Goal: Transaction & Acquisition: Purchase product/service

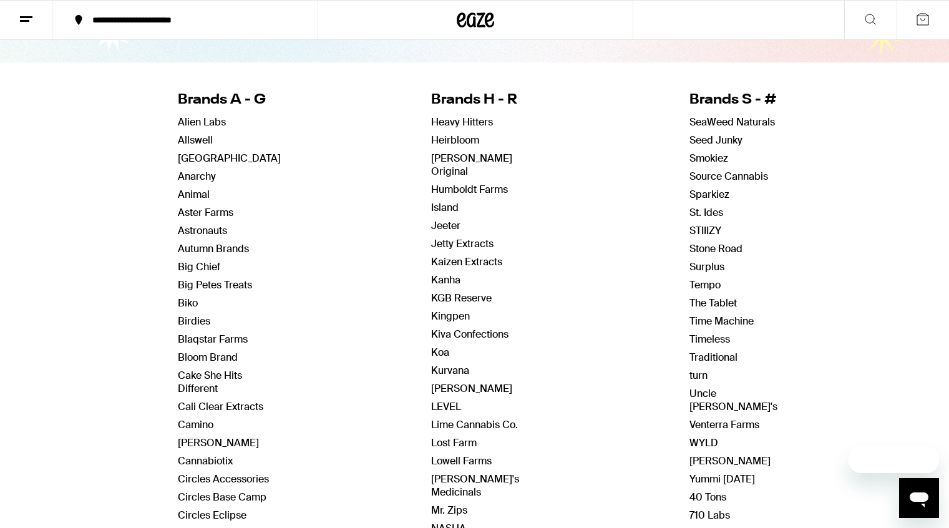
scroll to position [104, 0]
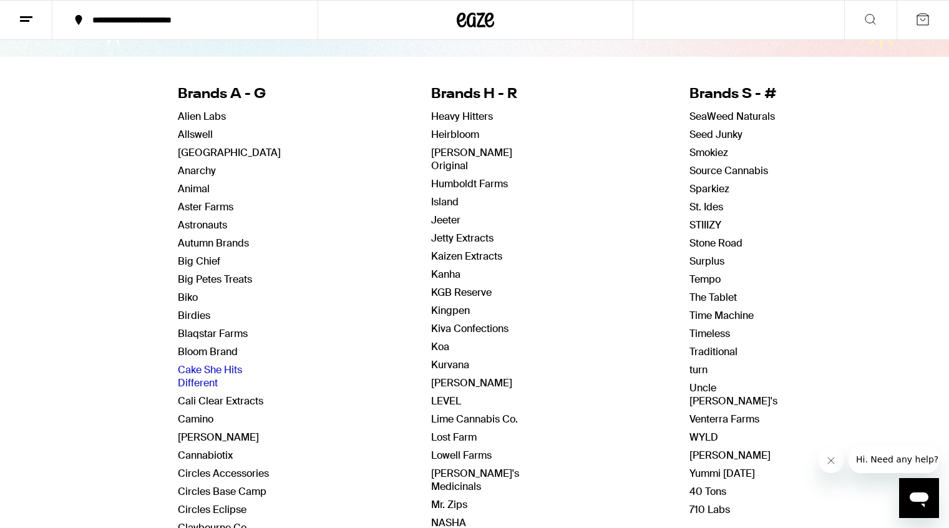
click at [215, 371] on link "Cake She Hits Different" at bounding box center [210, 376] width 64 height 26
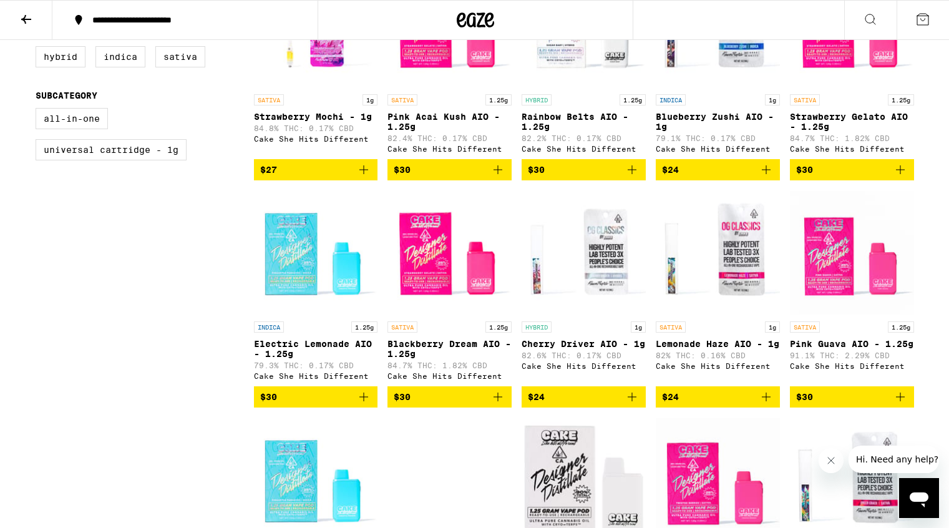
scroll to position [441, 0]
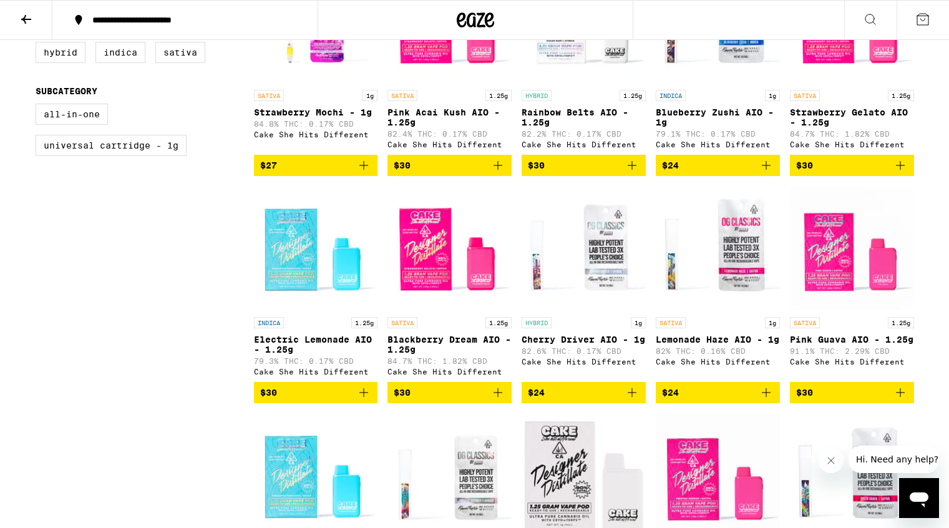
click at [723, 287] on img "Open page for Lemonade Haze AIO - 1g from Cake She Hits Different" at bounding box center [718, 248] width 124 height 125
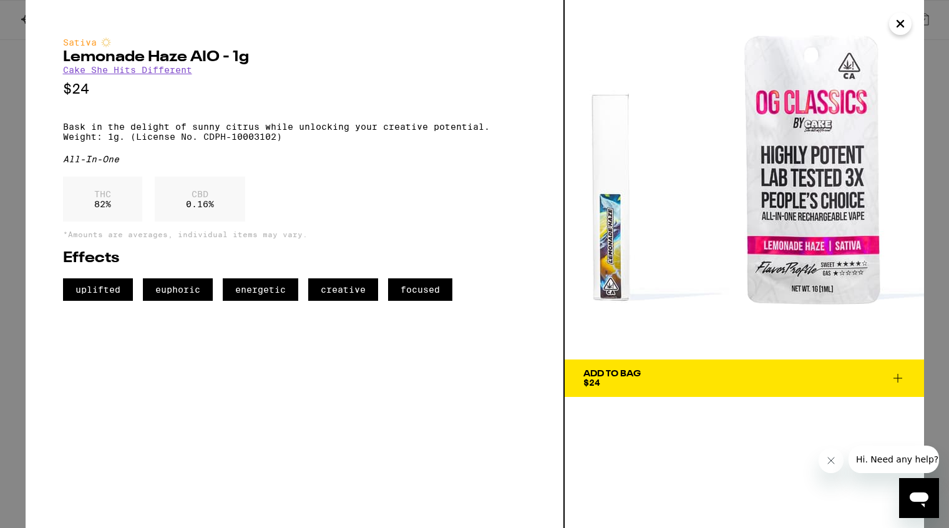
click at [64, 142] on p "Bask in the delight of sunny citrus while unlocking your creative potential. We…" at bounding box center [294, 132] width 463 height 20
click at [286, 142] on p "Bask in the delight of sunny citrus while unlocking your creative potential. We…" at bounding box center [294, 132] width 463 height 20
copy p "Weight: 1g. (License No. CDPH-10003102)"
click at [899, 29] on icon "Close" at bounding box center [900, 23] width 15 height 19
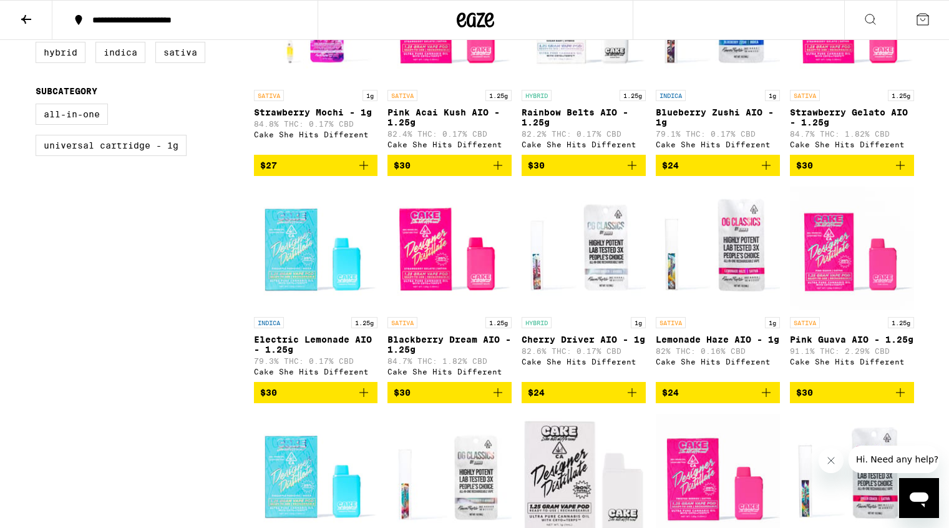
click at [23, 16] on icon at bounding box center [26, 19] width 15 height 15
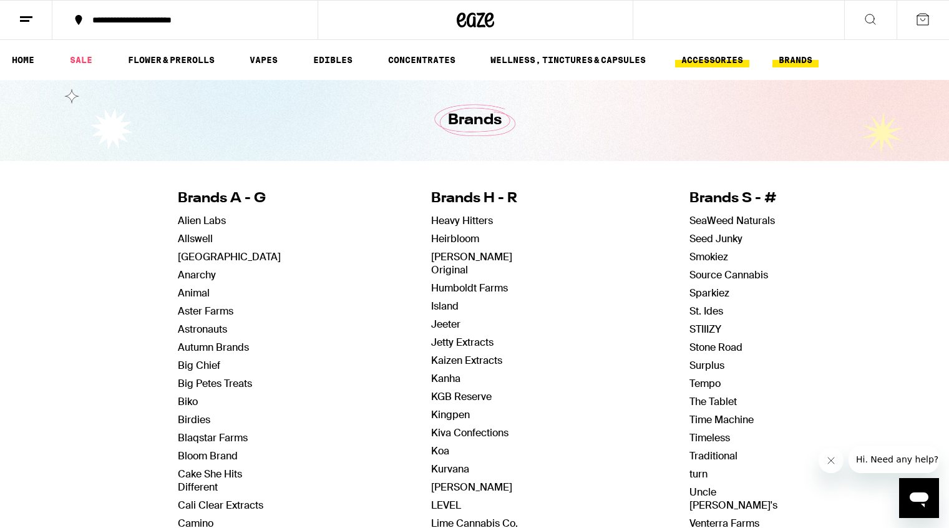
click at [730, 58] on link "ACCESSORIES" at bounding box center [712, 59] width 74 height 15
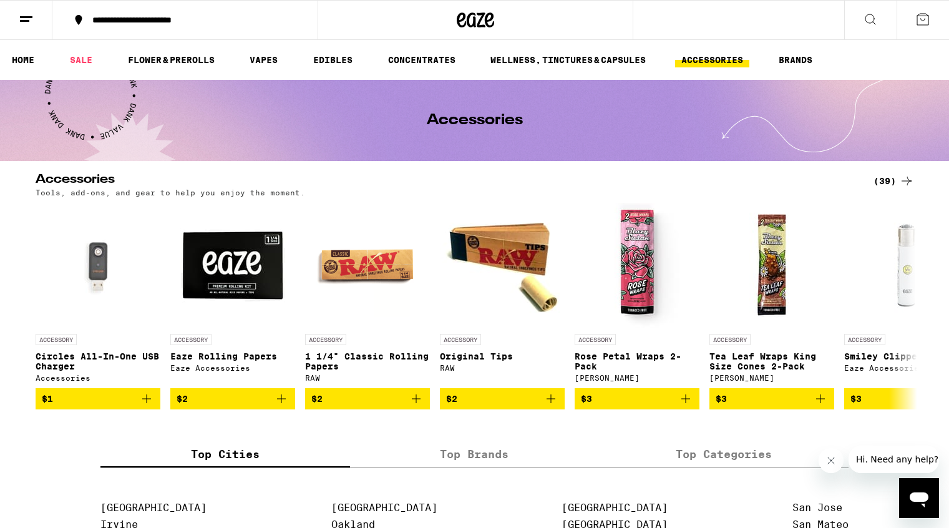
scroll to position [1, 0]
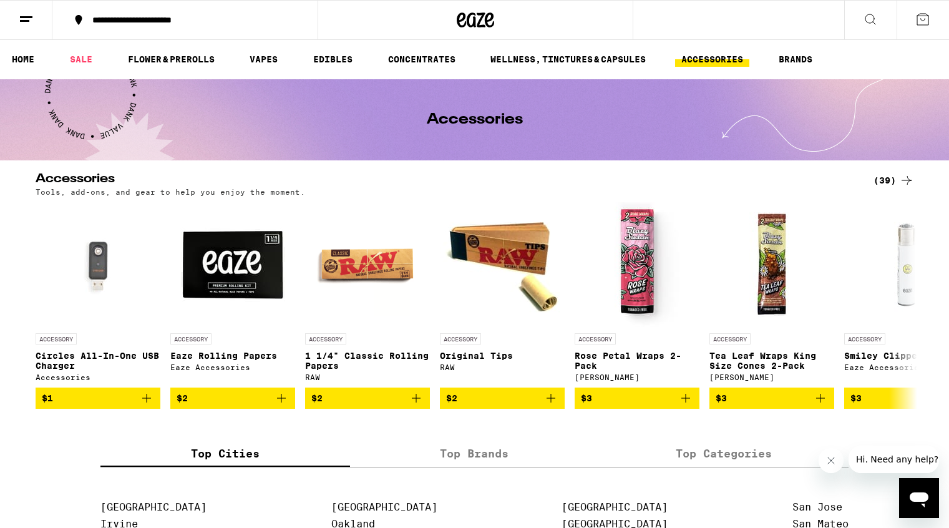
click at [889, 178] on div "(39)" at bounding box center [894, 180] width 41 height 15
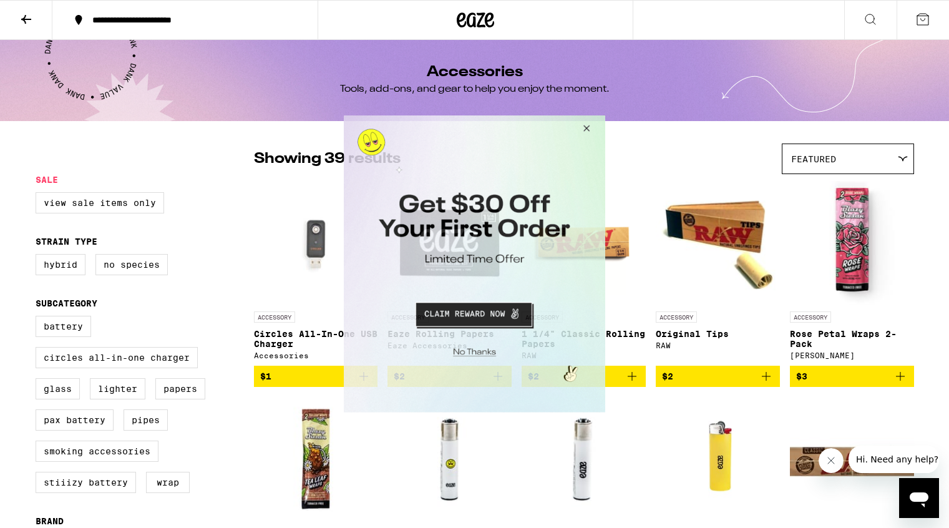
click at [585, 127] on button "Close Modal" at bounding box center [585, 130] width 34 height 30
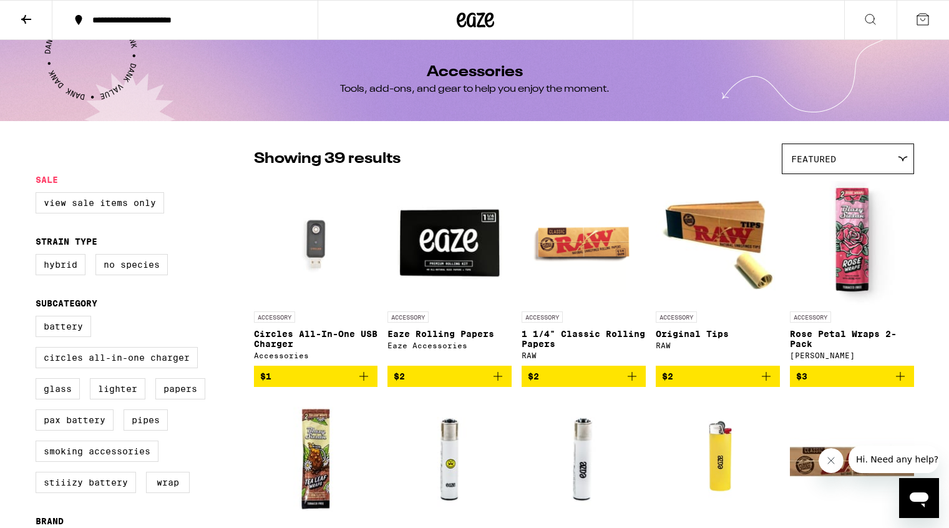
click at [841, 162] on div "Featured" at bounding box center [847, 158] width 131 height 29
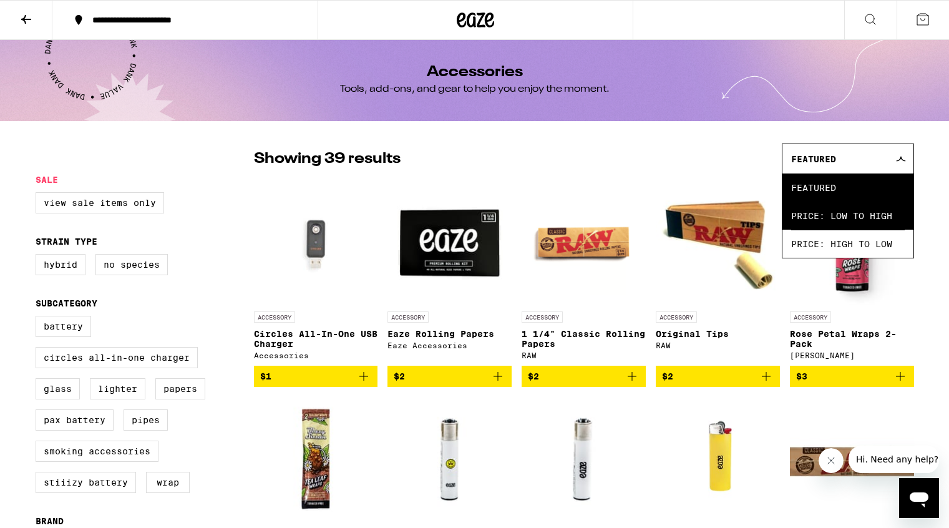
click at [850, 218] on span "Price: Low to High" at bounding box center [848, 216] width 114 height 28
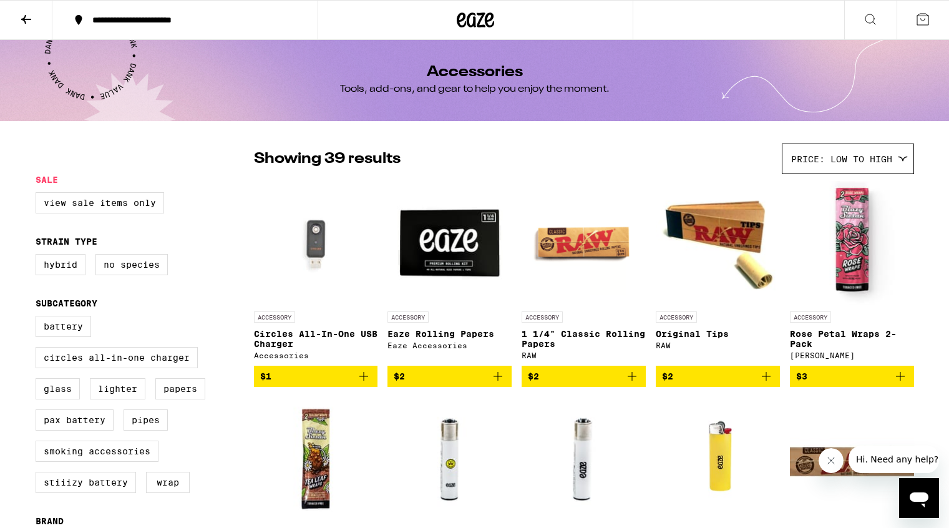
click at [853, 146] on div "Price: Low to High" at bounding box center [847, 158] width 131 height 29
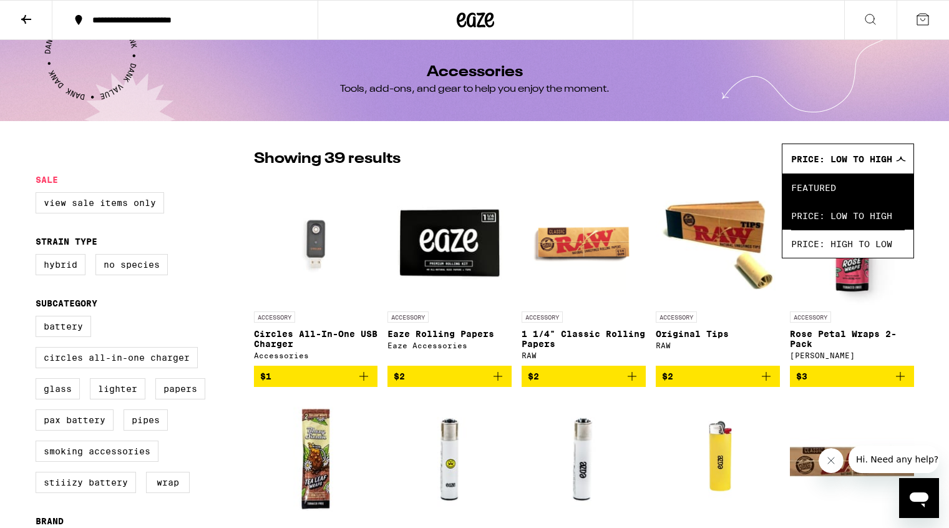
click at [834, 186] on span "Featured" at bounding box center [848, 187] width 114 height 28
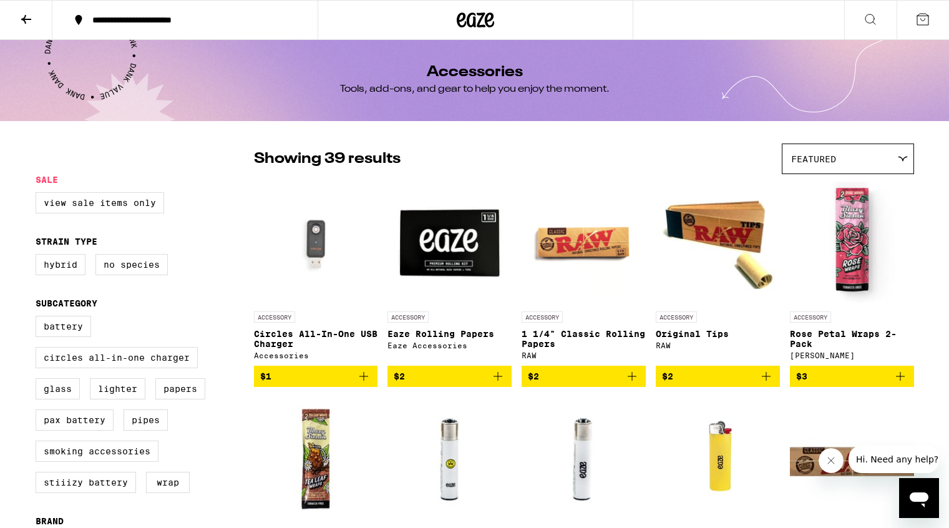
click at [27, 19] on icon at bounding box center [26, 19] width 15 height 15
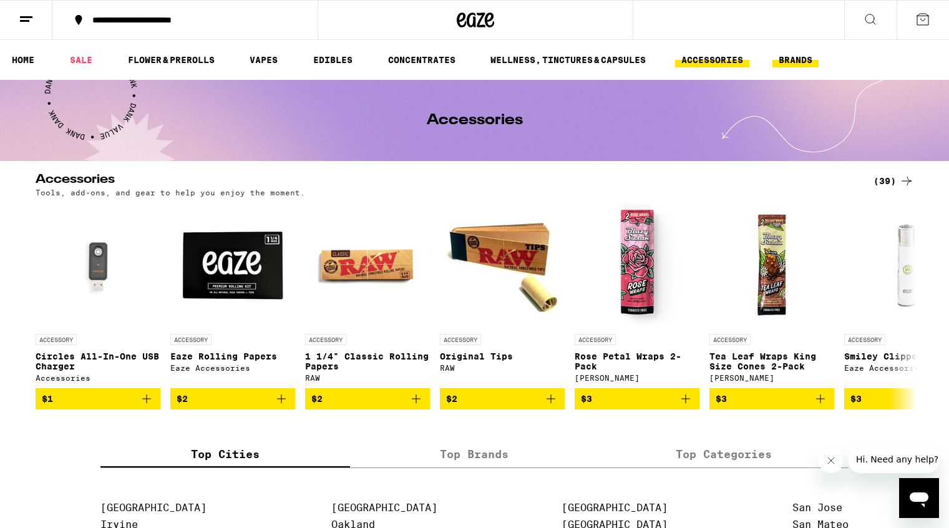
click at [809, 59] on link "BRANDS" at bounding box center [795, 59] width 46 height 15
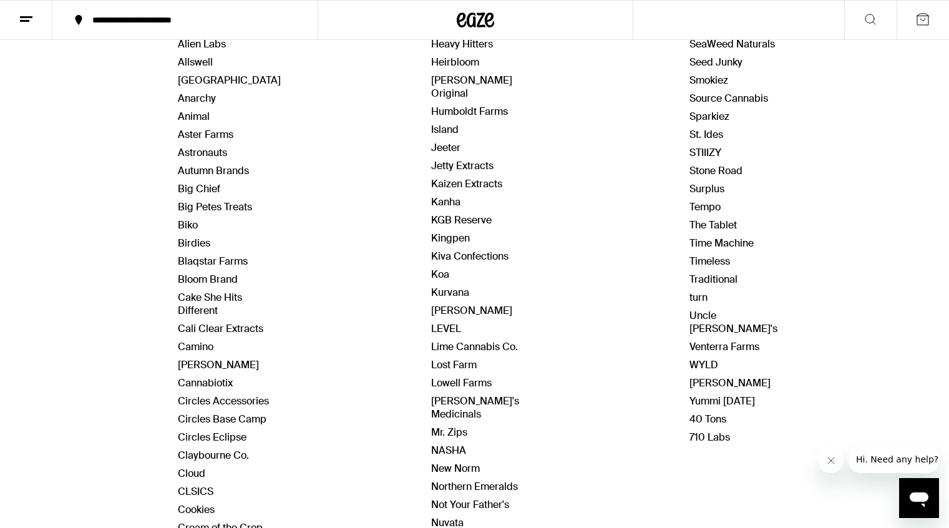
scroll to position [208, 0]
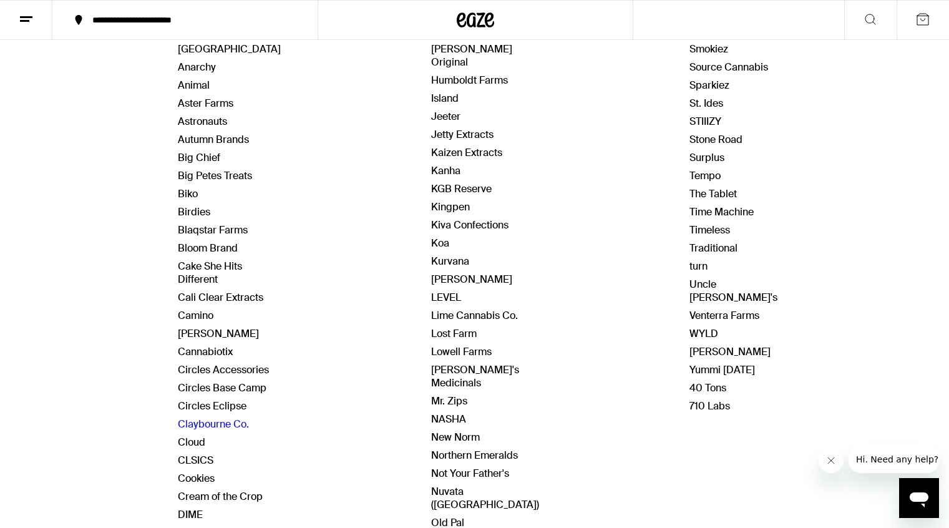
click at [235, 425] on link "Claybourne Co." at bounding box center [213, 423] width 71 height 13
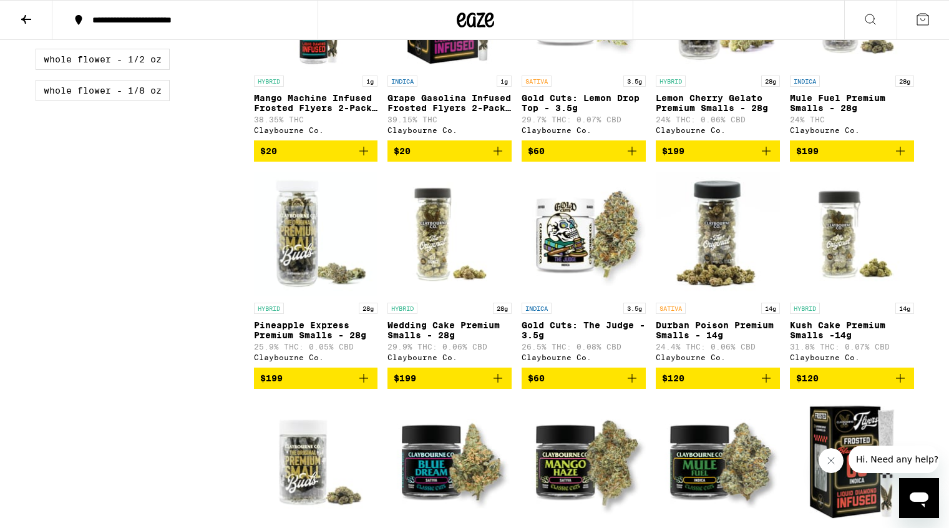
scroll to position [684, 0]
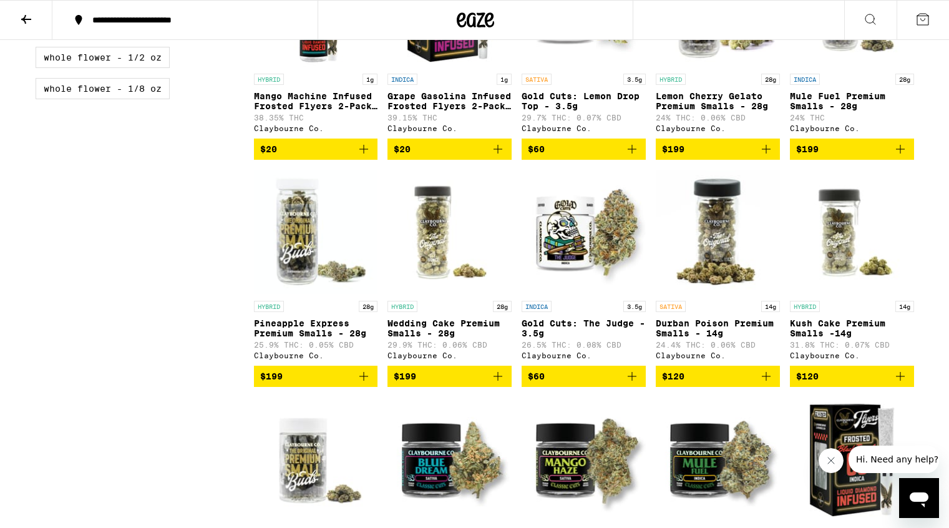
click at [444, 261] on img "Open page for Wedding Cake Premium Smalls - 28g from Claybourne Co." at bounding box center [449, 232] width 124 height 125
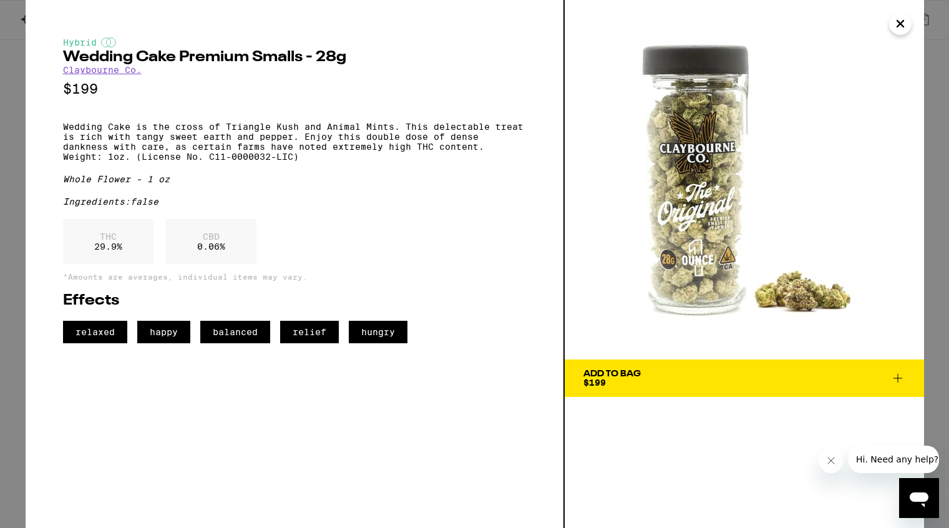
click at [63, 54] on h2 "Wedding Cake Premium Smalls - 28g" at bounding box center [294, 57] width 463 height 15
click at [302, 62] on h2 "Wedding Cake Premium Smalls - 28g" at bounding box center [294, 57] width 463 height 15
copy h2 "Wedding Cake Premium Smalls"
drag, startPoint x: 704, startPoint y: 218, endPoint x: 559, endPoint y: 7, distance: 256.7
click at [0, 0] on div "Hybrid Wedding Cake Premium Smalls - 28g Claybourne Co. $199 Wedding Cake is th…" at bounding box center [474, 264] width 949 height 528
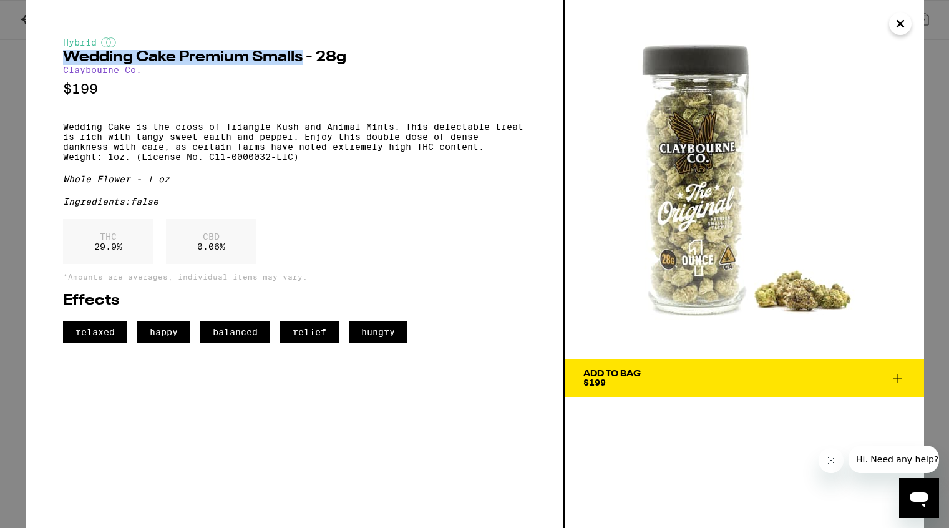
click at [900, 27] on icon "Close" at bounding box center [900, 23] width 15 height 19
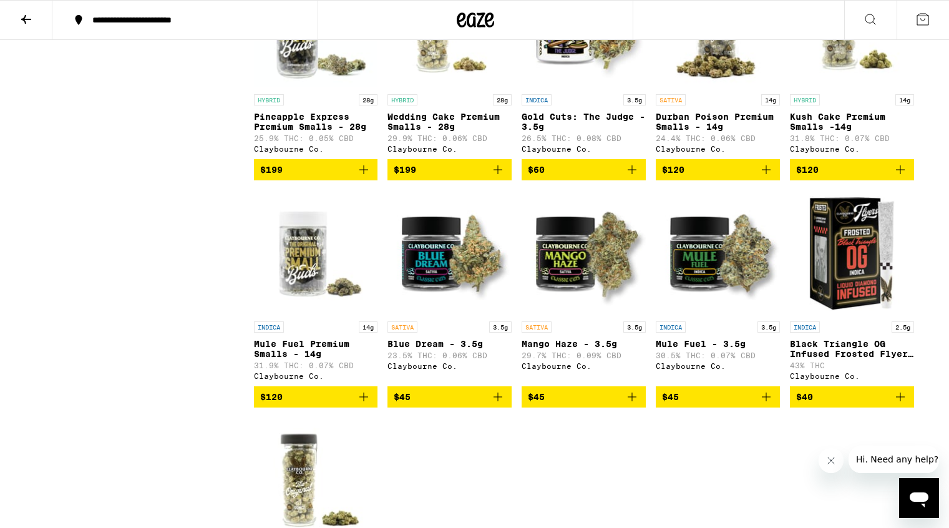
scroll to position [889, 0]
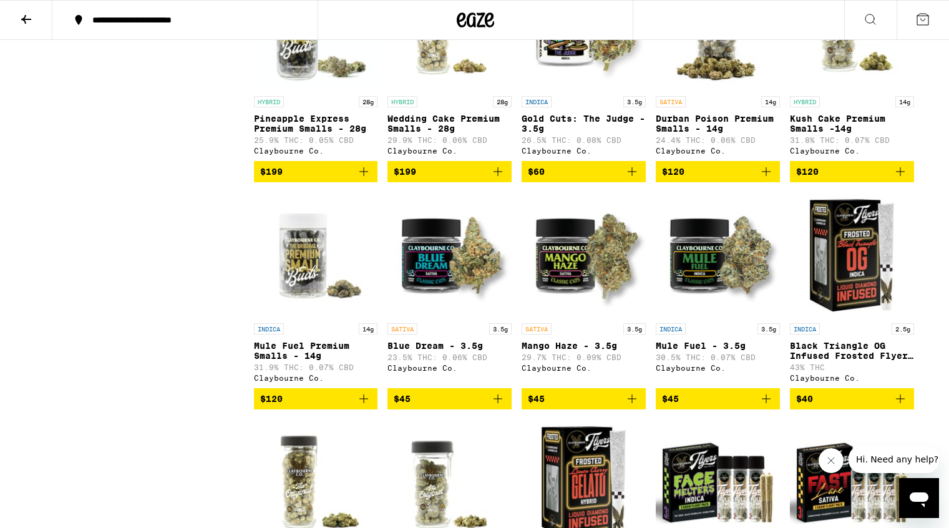
click at [31, 13] on icon at bounding box center [26, 19] width 15 height 15
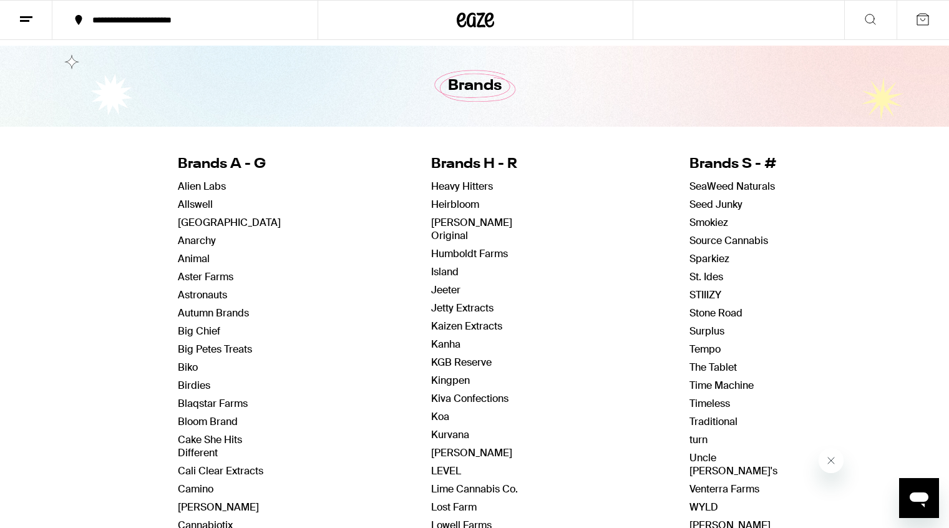
scroll to position [35, 0]
click at [217, 441] on link "Cake She Hits Different" at bounding box center [210, 445] width 64 height 26
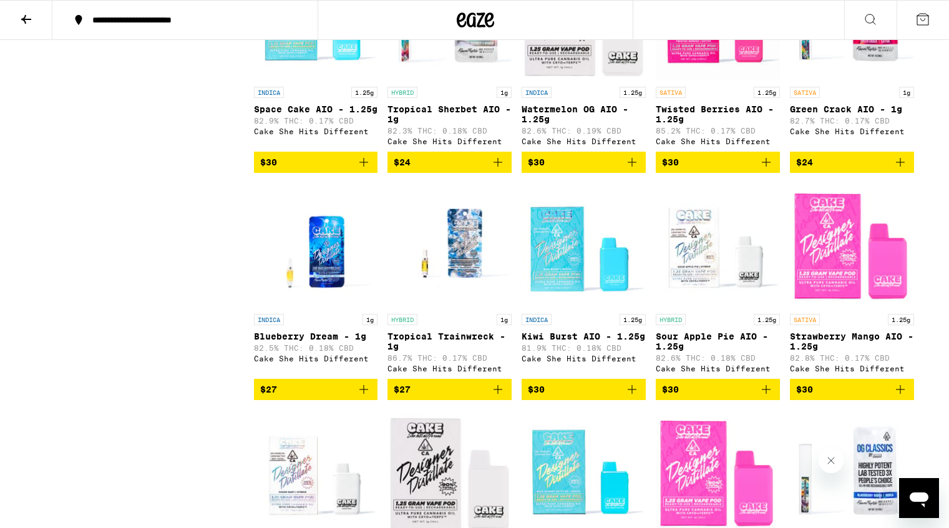
scroll to position [907, 0]
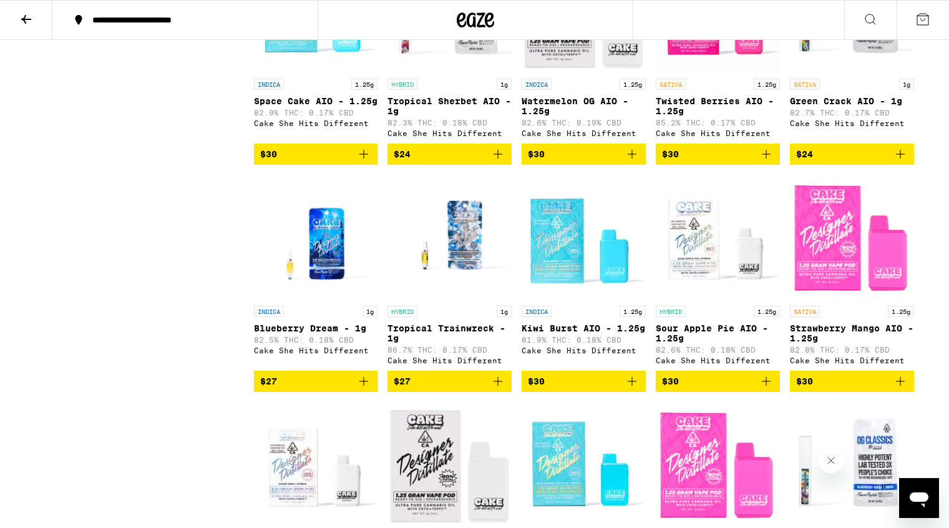
click at [844, 300] on img "Open page for Strawberry Mango AIO - 1.25g from Cake She Hits Different" at bounding box center [852, 237] width 124 height 125
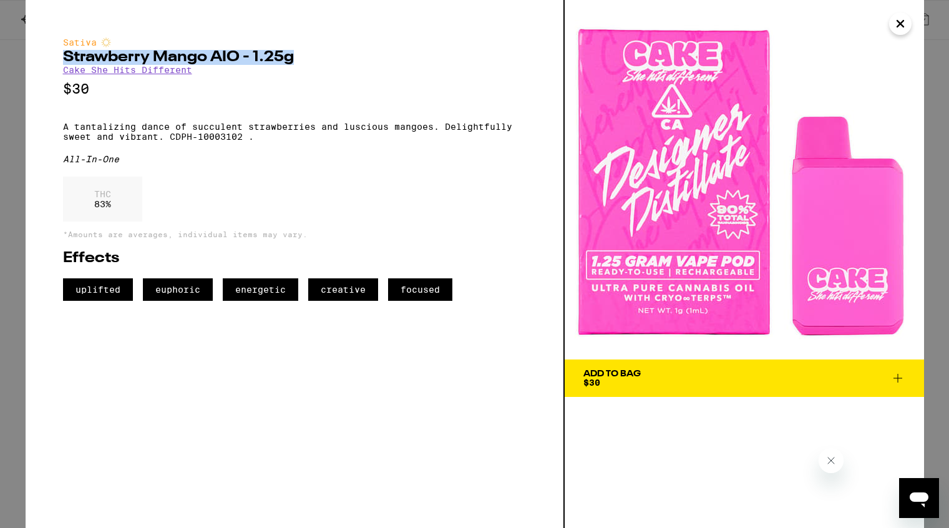
drag, startPoint x: 64, startPoint y: 58, endPoint x: 297, endPoint y: 63, distance: 233.4
click at [297, 63] on h2 "Strawberry Mango AIO - 1.25g" at bounding box center [294, 57] width 463 height 15
copy h2 "Strawberry Mango AIO - 1.25g"
click at [356, 92] on p "$30" at bounding box center [294, 89] width 463 height 16
click at [675, 347] on img at bounding box center [744, 179] width 359 height 359
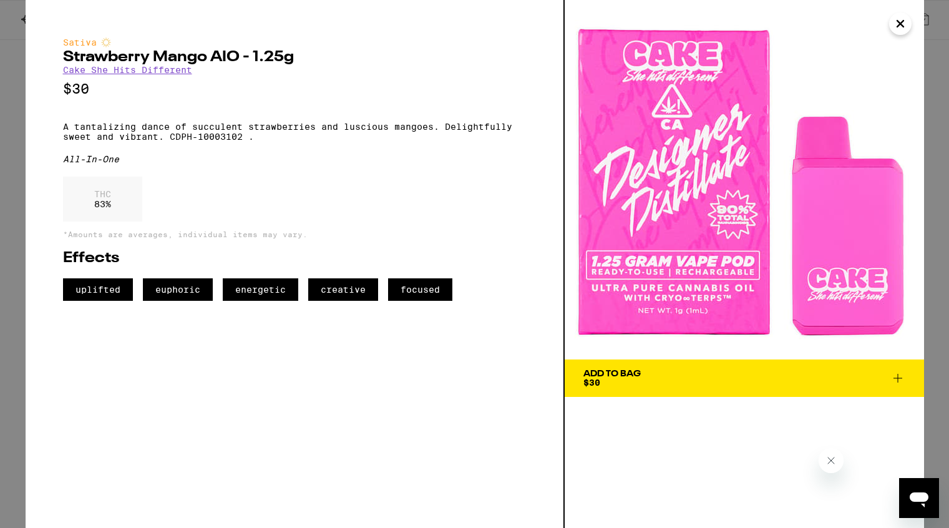
click at [203, 180] on div "Sativa Strawberry Mango AIO - 1.25g Cake She Hits Different $30 A tantalizing d…" at bounding box center [294, 168] width 463 height 263
drag, startPoint x: 171, startPoint y: 144, endPoint x: 261, endPoint y: 147, distance: 89.9
click at [261, 142] on p "A tantalizing dance of succulent strawberries and luscious mangoes. Delightfull…" at bounding box center [294, 132] width 463 height 20
copy p "CDPH-10003102 ."
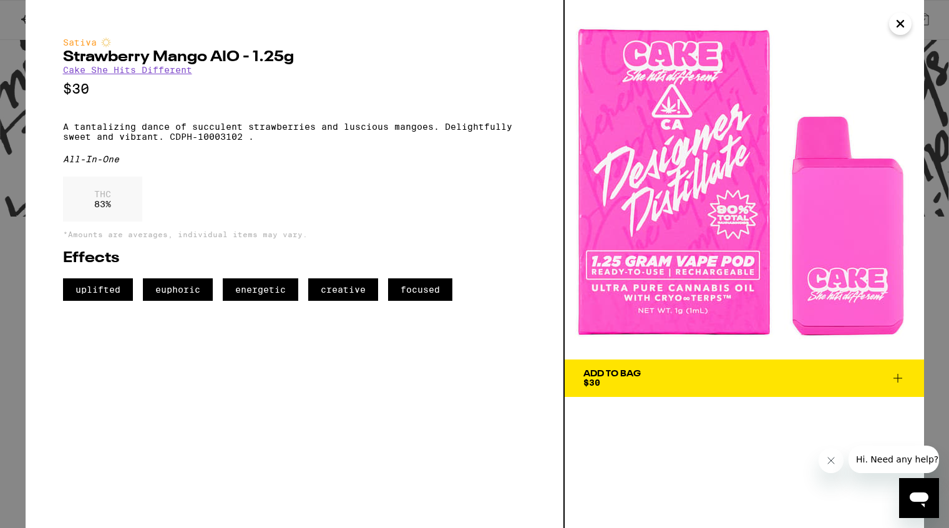
click at [900, 24] on icon "Close" at bounding box center [900, 24] width 6 height 6
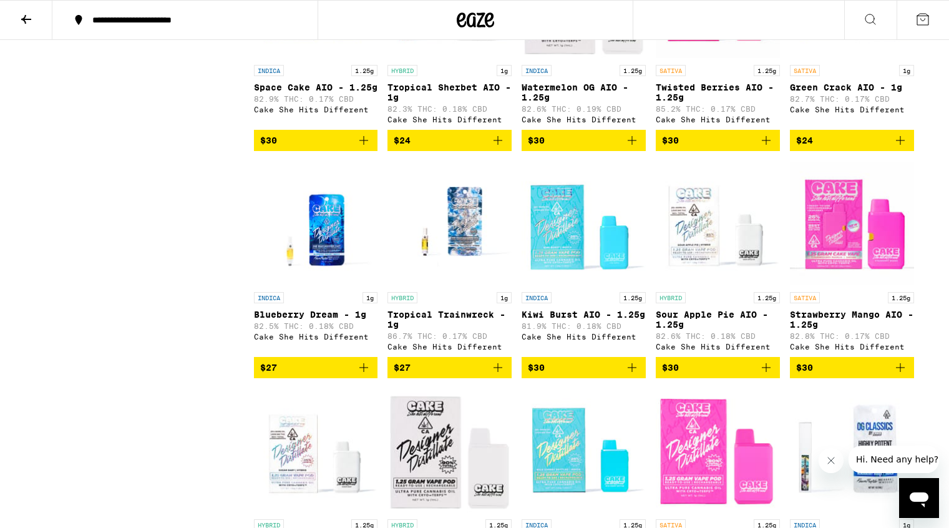
scroll to position [923, 0]
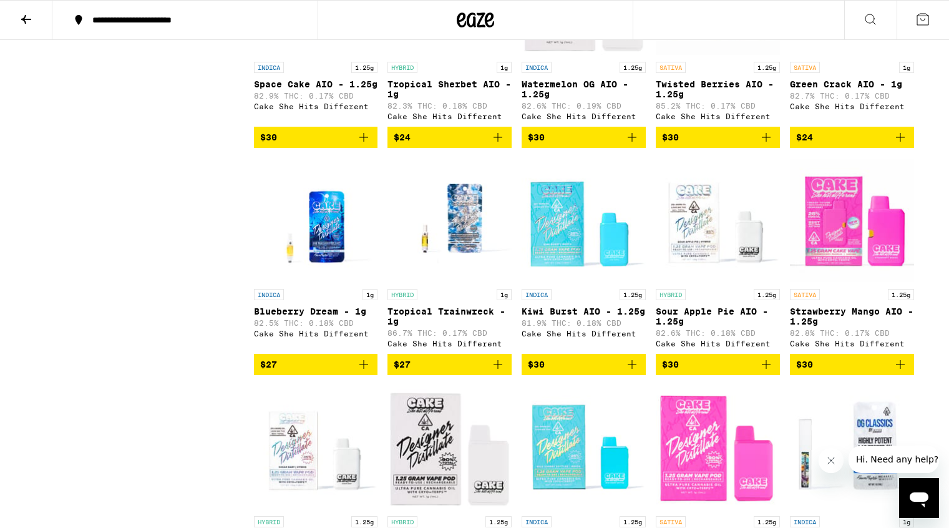
click at [859, 326] on p "Strawberry Mango AIO - 1.25g" at bounding box center [852, 316] width 124 height 20
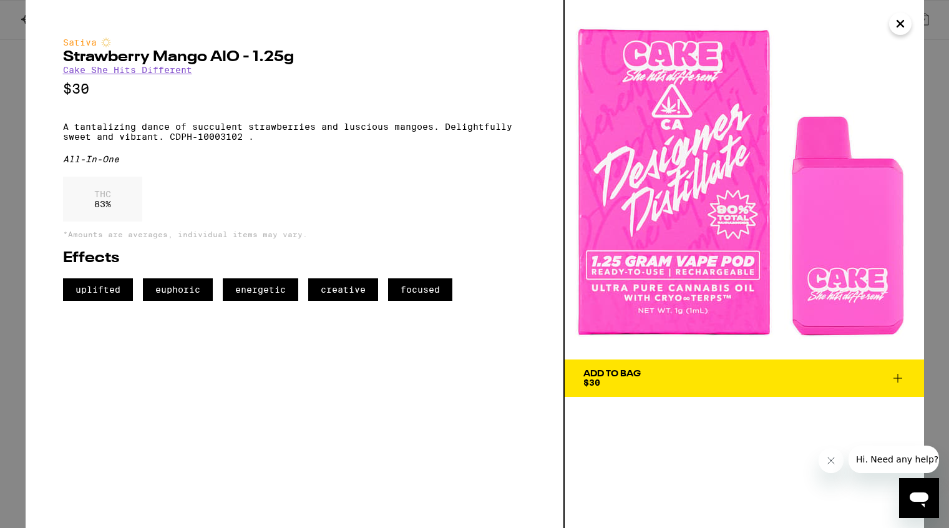
click at [897, 24] on icon "Close" at bounding box center [900, 23] width 15 height 19
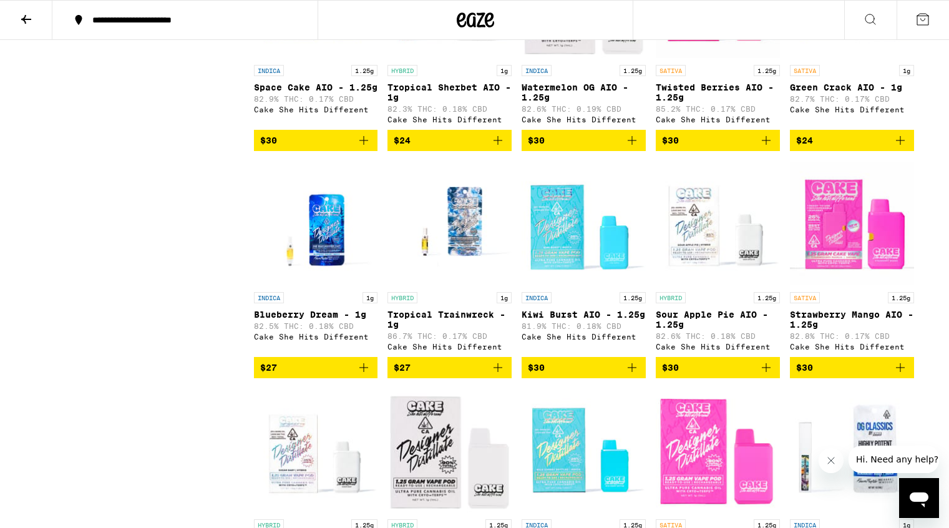
scroll to position [922, 0]
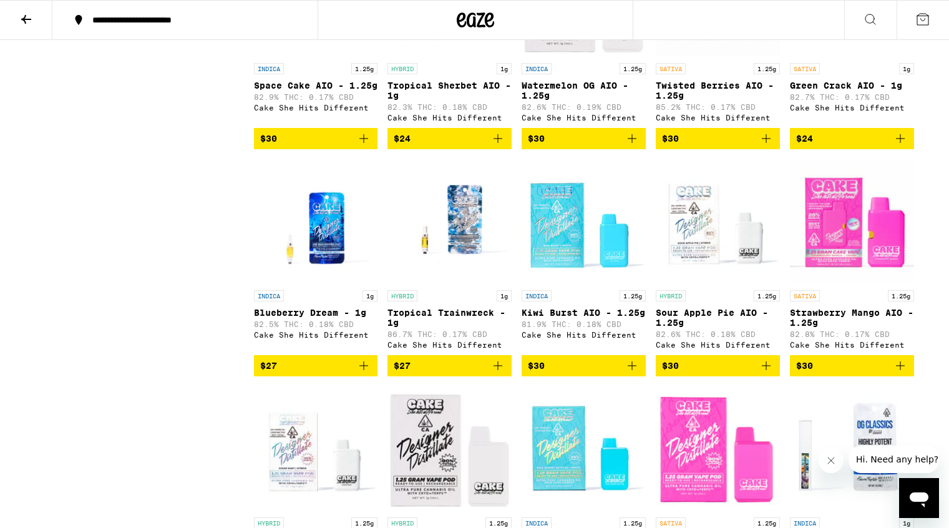
click at [848, 251] on img "Open page for Strawberry Mango AIO - 1.25g from Cake She Hits Different" at bounding box center [852, 221] width 124 height 125
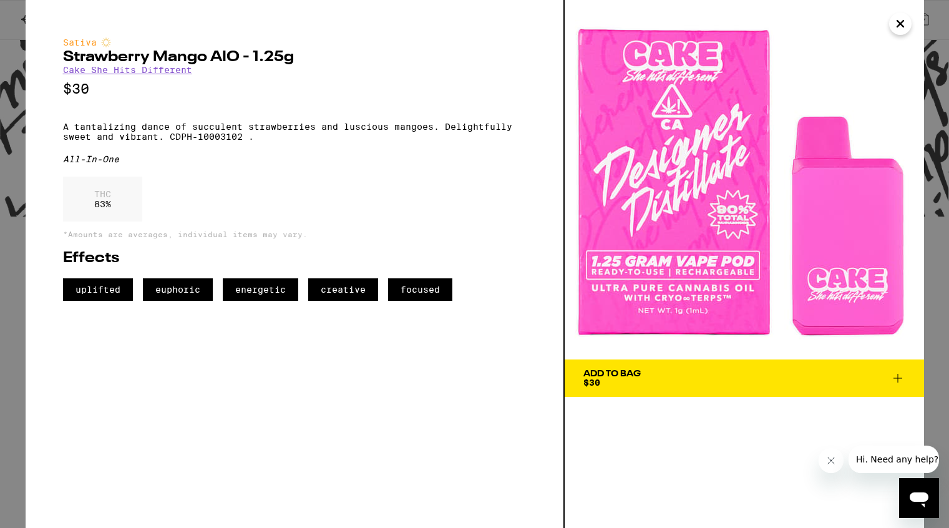
click at [902, 27] on icon "Close" at bounding box center [900, 23] width 15 height 19
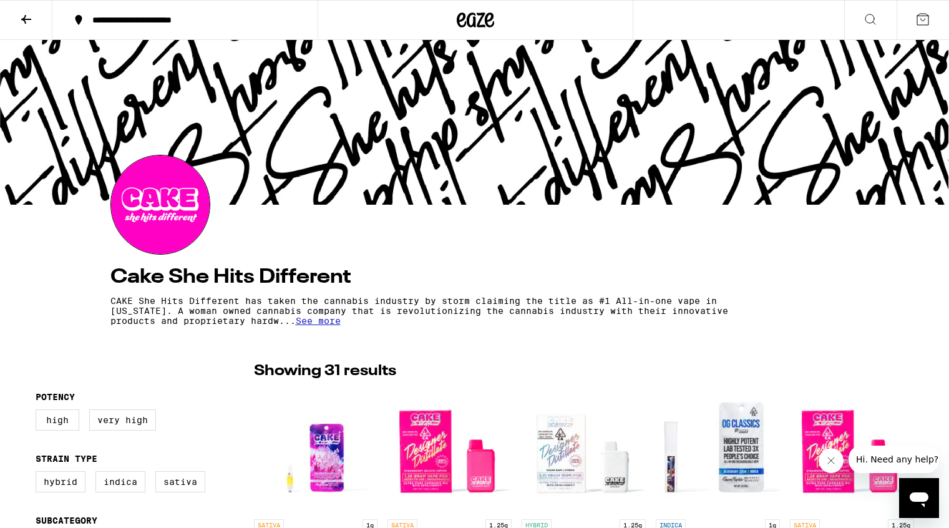
scroll to position [13, 0]
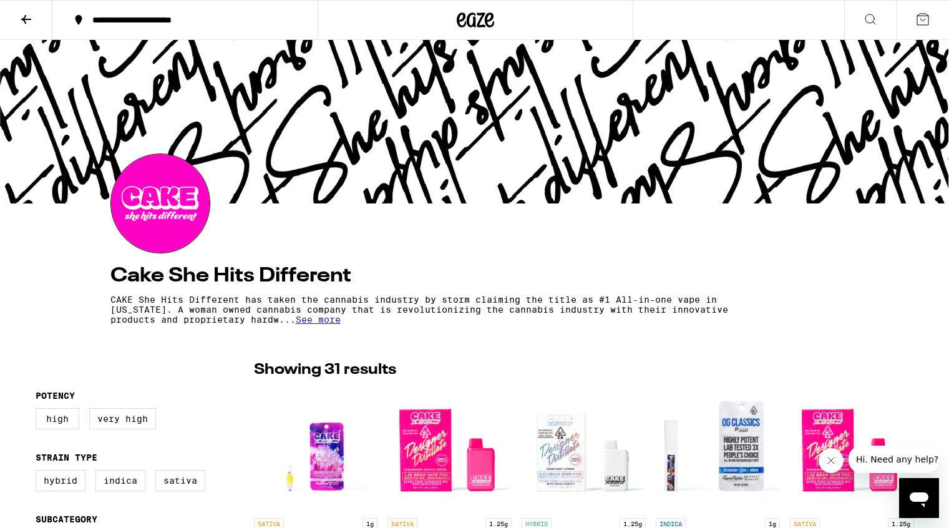
click at [24, 22] on icon at bounding box center [26, 19] width 15 height 15
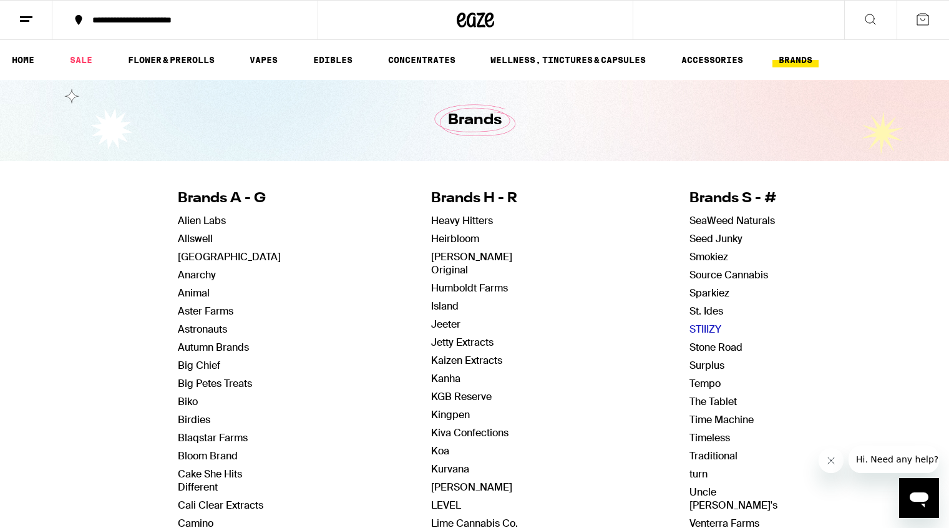
click at [704, 327] on link "STIIIZY" at bounding box center [705, 329] width 32 height 13
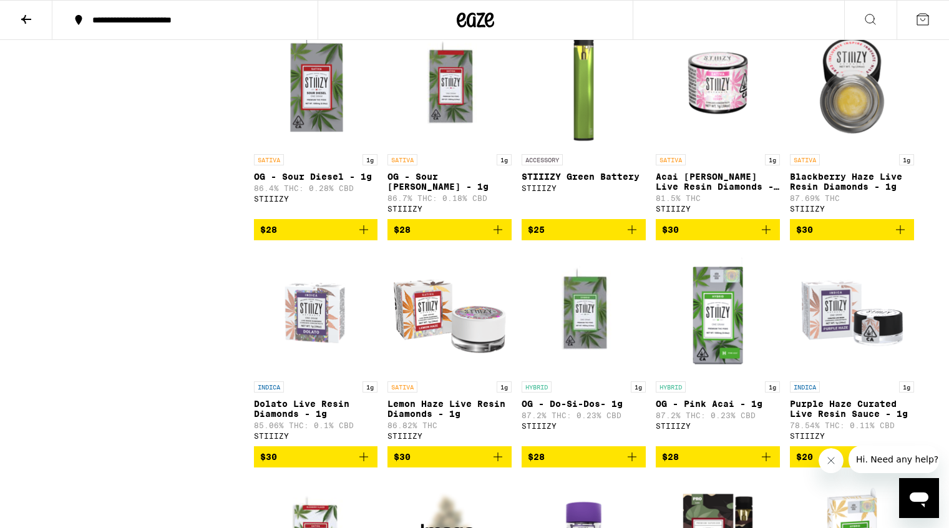
scroll to position [6728, 0]
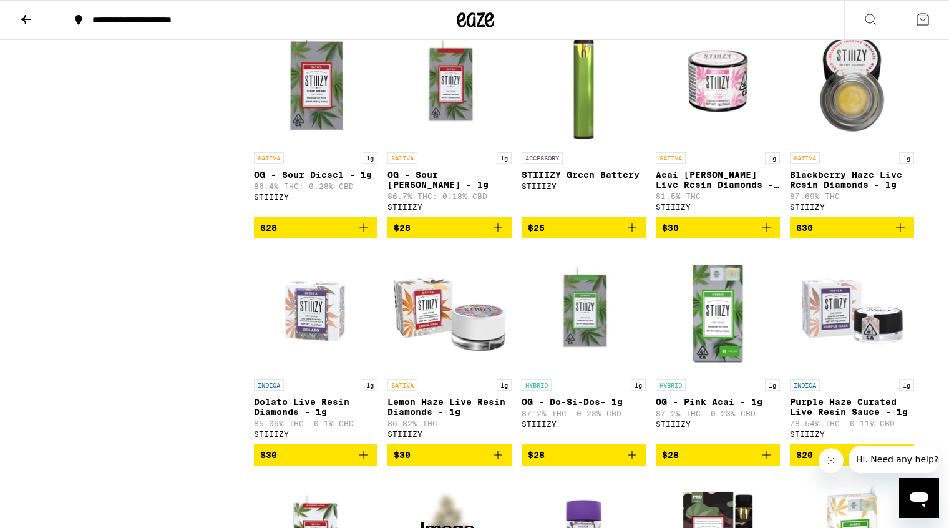
click at [321, 146] on img "Open page for OG - Sour Diesel - 1g from STIIIZY" at bounding box center [316, 83] width 124 height 125
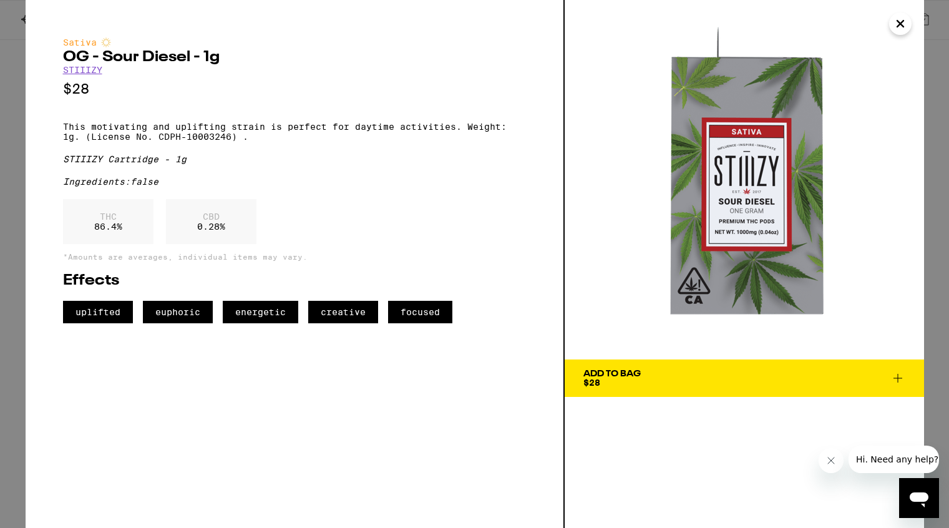
click at [63, 132] on p "This motivating and uplifting strain is perfect for daytime activities. Weight:…" at bounding box center [294, 132] width 463 height 20
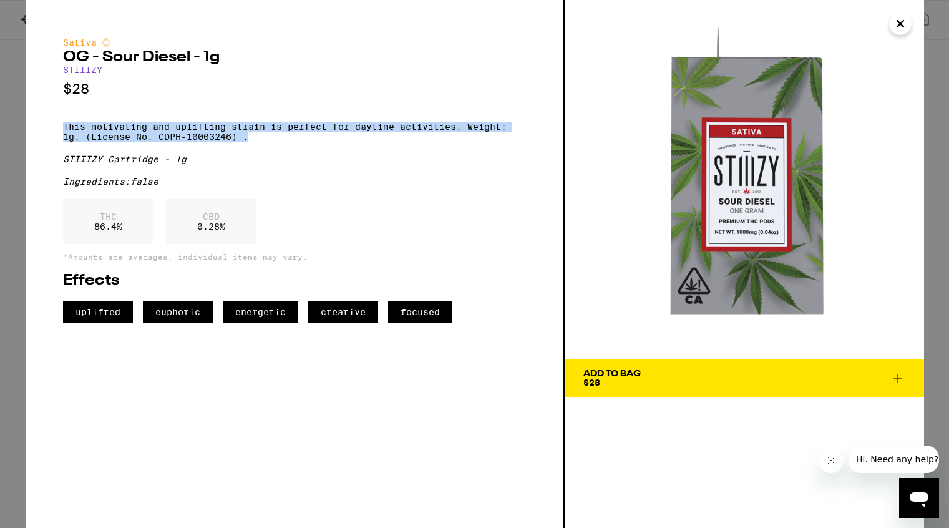
click at [257, 142] on p "This motivating and uplifting strain is perfect for daytime activities. Weight:…" at bounding box center [294, 132] width 463 height 20
click at [87, 141] on p "This motivating and uplifting strain is perfect for daytime activities. Weight:…" at bounding box center [294, 132] width 463 height 20
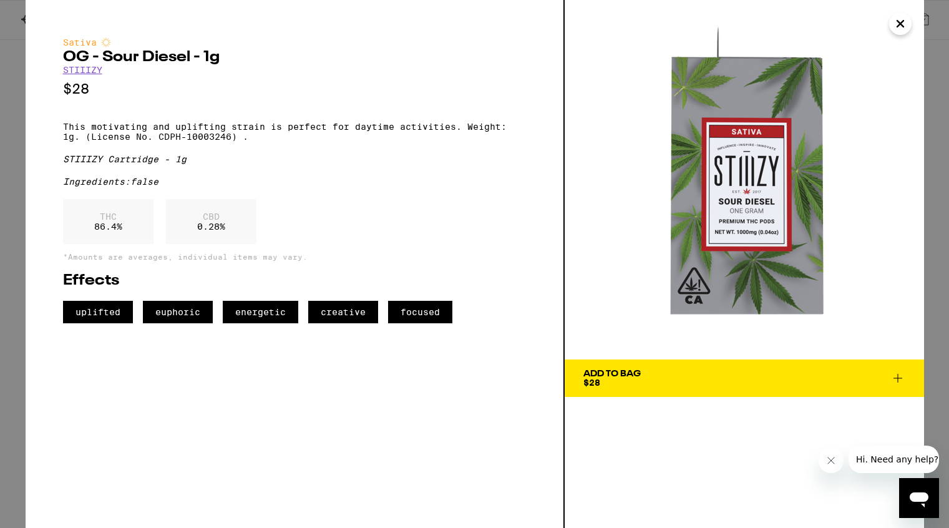
click at [250, 142] on p "This motivating and uplifting strain is perfect for daytime activities. Weight:…" at bounding box center [294, 132] width 463 height 20
drag, startPoint x: 86, startPoint y: 144, endPoint x: 255, endPoint y: 147, distance: 168.5
click at [255, 142] on p "This motivating and uplifting strain is perfect for daytime activities. Weight:…" at bounding box center [294, 132] width 463 height 20
copy p "(License No. CDPH-10003246) ."
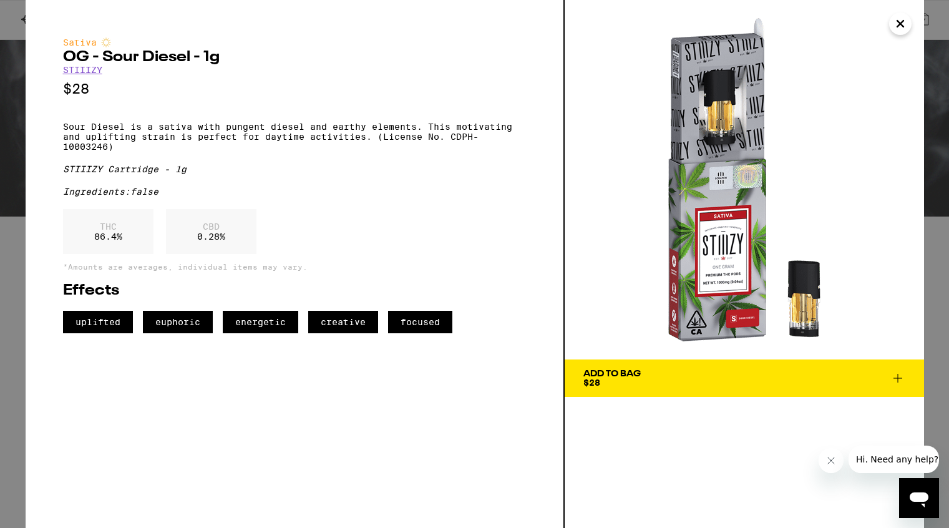
click at [905, 24] on icon "Close" at bounding box center [900, 23] width 15 height 19
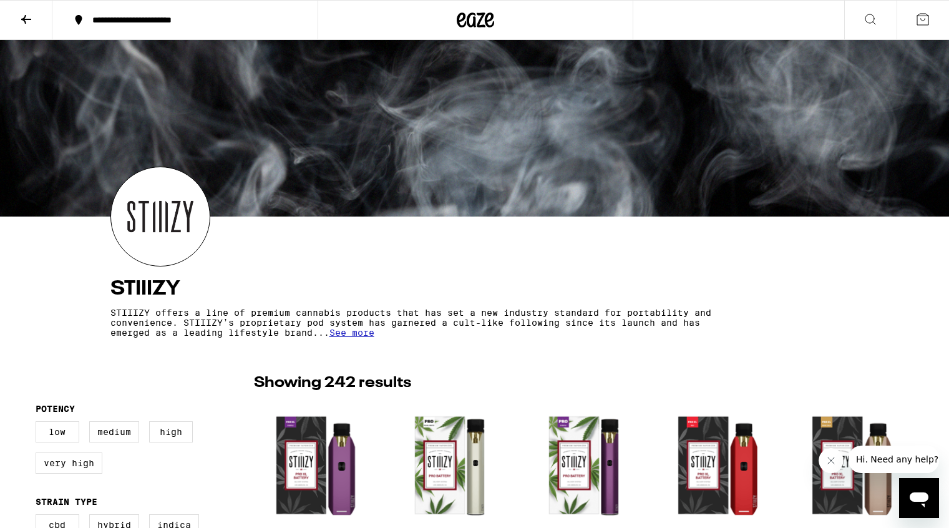
click at [20, 20] on icon at bounding box center [26, 19] width 15 height 15
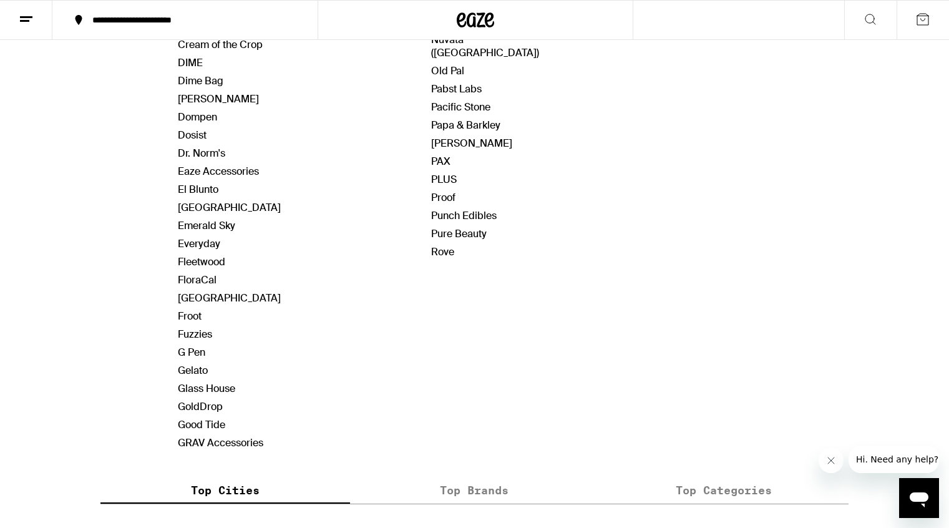
scroll to position [657, 0]
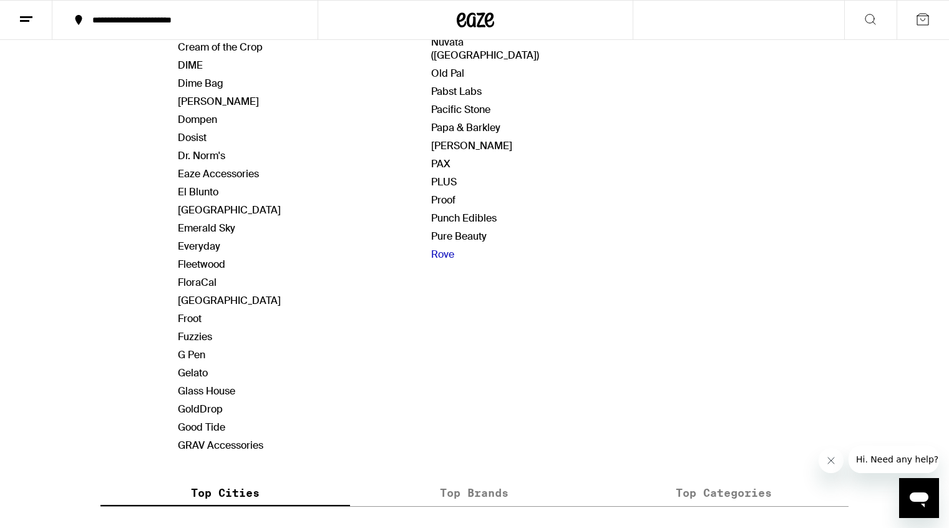
click at [446, 248] on link "Rove" at bounding box center [442, 254] width 23 height 13
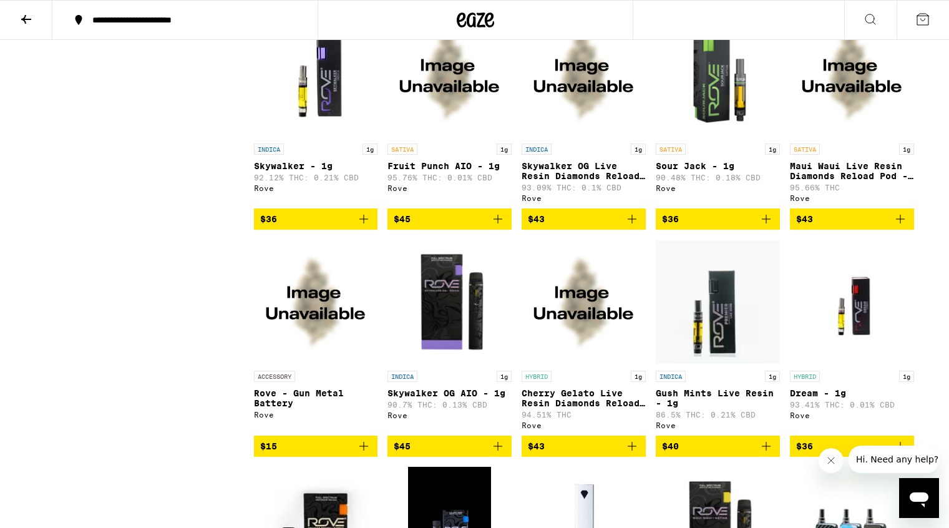
scroll to position [1076, 0]
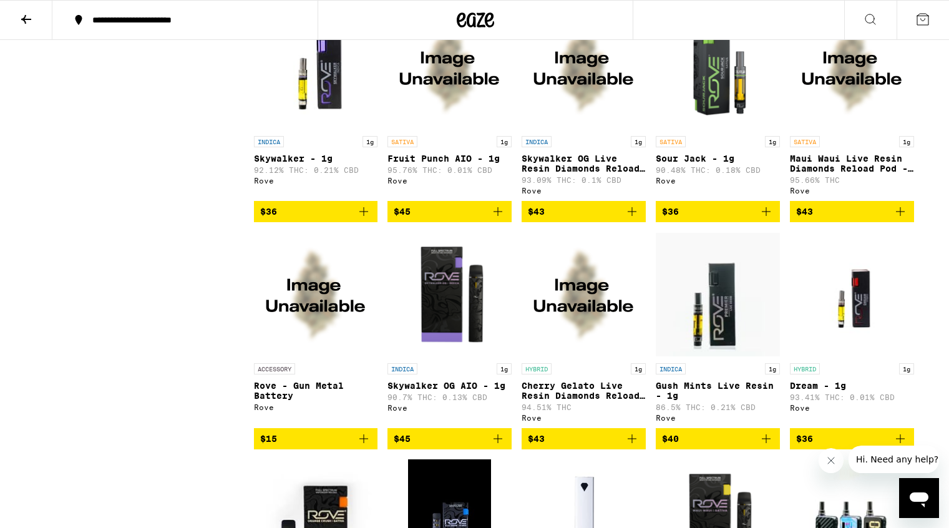
click at [578, 357] on img "Open page for Cherry Gelato Live Resin Diamonds Reload Pod - 1g from Rove" at bounding box center [584, 294] width 124 height 125
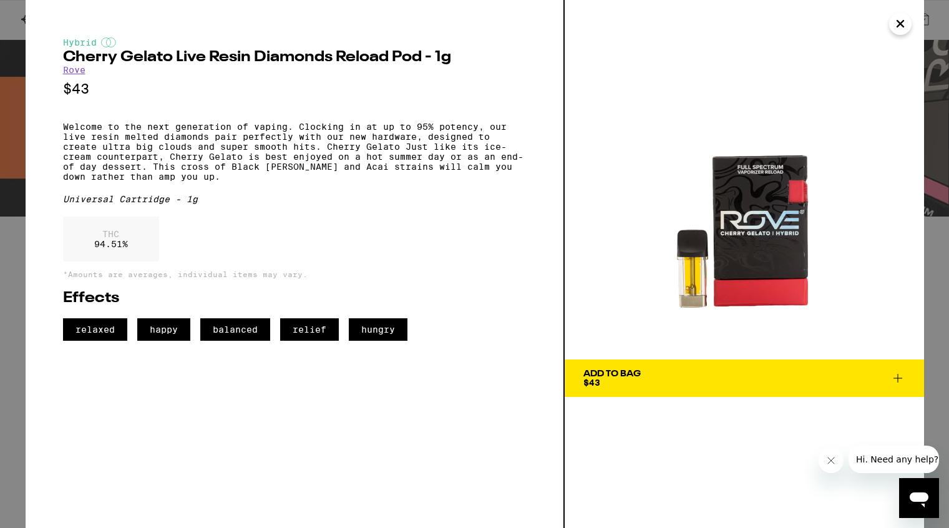
click at [901, 23] on icon "Close" at bounding box center [900, 24] width 6 height 6
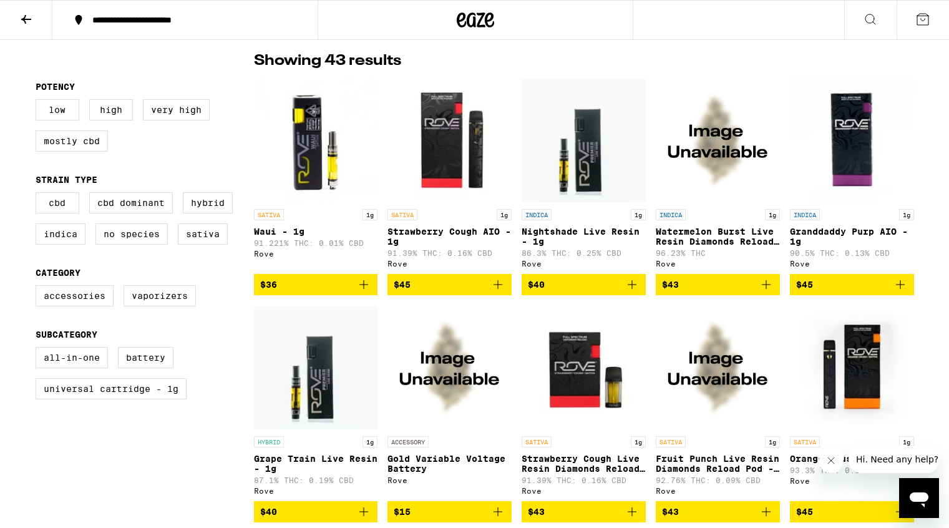
scroll to position [321, 0]
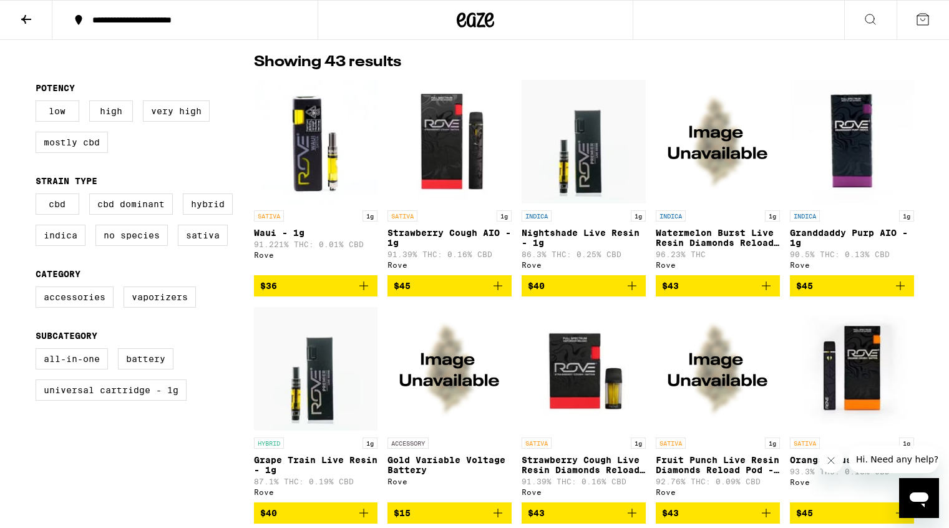
click at [586, 390] on img "Open page for Strawberry Cough Live Resin Diamonds Reload Pod - 1g from Rove" at bounding box center [584, 368] width 124 height 125
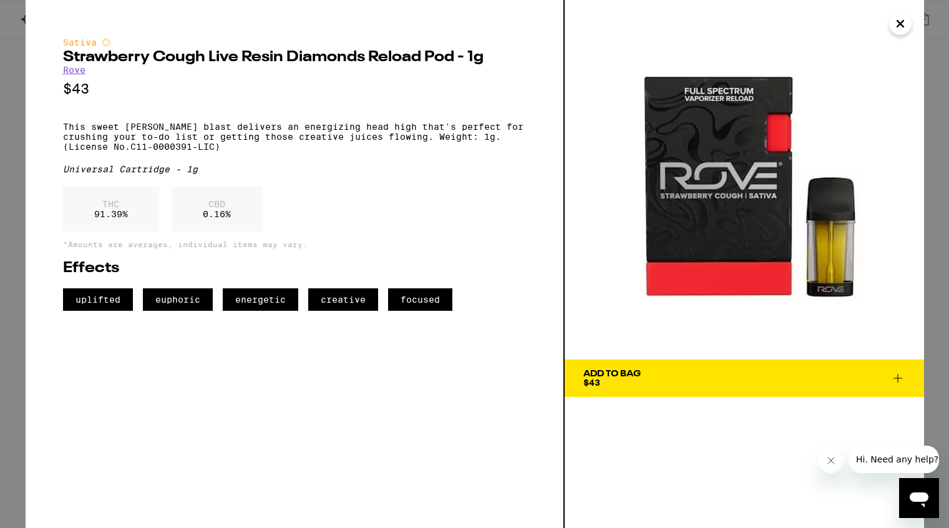
click at [900, 22] on icon "Close" at bounding box center [900, 23] width 15 height 19
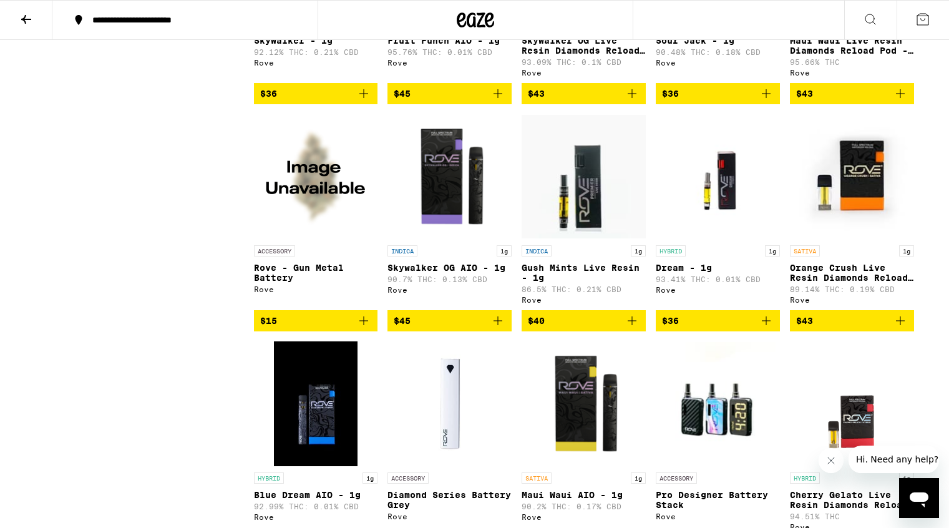
scroll to position [1332, 0]
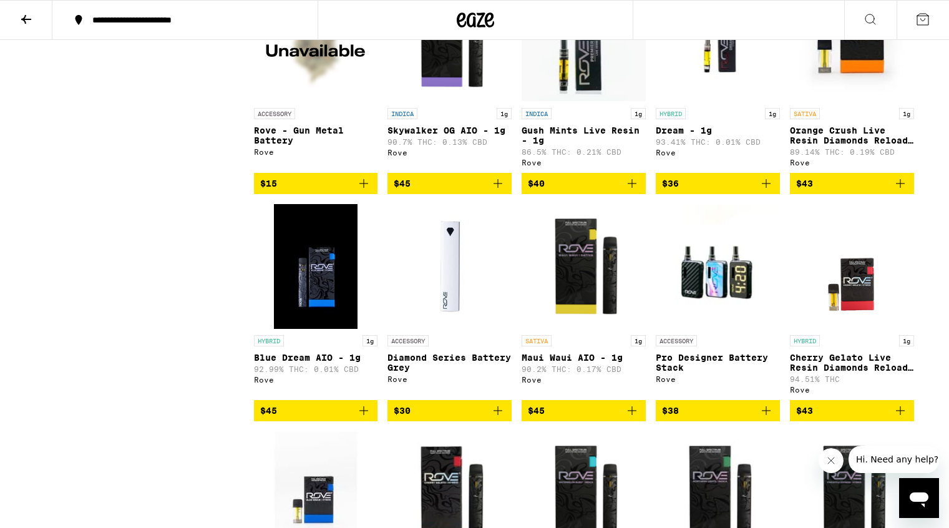
click at [860, 329] on img "Open page for Cherry Gelato Live Resin Diamonds Reload Pod - 1g from Rove" at bounding box center [851, 266] width 83 height 125
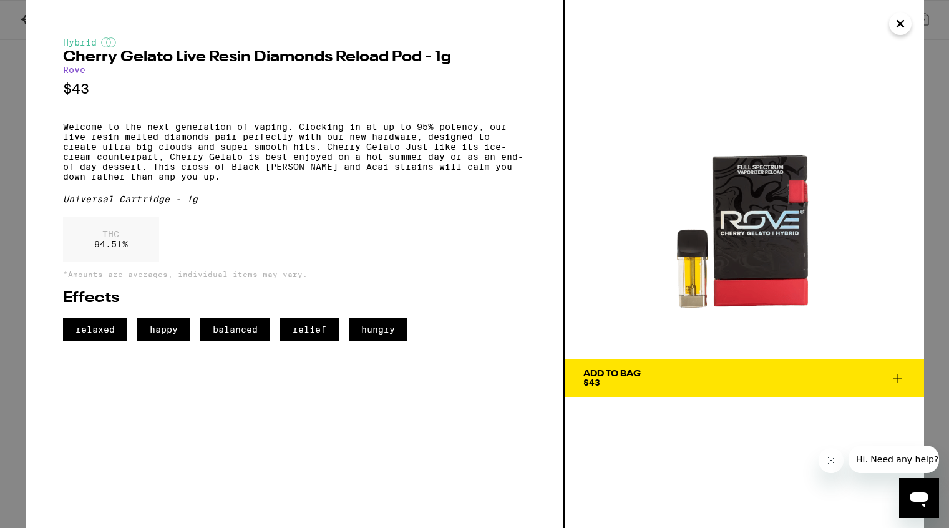
click at [900, 24] on icon "Close" at bounding box center [900, 24] width 6 height 6
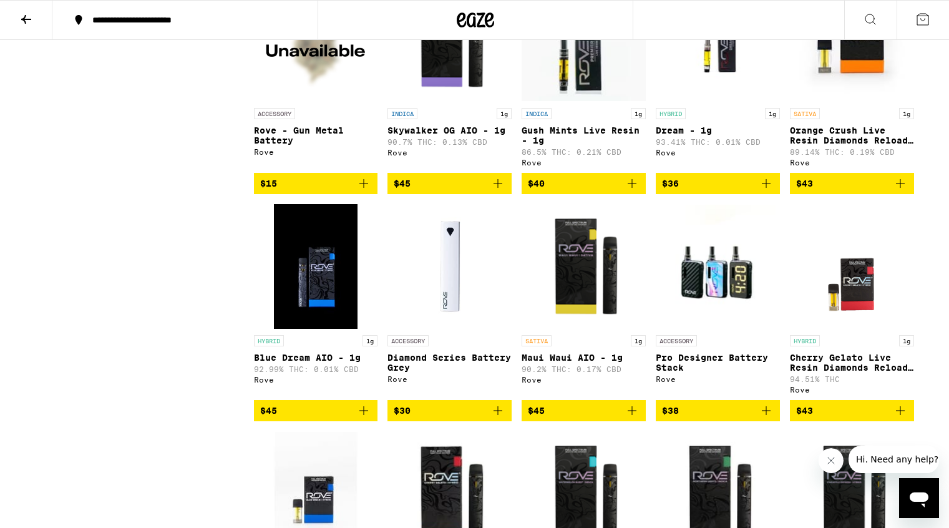
click at [21, 21] on icon at bounding box center [26, 19] width 15 height 15
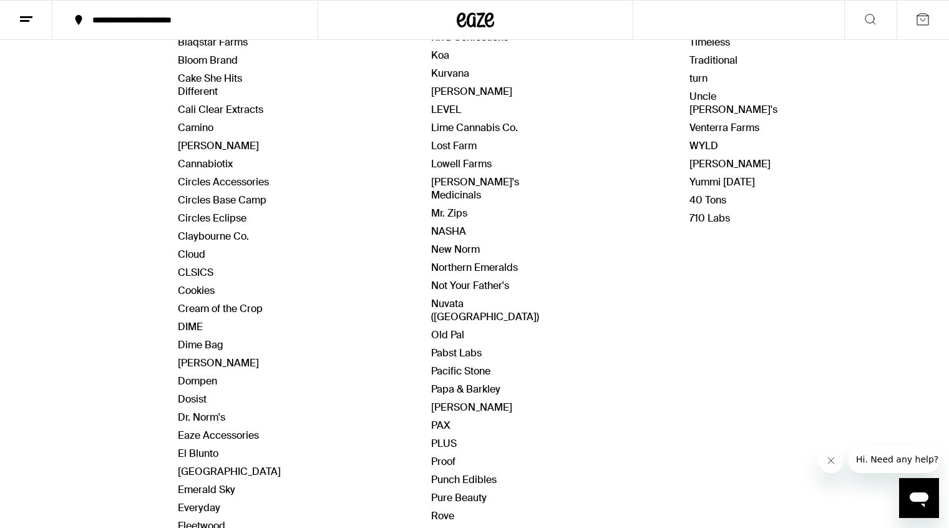
scroll to position [397, 0]
click at [195, 323] on link "DIME" at bounding box center [190, 325] width 25 height 13
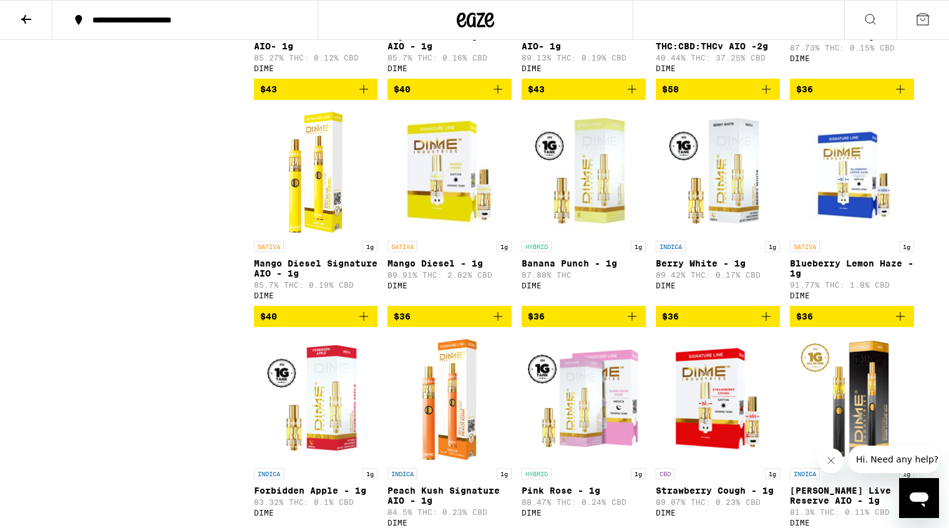
scroll to position [1201, 0]
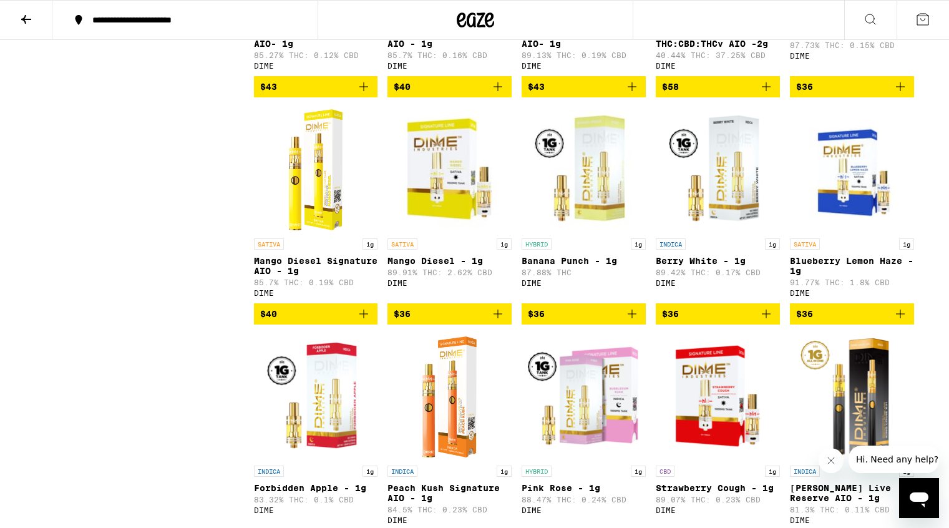
click at [447, 221] on img "Open page for Mango Diesel - 1g from DIME" at bounding box center [449, 169] width 124 height 125
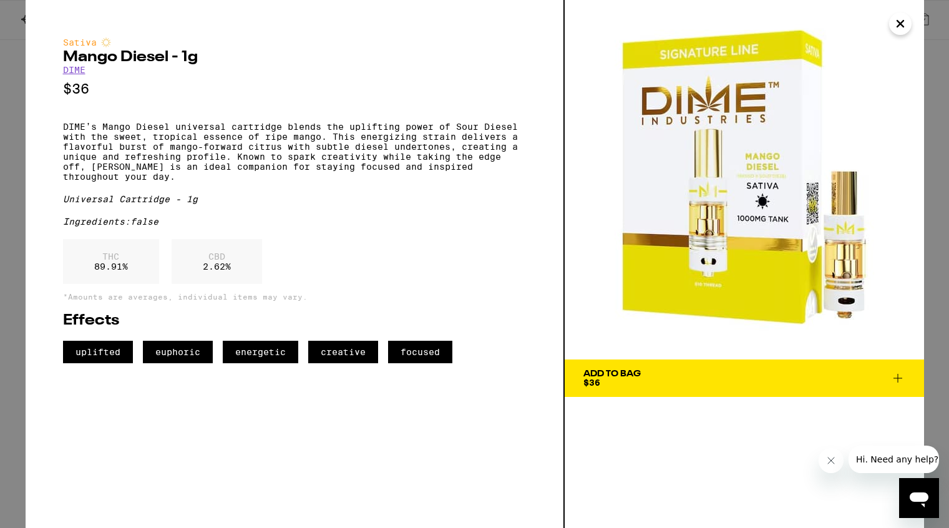
click at [63, 131] on p "DIME’s Mango Diesel universal cartridge blends the uplifting power of Sour Dies…" at bounding box center [294, 152] width 463 height 60
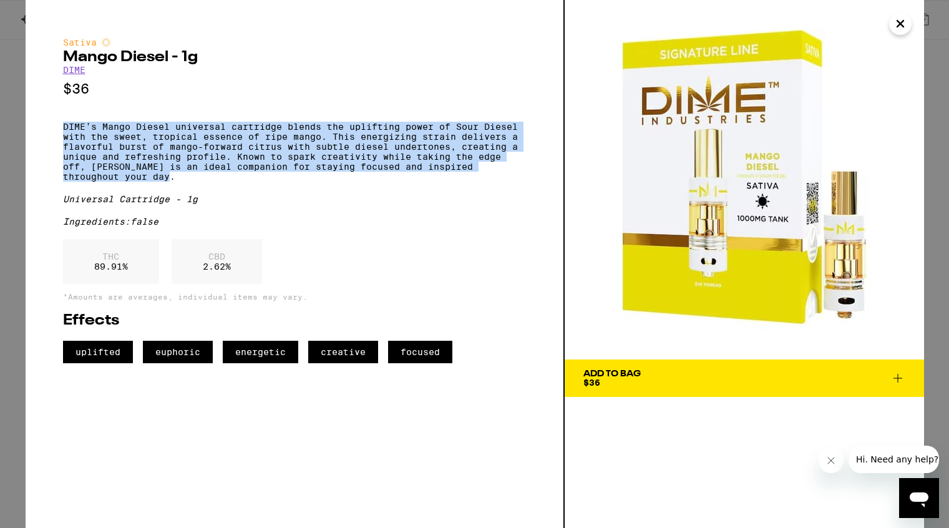
click at [184, 182] on p "DIME’s Mango Diesel universal cartridge blends the uplifting power of Sour Dies…" at bounding box center [294, 152] width 463 height 60
copy p "DIME’s Mango Diesel universal cartridge blends the uplifting power of Sour Dies…"
click at [894, 17] on icon "Close" at bounding box center [900, 23] width 15 height 19
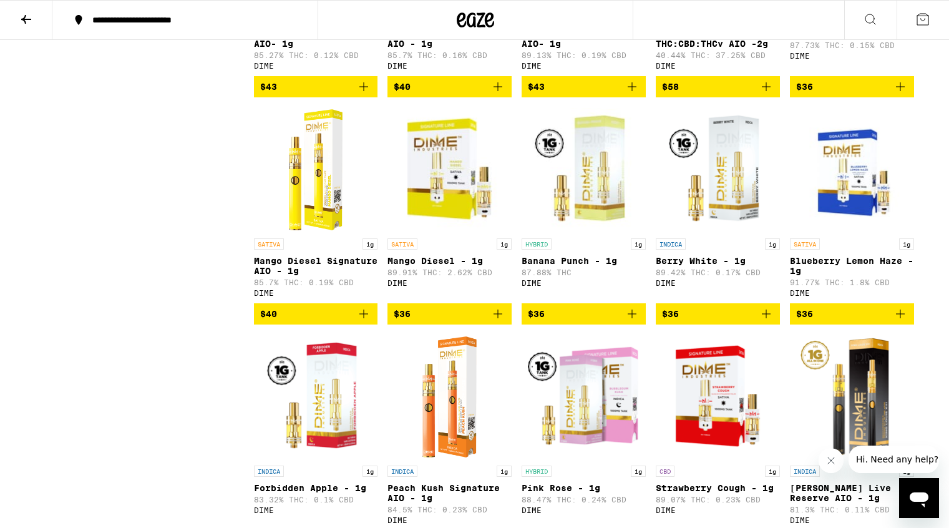
click at [26, 19] on icon at bounding box center [26, 19] width 10 height 9
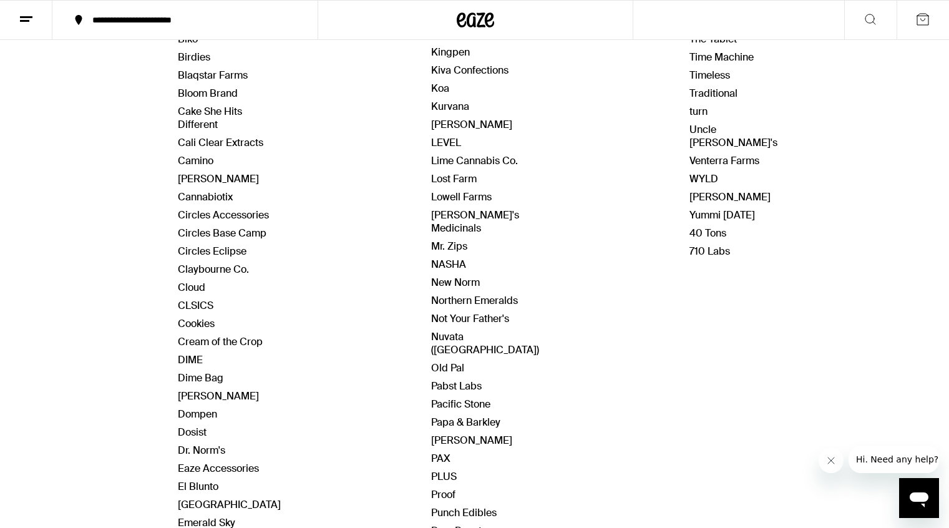
scroll to position [462, 0]
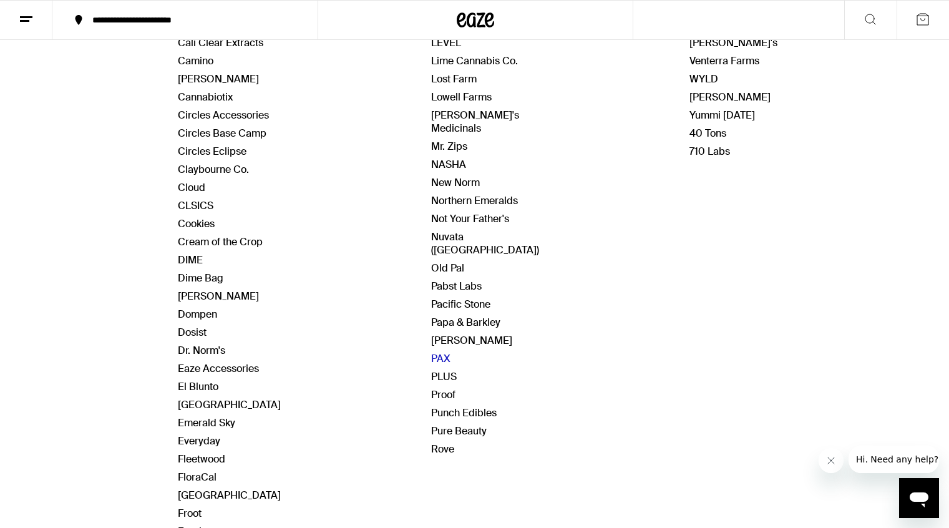
click at [438, 352] on link "PAX" at bounding box center [440, 358] width 19 height 13
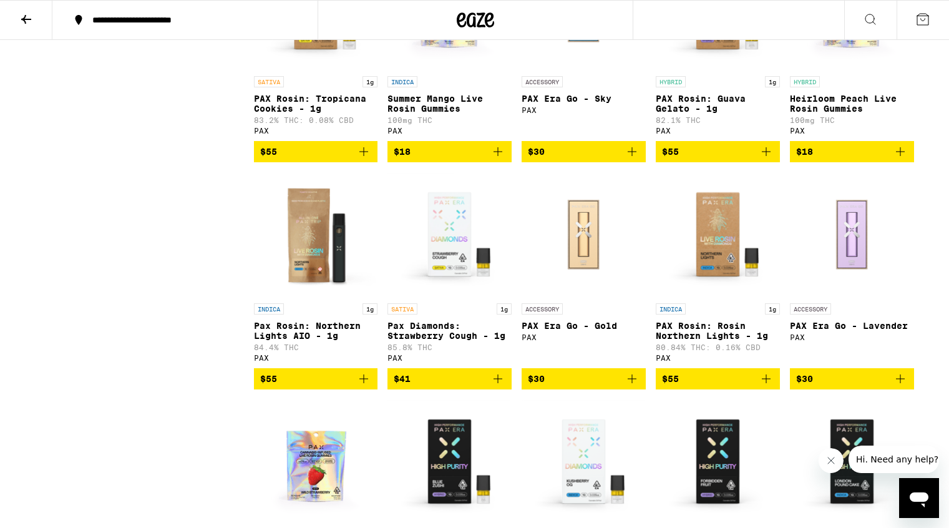
scroll to position [2276, 0]
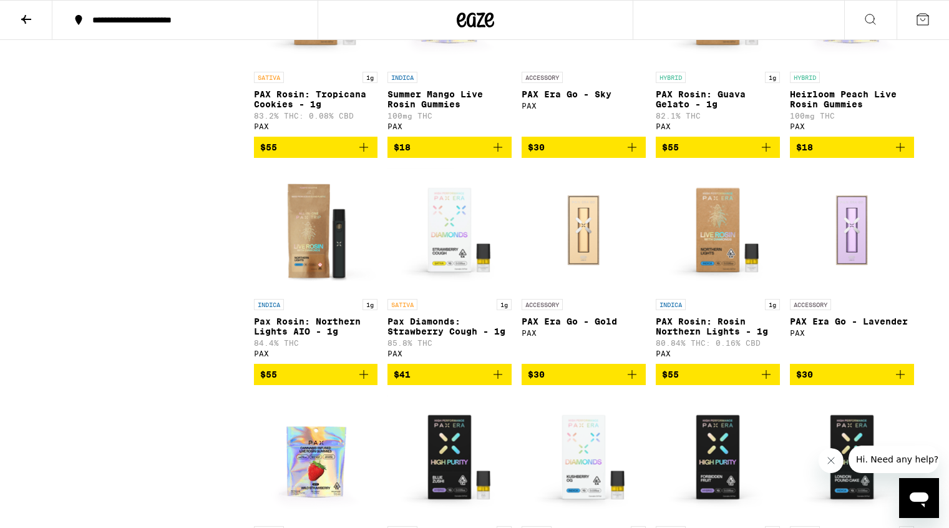
click at [453, 293] on img "Open page for Pax Diamonds: Strawberry Cough - 1g from PAX" at bounding box center [449, 230] width 124 height 125
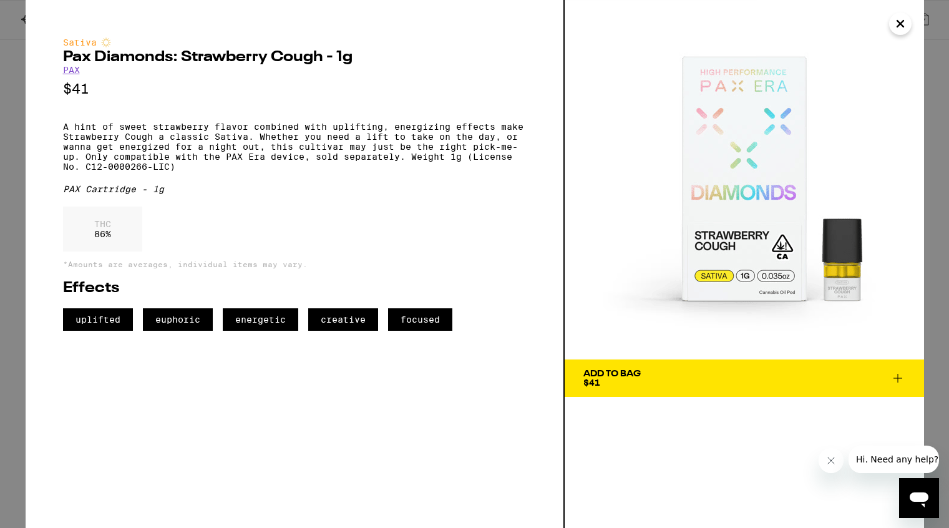
click at [64, 57] on h2 "Pax Diamonds: Strawberry Cough - 1g" at bounding box center [294, 57] width 463 height 15
click at [358, 62] on h2 "Pax Diamonds: Strawberry Cough - 1g" at bounding box center [294, 57] width 463 height 15
copy h2 "Pax Diamonds: Strawberry Cough - 1g"
click at [899, 24] on icon "Close" at bounding box center [900, 23] width 15 height 19
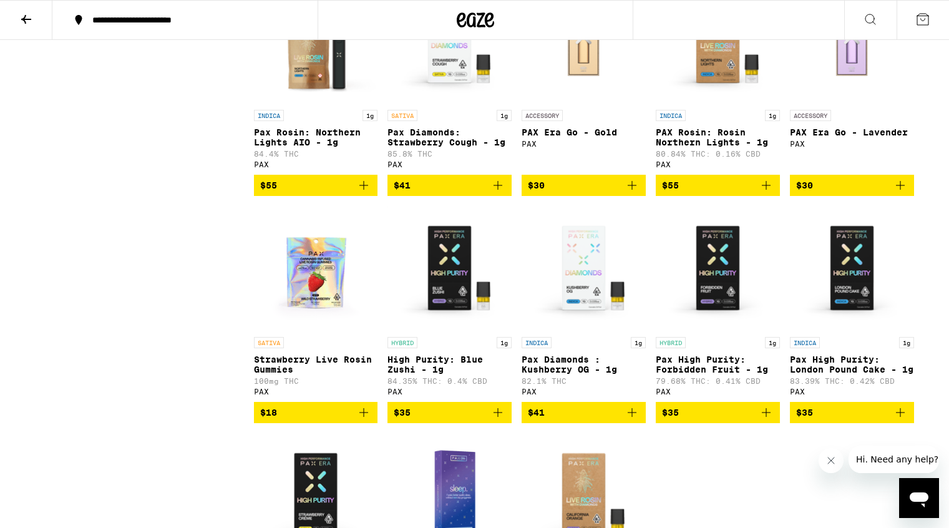
scroll to position [2484, 0]
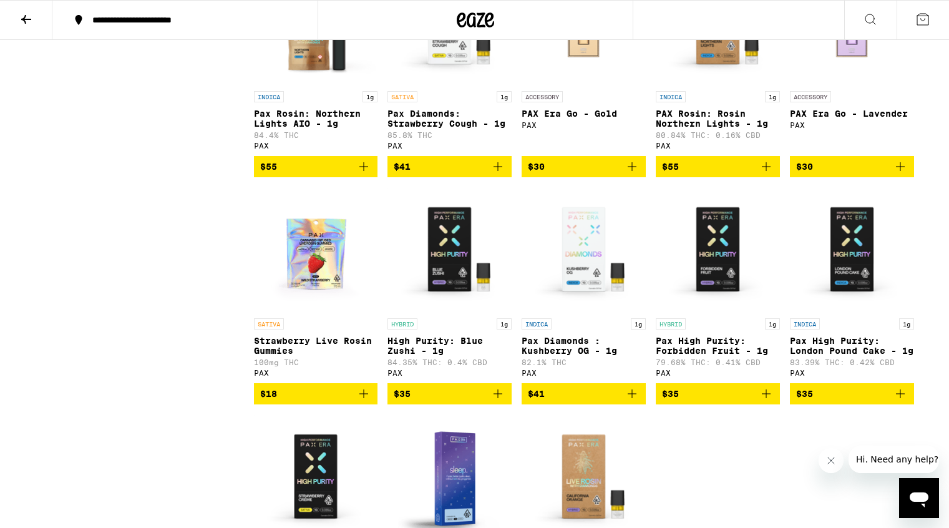
click at [733, 312] on img "Open page for Pax High Purity: Forbidden Fruit - 1g from PAX" at bounding box center [718, 249] width 124 height 125
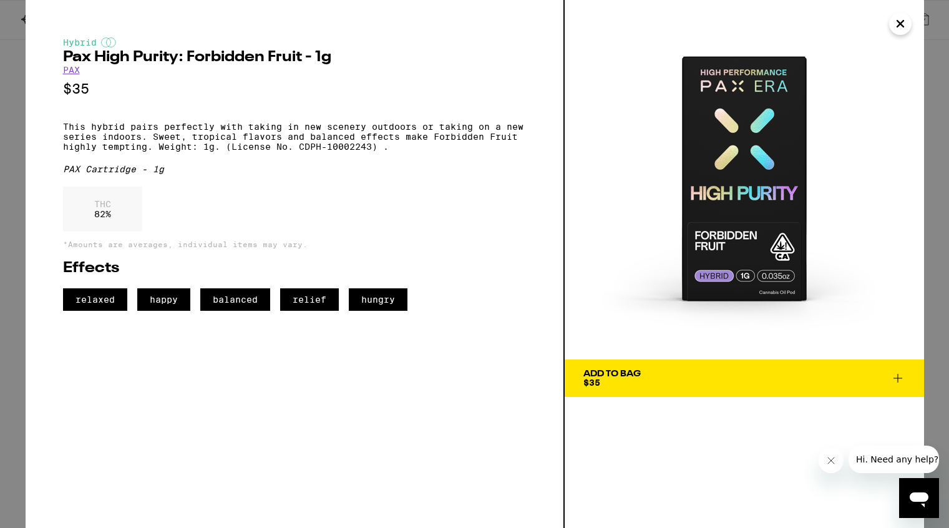
click at [900, 26] on icon "Close" at bounding box center [900, 23] width 15 height 19
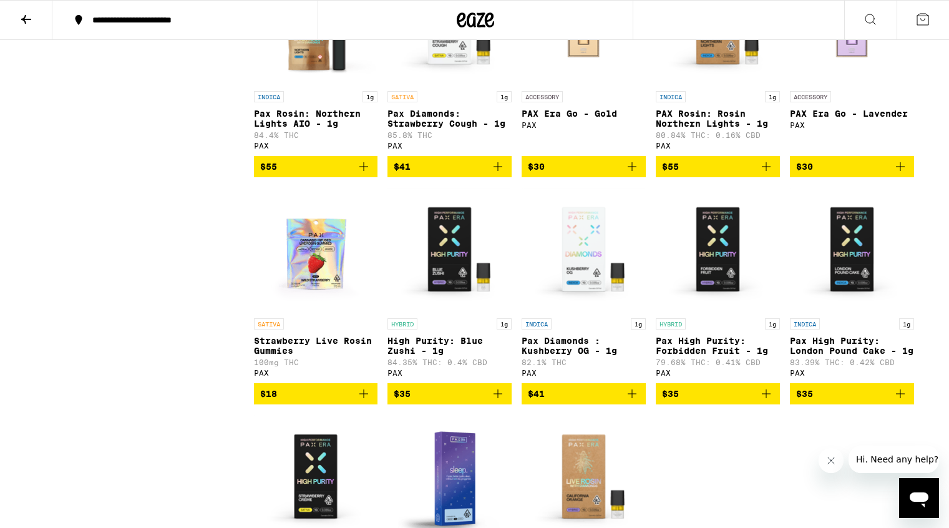
click at [21, 22] on icon at bounding box center [26, 19] width 15 height 15
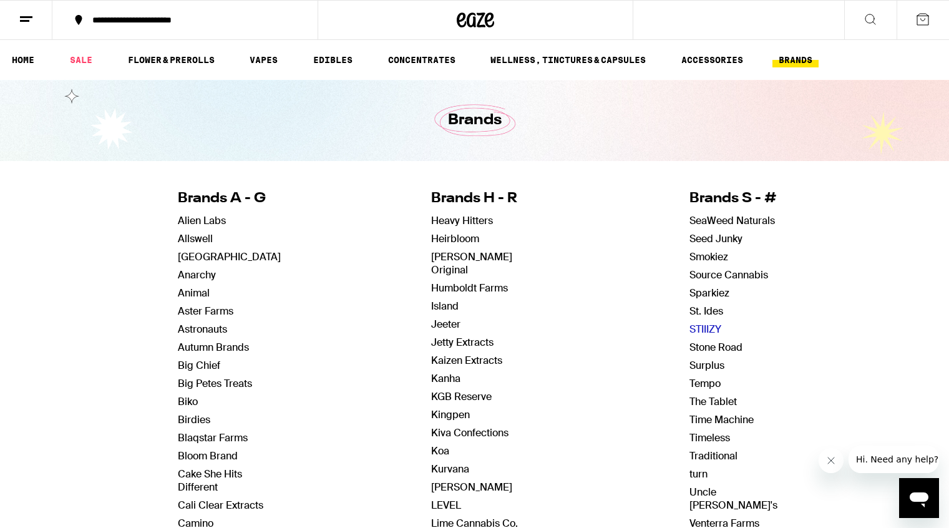
click at [698, 333] on link "STIIIZY" at bounding box center [705, 329] width 32 height 13
click at [690, 328] on link "STIIIZY" at bounding box center [705, 329] width 32 height 13
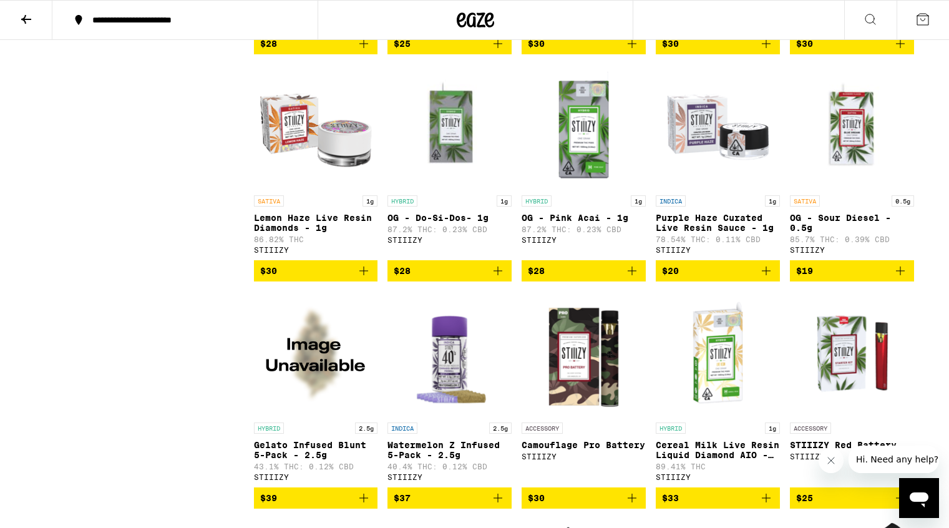
scroll to position [6919, 0]
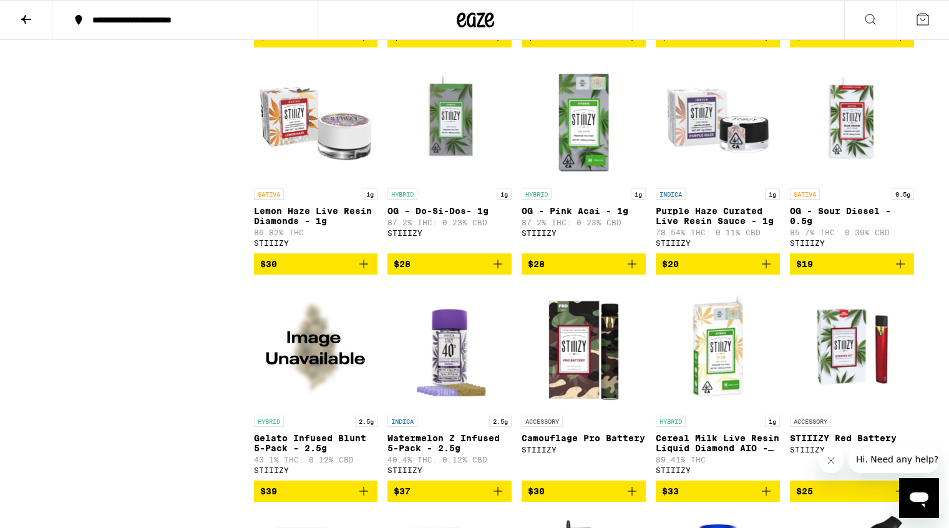
click at [581, 182] on img "Open page for OG - Pink Acai - 1g from STIIIZY" at bounding box center [584, 119] width 124 height 125
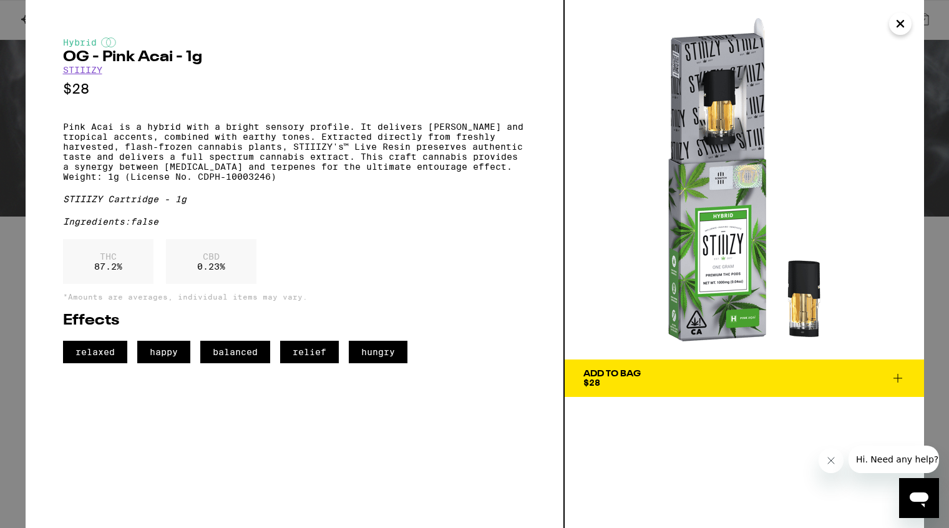
click at [903, 28] on icon "Close" at bounding box center [900, 23] width 15 height 19
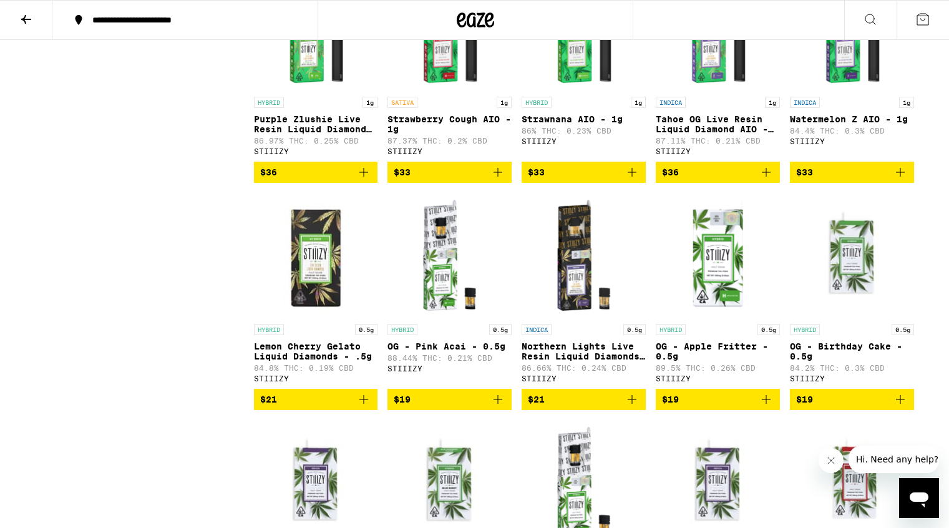
scroll to position [2929, 0]
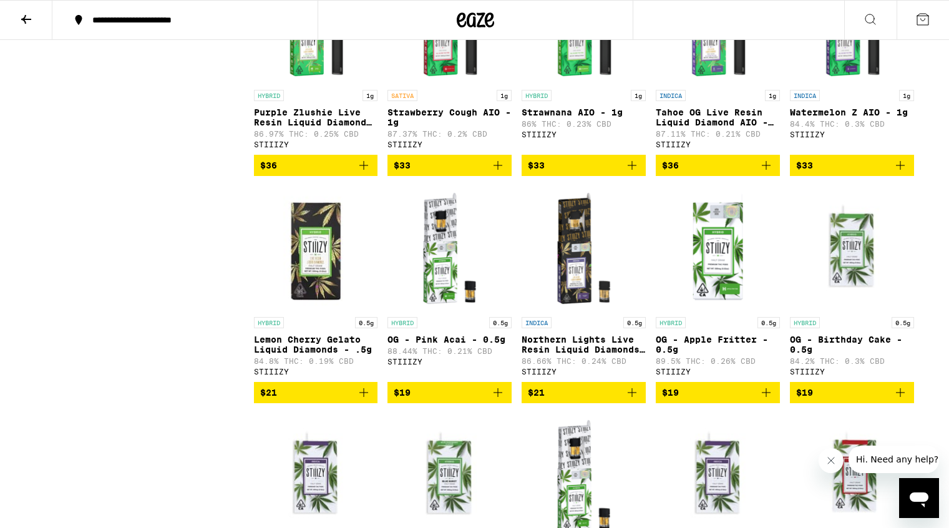
click at [592, 328] on div "INDICA 0.5g" at bounding box center [584, 322] width 124 height 11
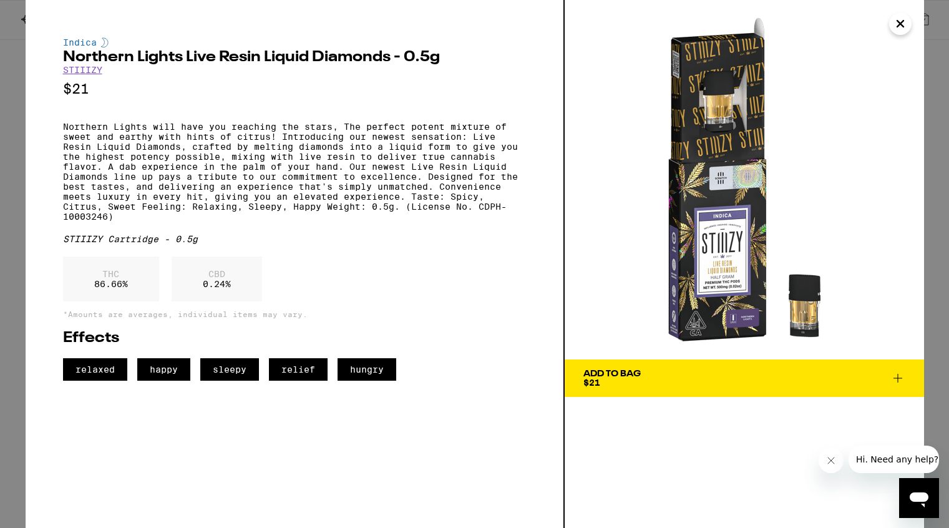
click at [900, 24] on icon "Close" at bounding box center [900, 24] width 6 height 6
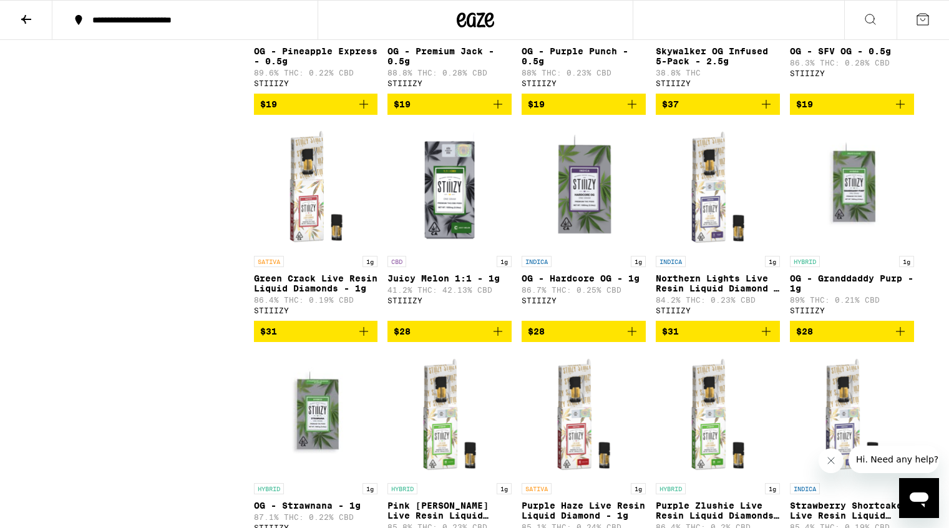
scroll to position [3673, 0]
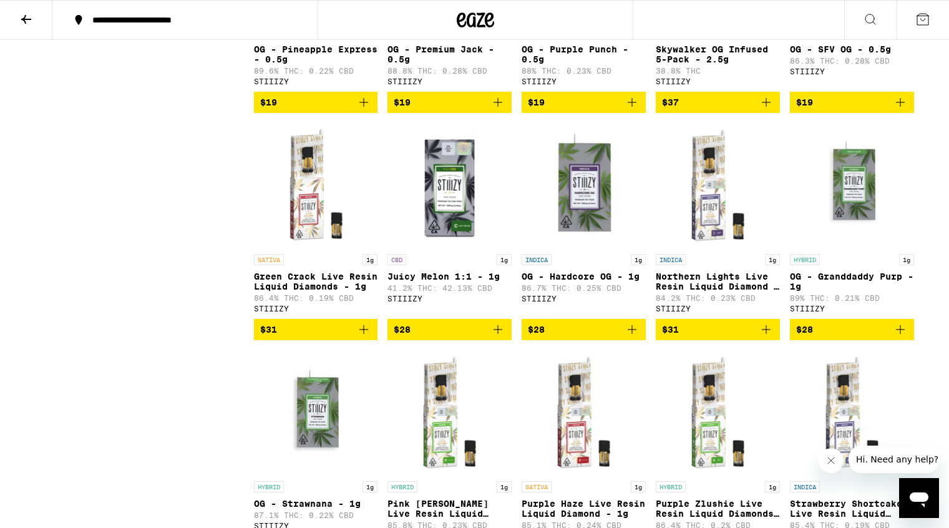
click at [714, 291] on p "Northern Lights Live Resin Liquid Diamond - 1g" at bounding box center [718, 281] width 124 height 20
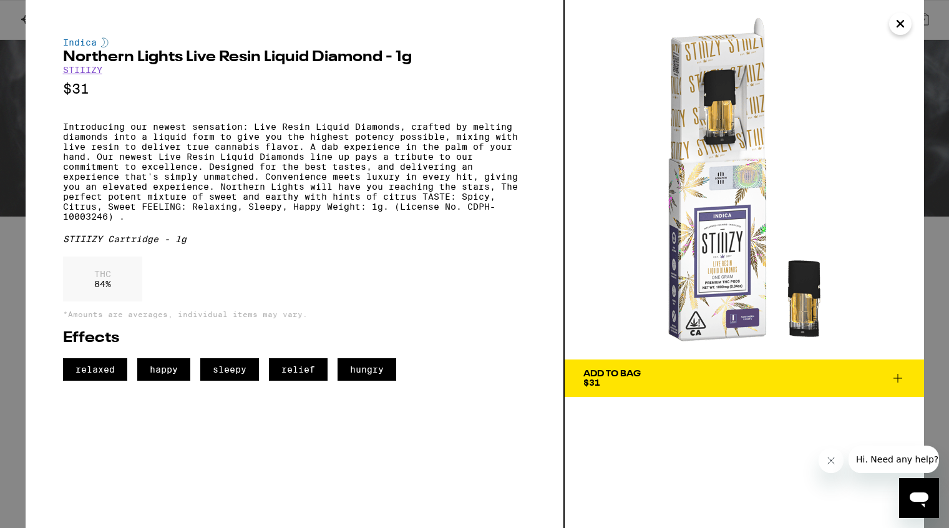
click at [898, 27] on icon "Close" at bounding box center [900, 23] width 15 height 19
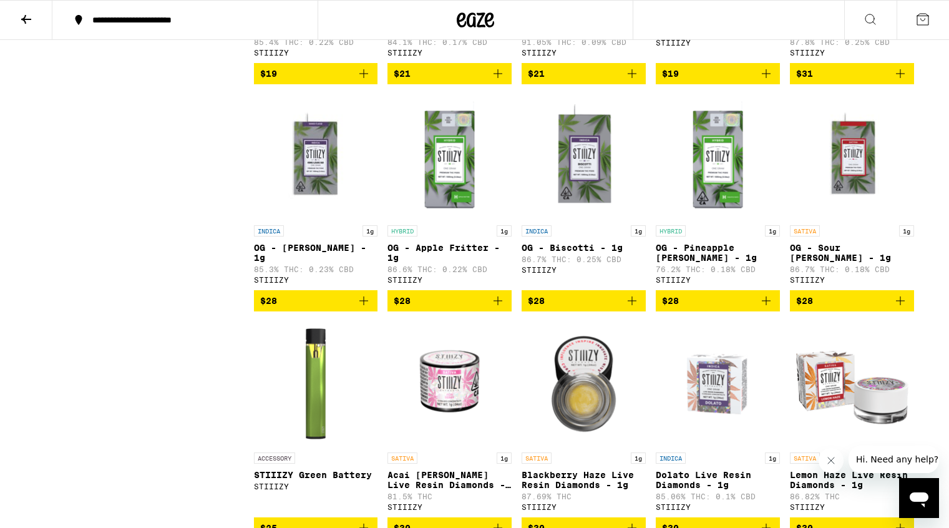
scroll to position [6436, 0]
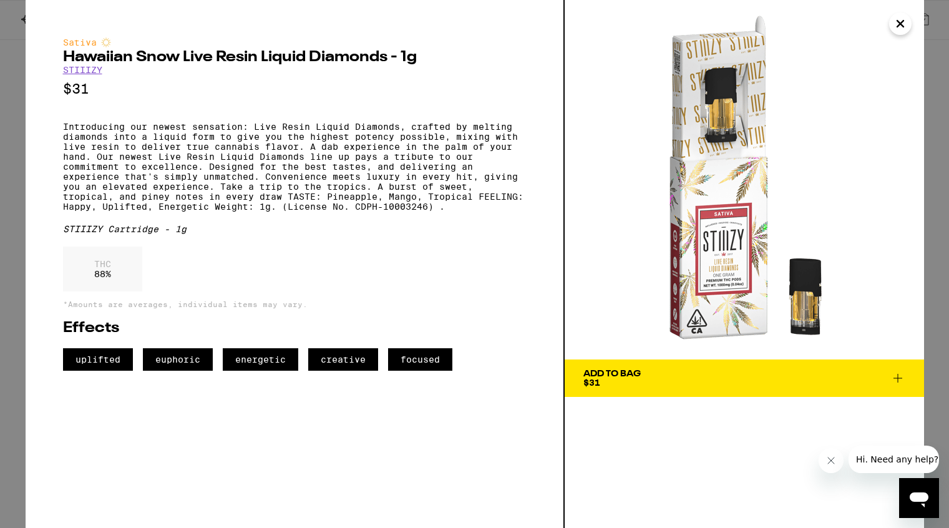
click at [215, 212] on p "Introducing our newest sensation: Live Resin Liquid Diamonds, crafted by meltin…" at bounding box center [294, 167] width 463 height 90
click at [447, 212] on p "Introducing our newest sensation: Live Resin Liquid Diamonds, crafted by meltin…" at bounding box center [294, 167] width 463 height 90
copy p "Weight: 1g. (License No. CDPH-10003246) ."
click at [479, 276] on div "THC 88 %" at bounding box center [294, 271] width 463 height 51
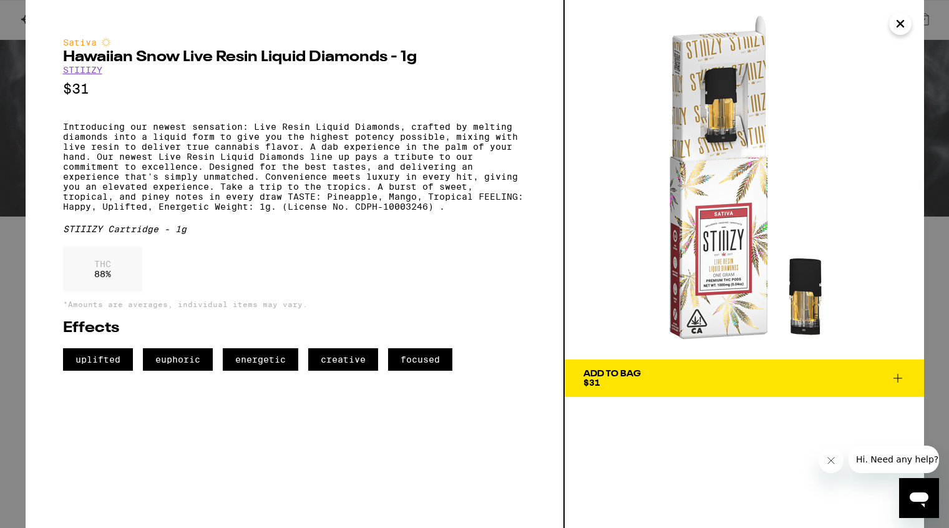
click at [902, 23] on icon "Close" at bounding box center [900, 23] width 15 height 19
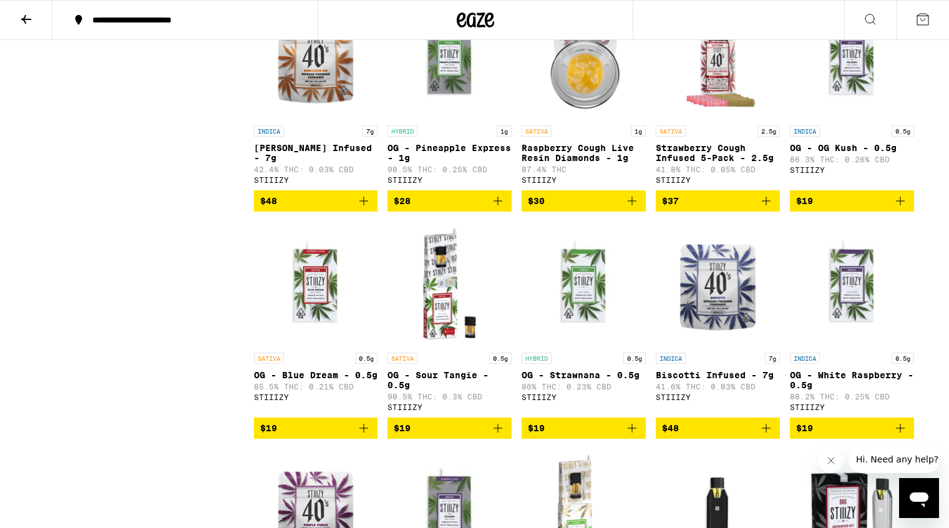
scroll to position [9254, 0]
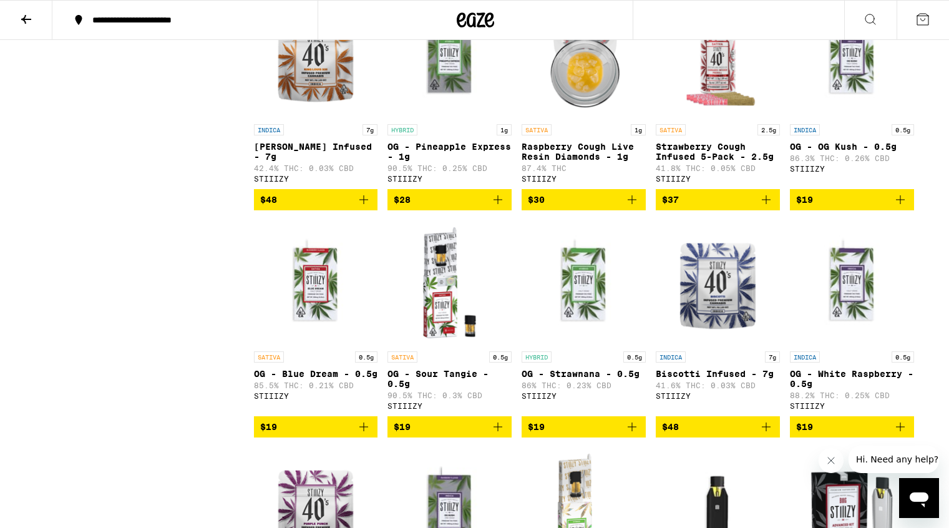
click at [723, 118] on img "Open page for Strawberry Cough Infused 5-Pack - 2.5g from STIIIZY" at bounding box center [718, 55] width 124 height 125
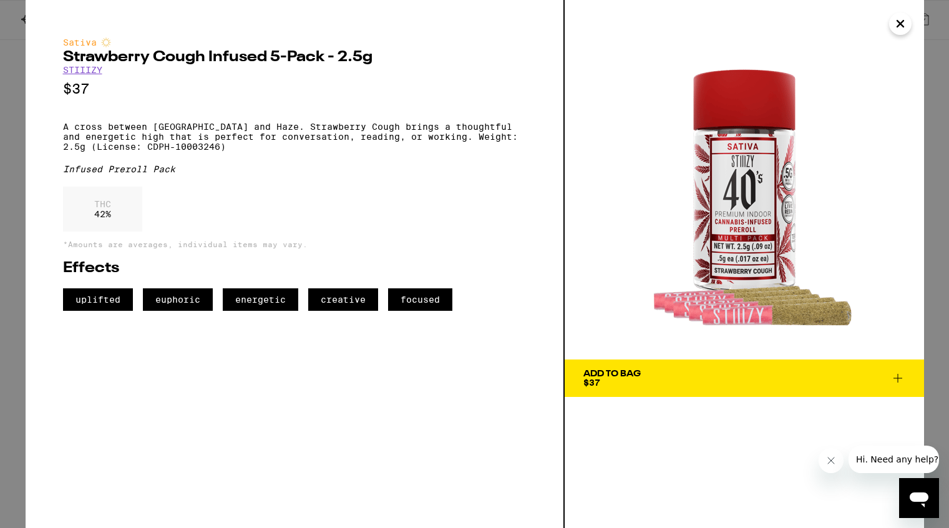
drag, startPoint x: 742, startPoint y: 233, endPoint x: 859, endPoint y: 132, distance: 155.3
click at [0, 0] on div "Sativa Strawberry Cough Infused 5-Pack - 2.5g STIIIZY $37 A cross between Straw…" at bounding box center [474, 264] width 949 height 528
click at [900, 27] on icon "Close" at bounding box center [900, 23] width 15 height 19
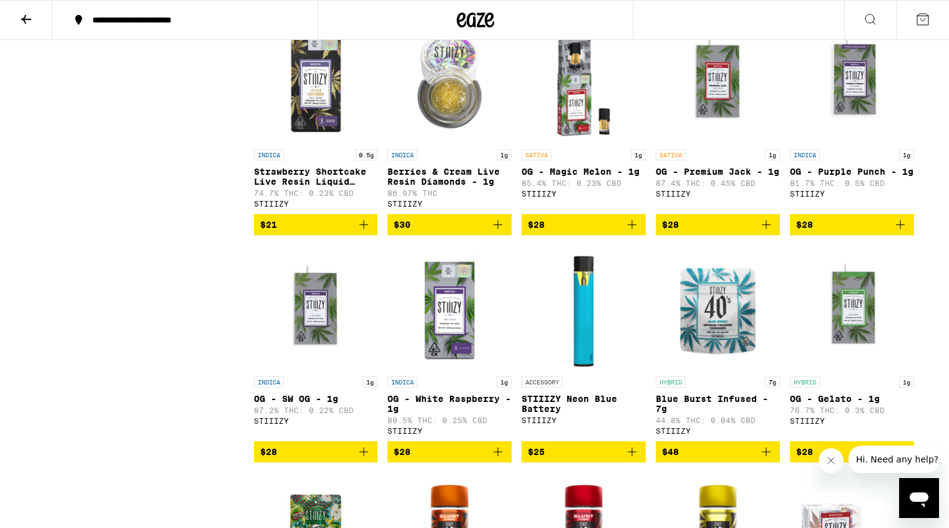
scroll to position [9919, 0]
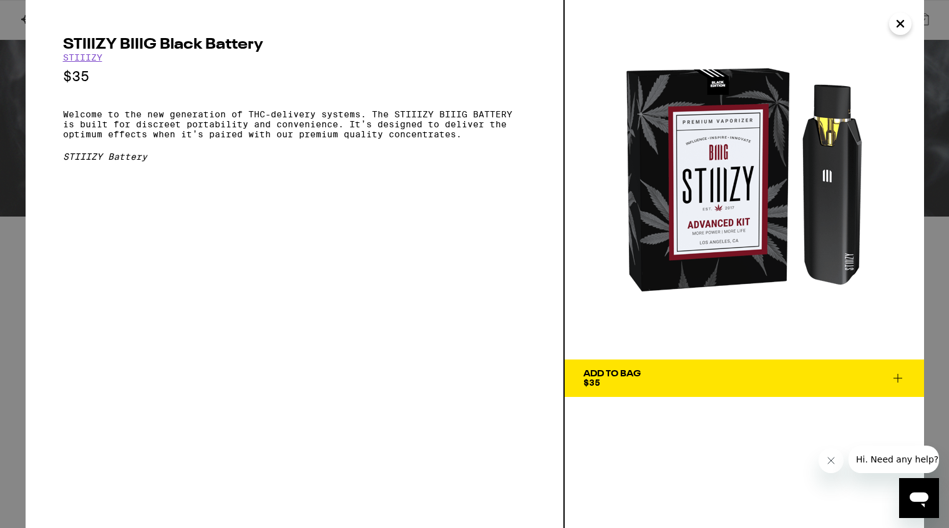
click at [64, 117] on p "Welcome to the new generation of THC-delivery systems. The STIIIZY BIIIG BATTER…" at bounding box center [294, 124] width 463 height 30
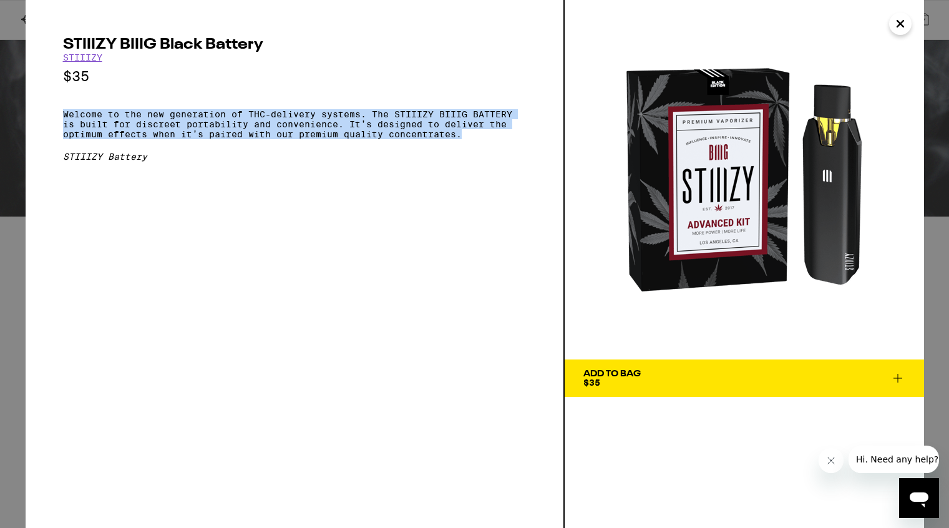
click at [472, 139] on p "Welcome to the new generation of THC-delivery systems. The STIIIZY BIIIG BATTER…" at bounding box center [294, 124] width 463 height 30
copy p "Welcome to the new generation of THC-delivery systems. The STIIIZY BIIIG BATTER…"
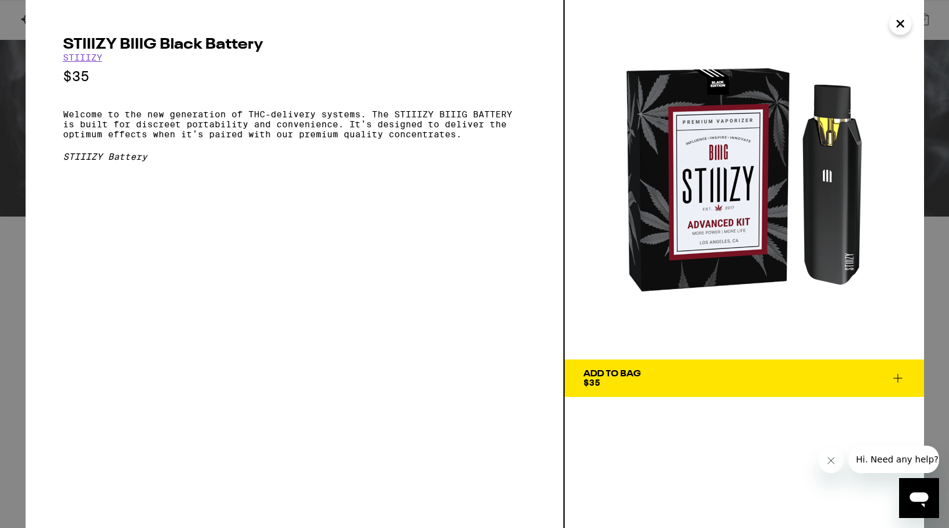
click at [497, 162] on div "STIIIZY Battery" at bounding box center [294, 157] width 463 height 10
click at [904, 22] on icon "Close" at bounding box center [900, 23] width 15 height 19
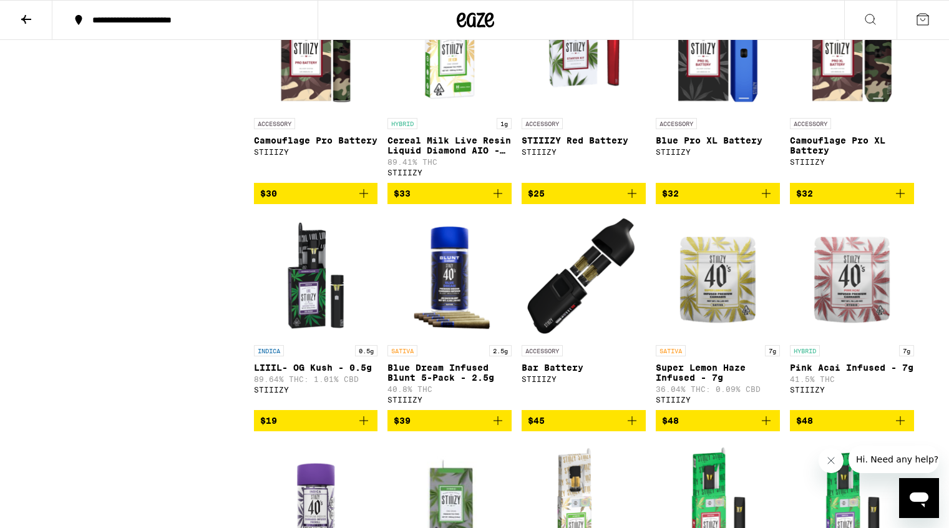
scroll to position [7213, 0]
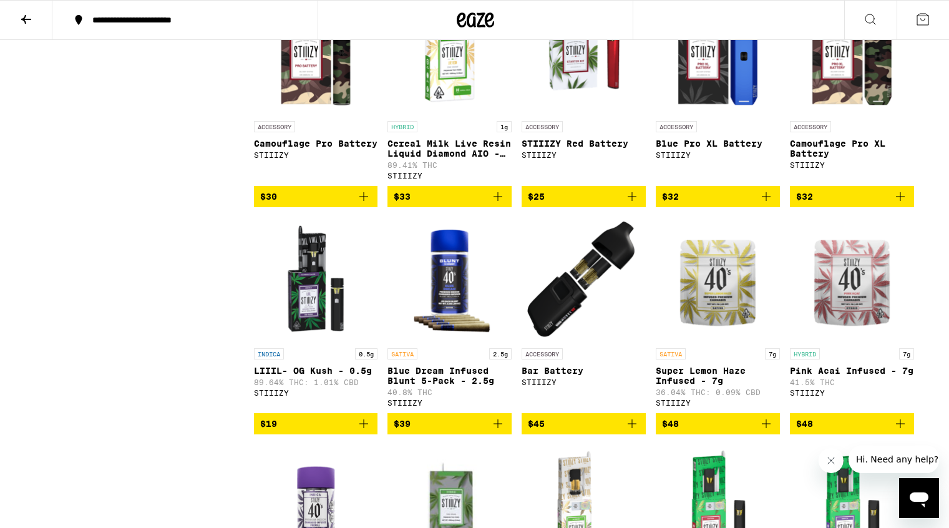
click at [766, 115] on img "Open page for Blue Pro XL Battery from STIIIZY" at bounding box center [718, 52] width 124 height 125
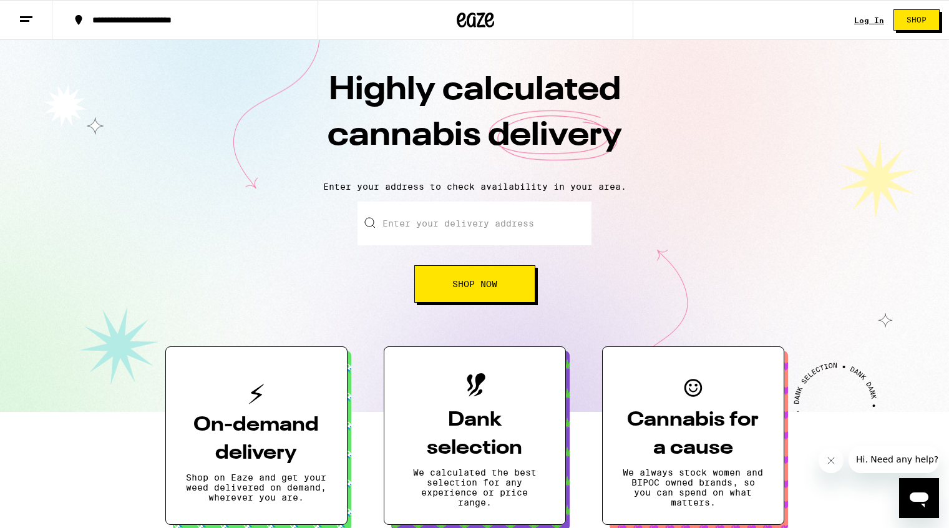
click at [27, 21] on line at bounding box center [24, 21] width 9 height 0
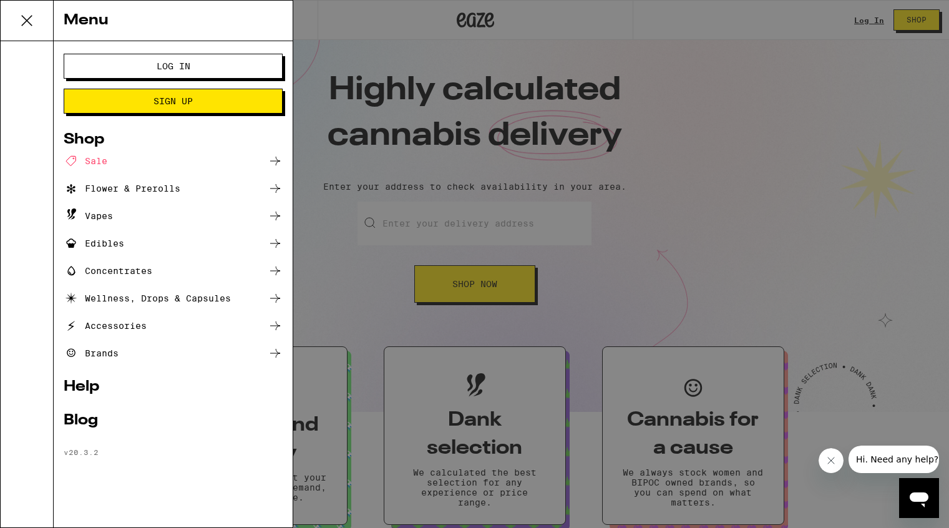
click at [99, 353] on div "Brands" at bounding box center [91, 353] width 55 height 15
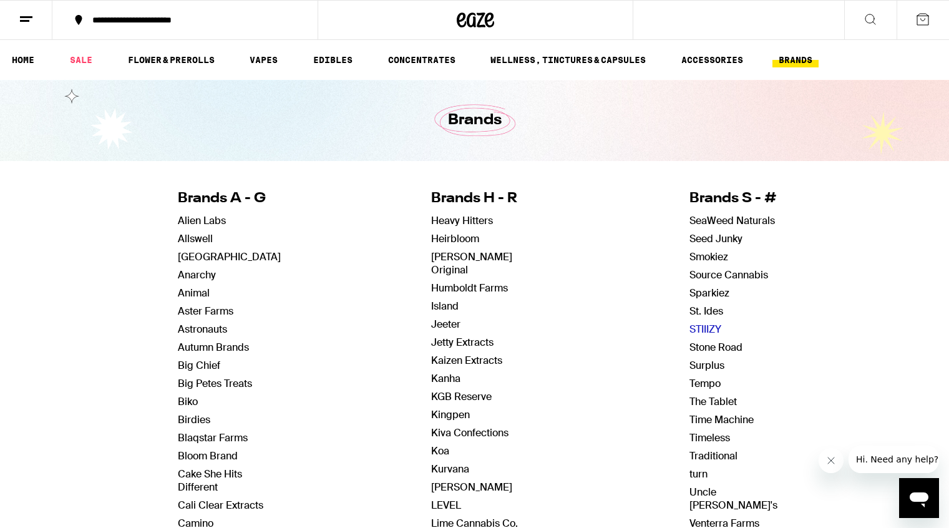
click at [707, 331] on link "STIIIZY" at bounding box center [705, 329] width 32 height 13
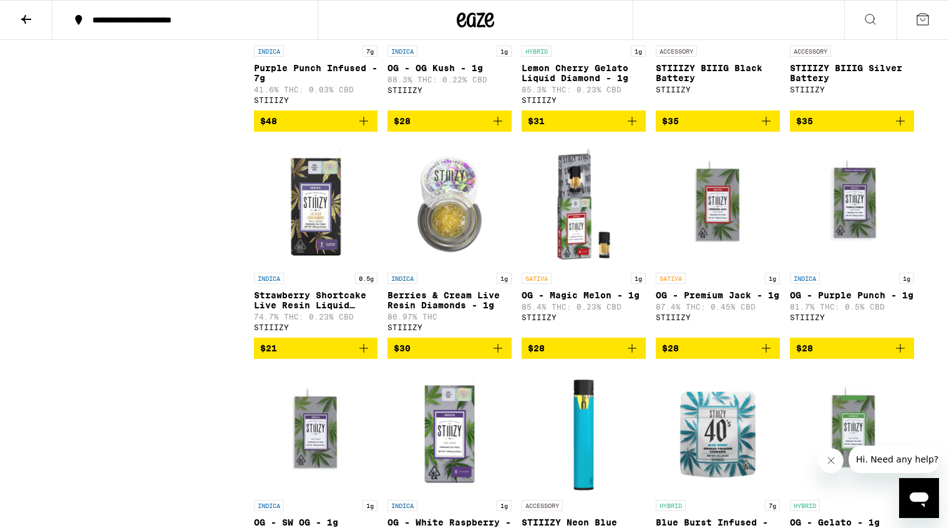
scroll to position [9779, 0]
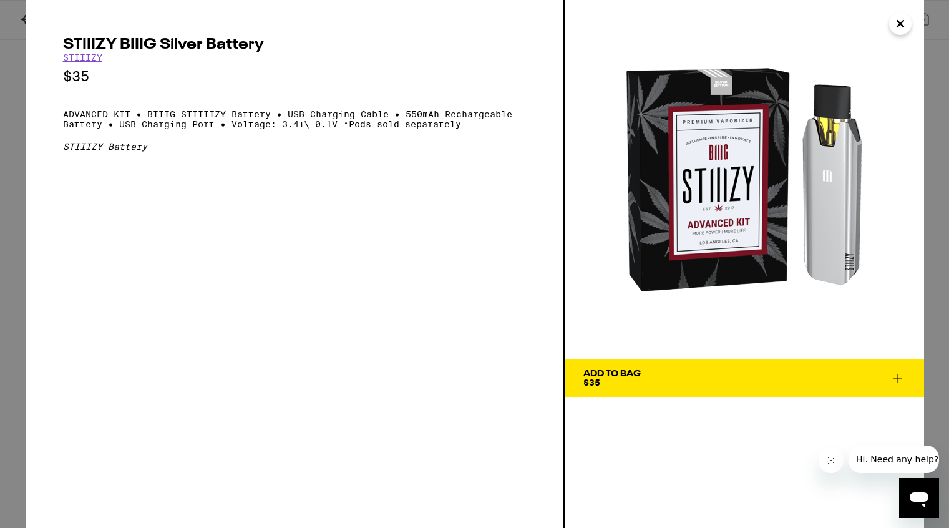
click at [63, 119] on p "ADVANCED KIT • BIIIG STIIIIZY Battery • USB Charging Cable • 550mAh Rechargeabl…" at bounding box center [294, 119] width 463 height 20
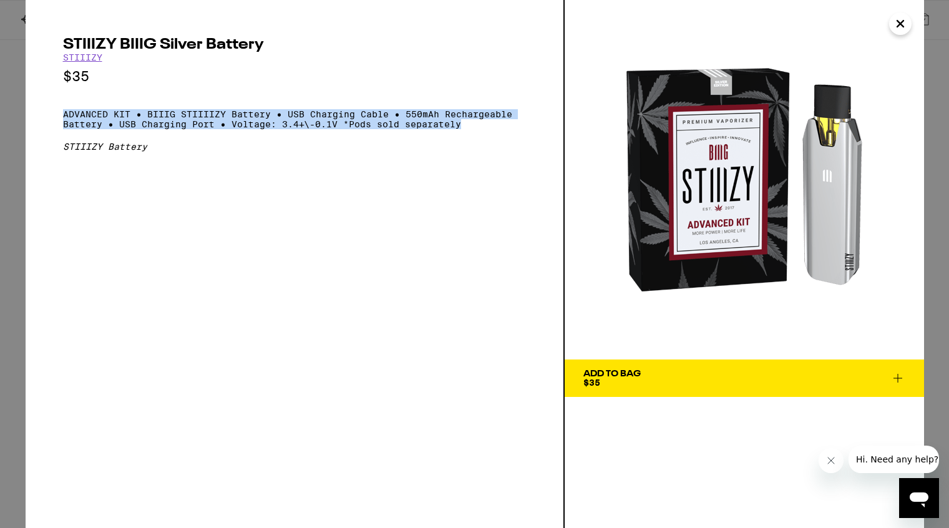
click at [470, 129] on p "ADVANCED KIT • BIIIG STIIIIZY Battery • USB Charging Cable • 550mAh Rechargeabl…" at bounding box center [294, 119] width 463 height 20
copy p "ADVANCED KIT • BIIIG STIIIIZY Battery • USB Charging Cable • 550mAh Rechargeabl…"
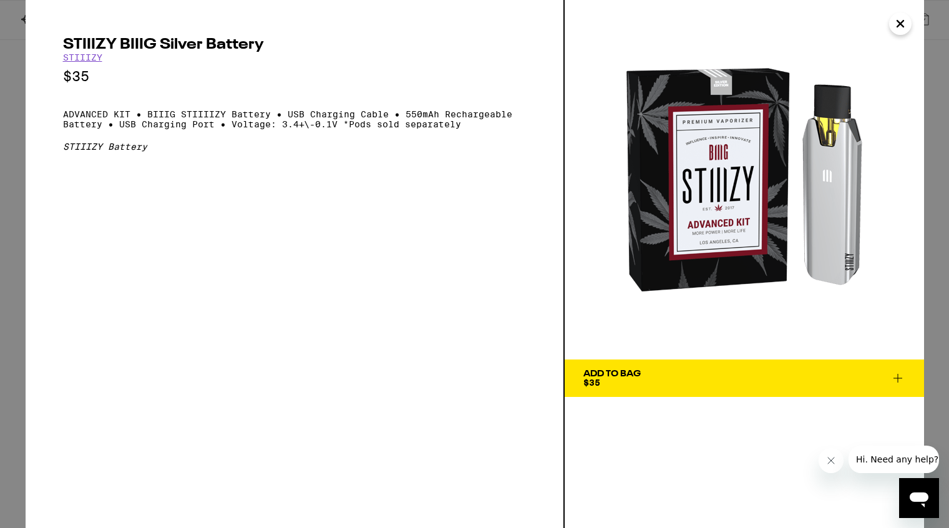
click at [495, 139] on div "STIIIZY BIIIG Silver Battery STIIIZY $35 ADVANCED KIT • BIIIG STIIIIZY Battery …" at bounding box center [294, 94] width 463 height 114
click at [900, 29] on icon "Close" at bounding box center [900, 23] width 15 height 19
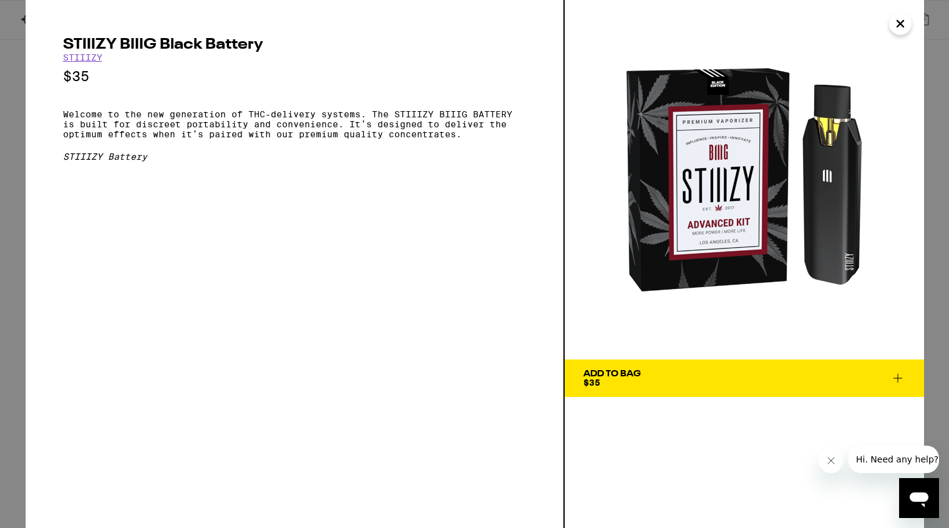
click at [64, 117] on p "Welcome to the new generation of THC-delivery systems. The STIIIZY BIIIG BATTER…" at bounding box center [294, 124] width 463 height 30
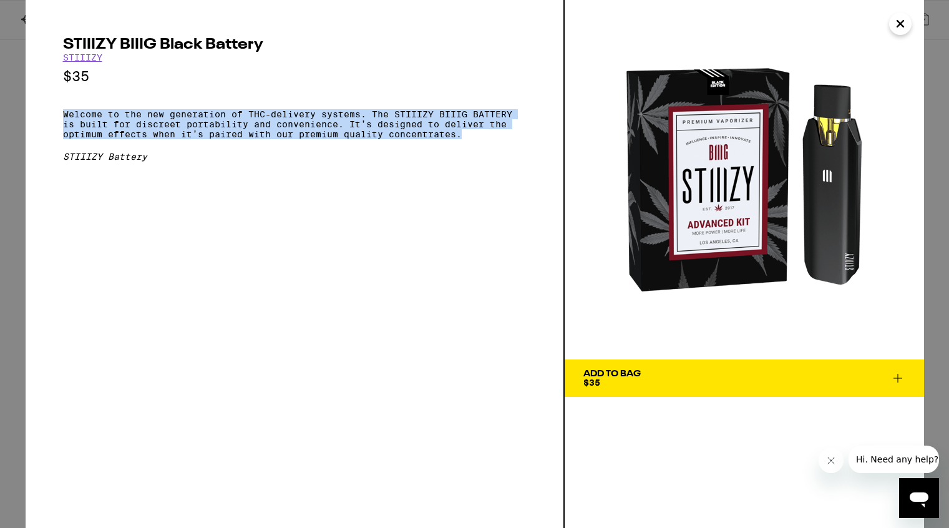
click at [465, 139] on p "Welcome to the new generation of THC-delivery systems. The STIIIZY BIIIG BATTER…" at bounding box center [294, 124] width 463 height 30
copy p "Welcome to the new generation of THC-delivery systems. The STIIIZY BIIIG BATTER…"
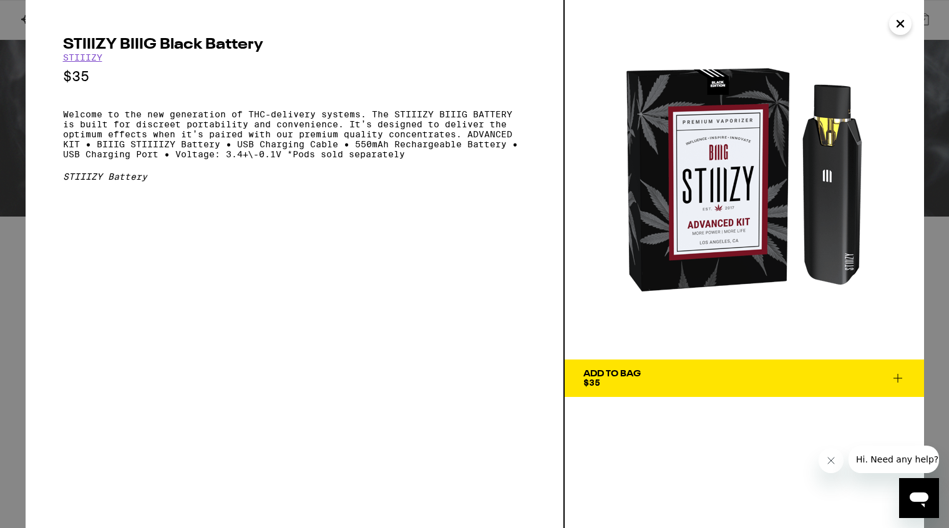
click at [897, 28] on icon "Close" at bounding box center [900, 23] width 15 height 19
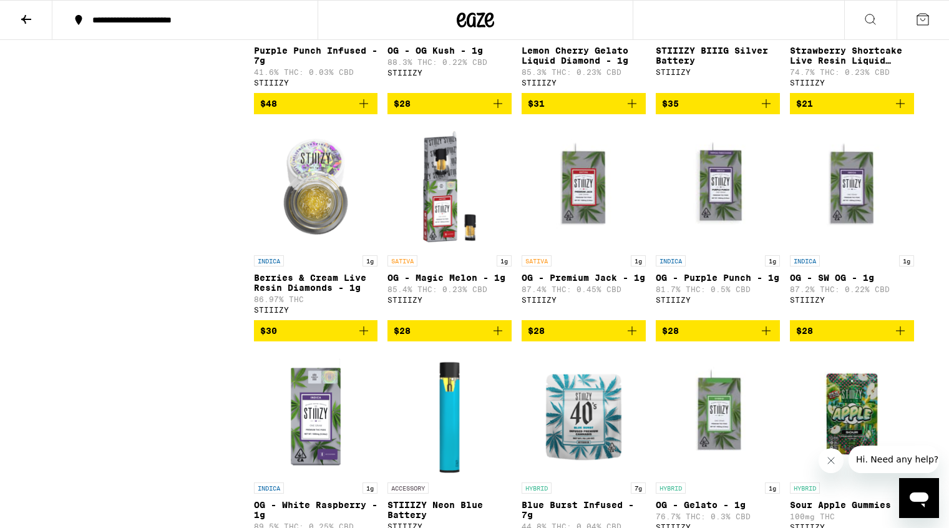
scroll to position [9805, 0]
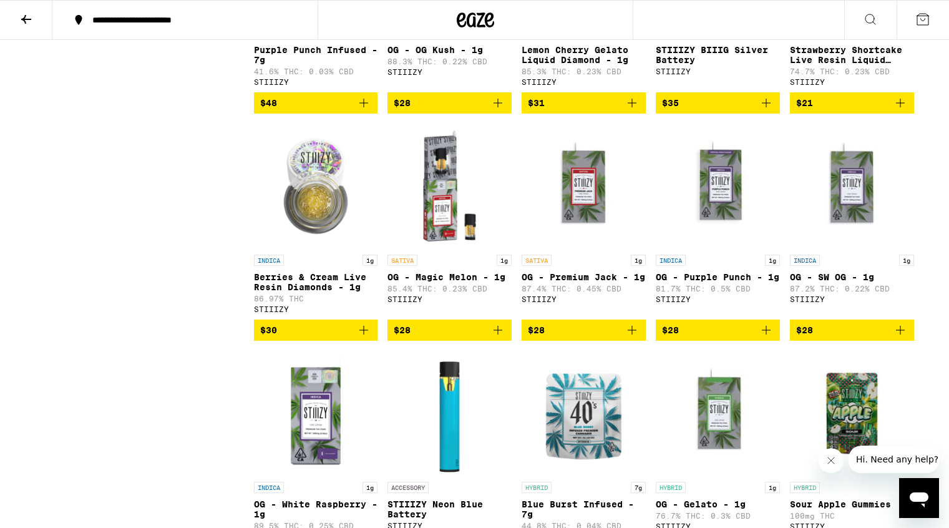
click at [718, 65] on p "STIIIZY BIIIG Silver Battery" at bounding box center [718, 55] width 124 height 20
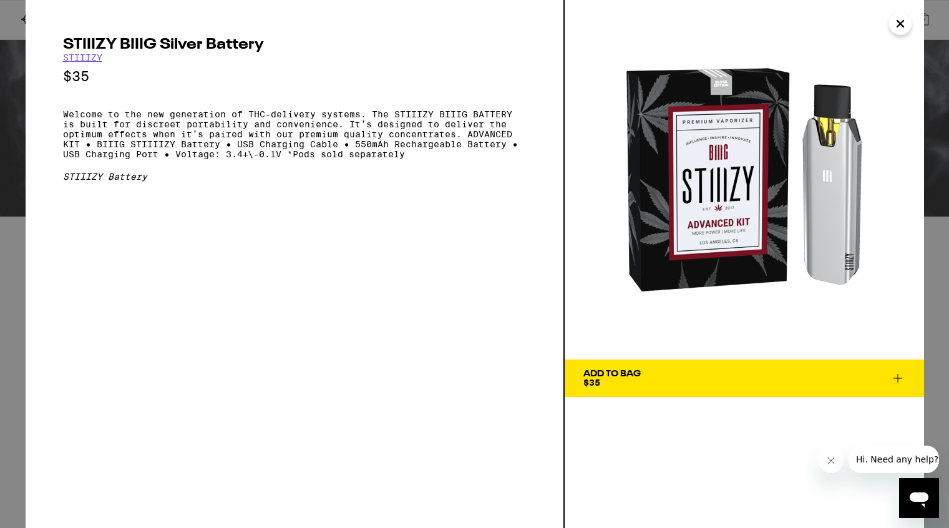
click at [898, 21] on icon "Close" at bounding box center [900, 24] width 6 height 6
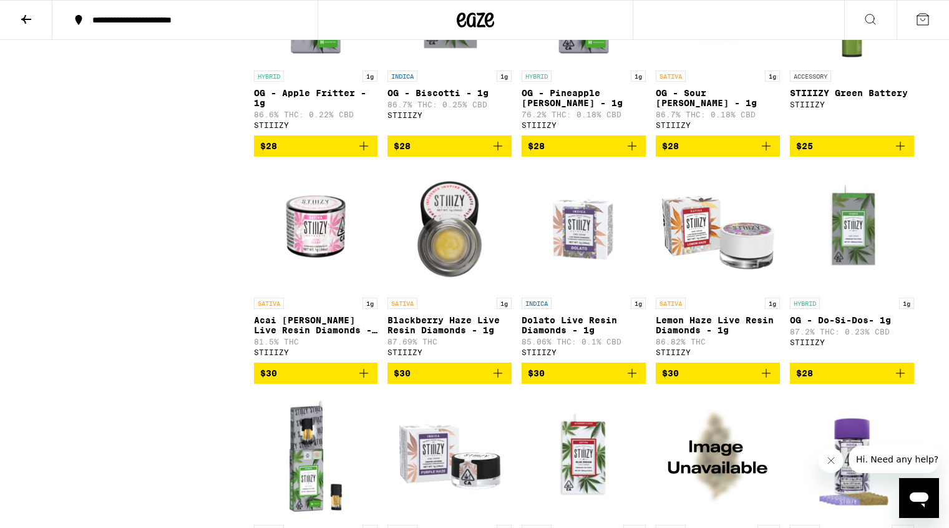
scroll to position [6583, 0]
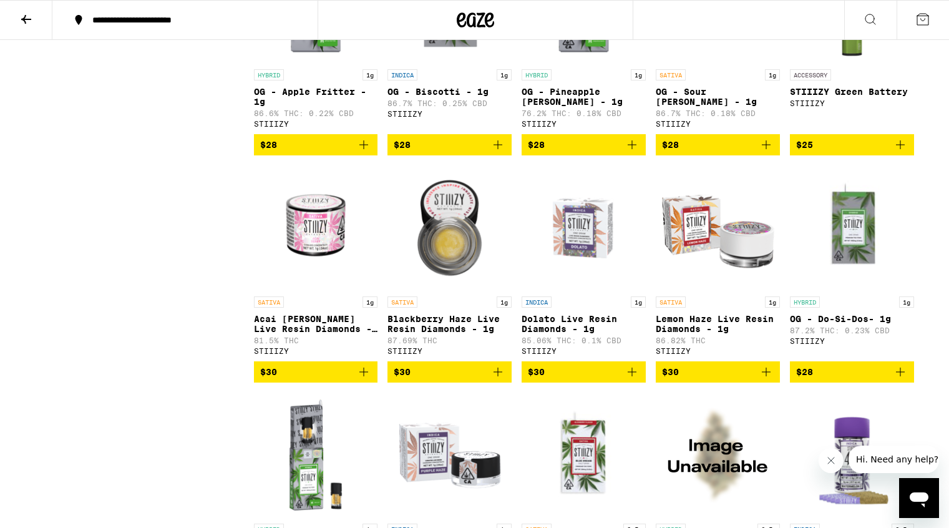
click at [845, 63] on img "Open page for STIIIZY Green Battery from STIIIZY" at bounding box center [852, 0] width 124 height 125
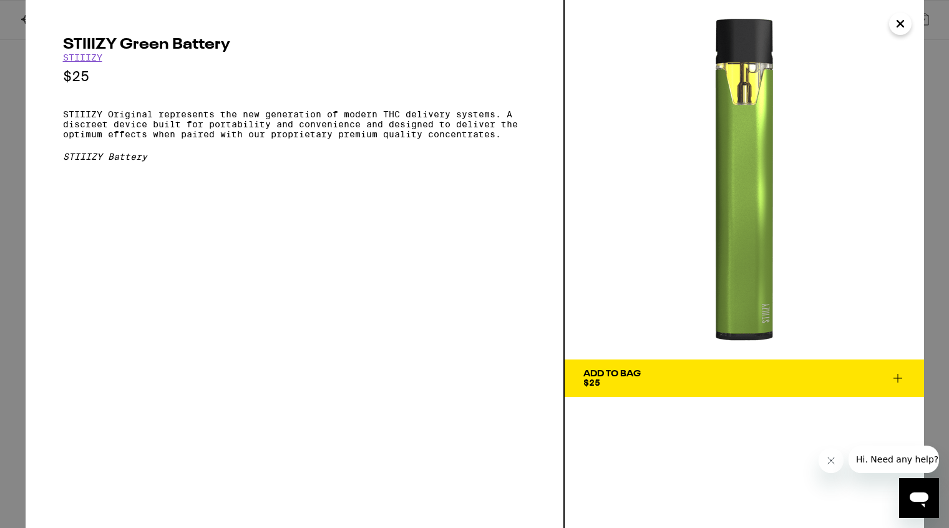
click at [63, 119] on p "STIIIZY Original represents the new generation of modern THC delivery systems. …" at bounding box center [294, 124] width 463 height 30
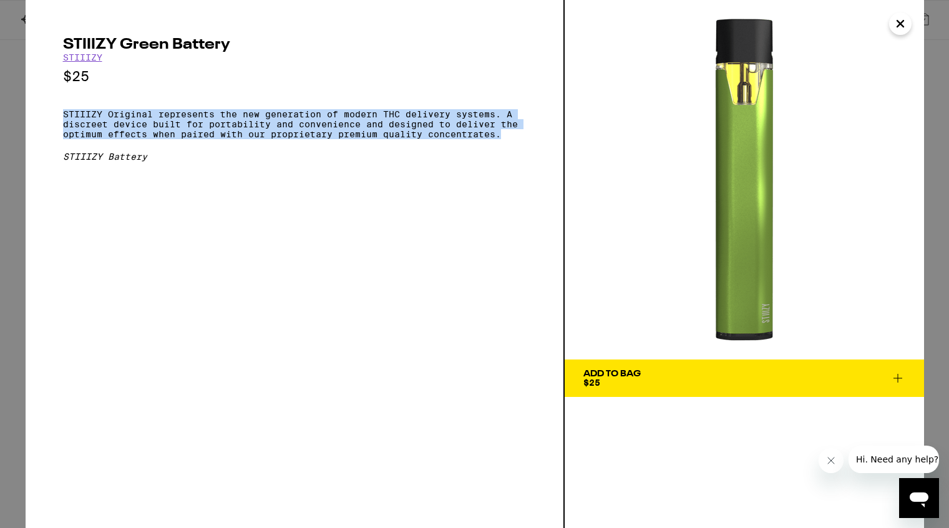
click at [503, 139] on p "STIIIZY Original represents the new generation of modern THC delivery systems. …" at bounding box center [294, 124] width 463 height 30
copy p "STIIIZY Original represents the new generation of modern THC delivery systems. …"
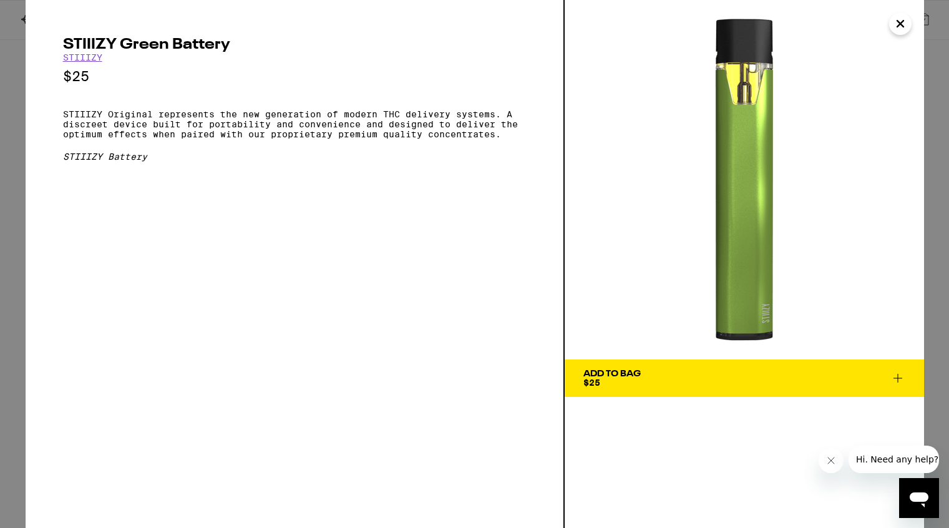
click at [17, 270] on div "STIIIZY Green Battery STIIIZY $25 STIIIZY Original represents the new generatio…" at bounding box center [474, 264] width 949 height 528
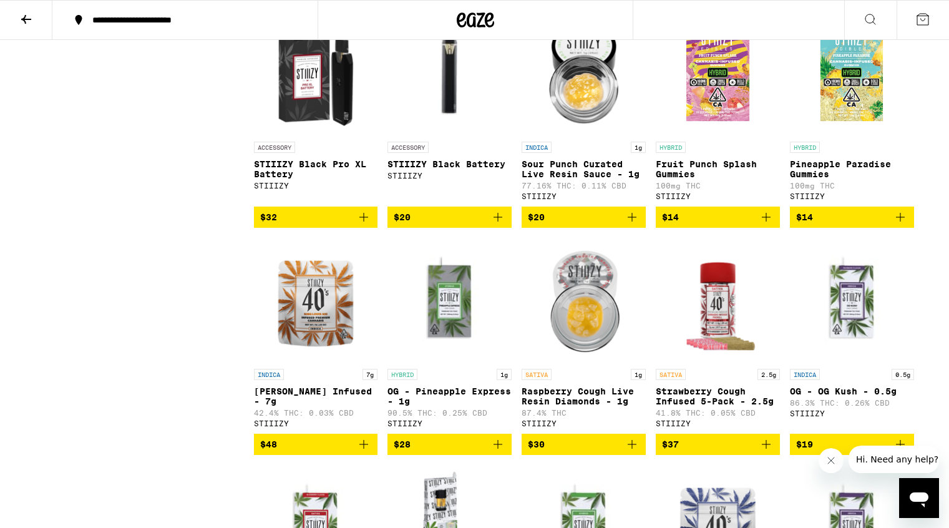
scroll to position [9032, 0]
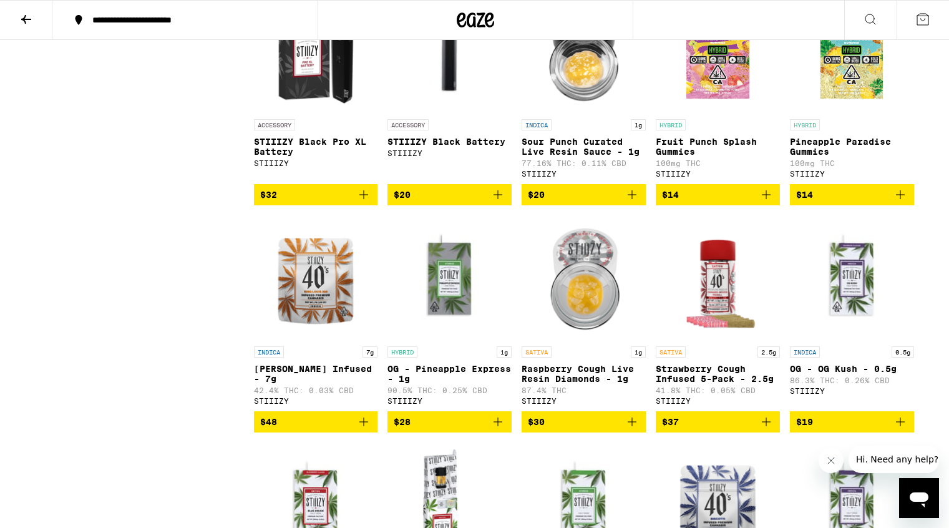
click at [454, 113] on img "Open page for STIIIZY Black Battery from STIIIZY" at bounding box center [449, 50] width 124 height 125
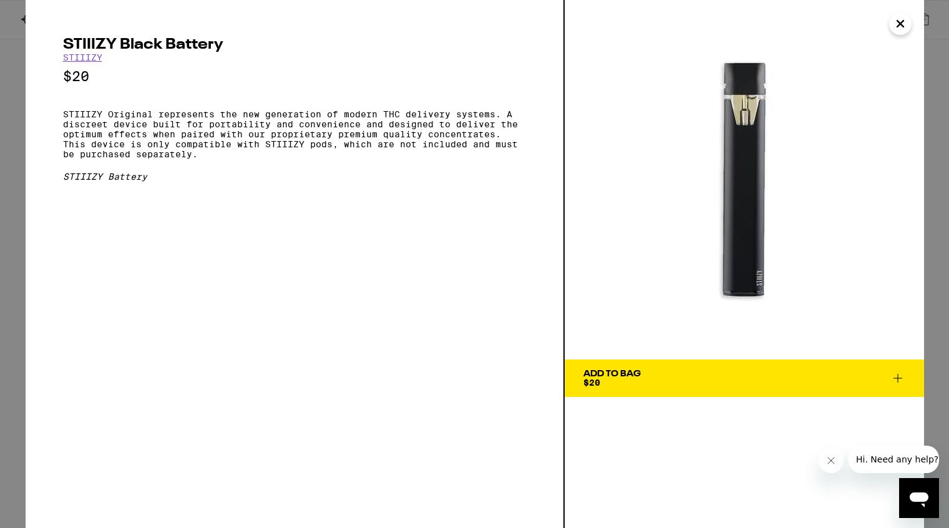
click at [897, 21] on icon "Close" at bounding box center [900, 24] width 6 height 6
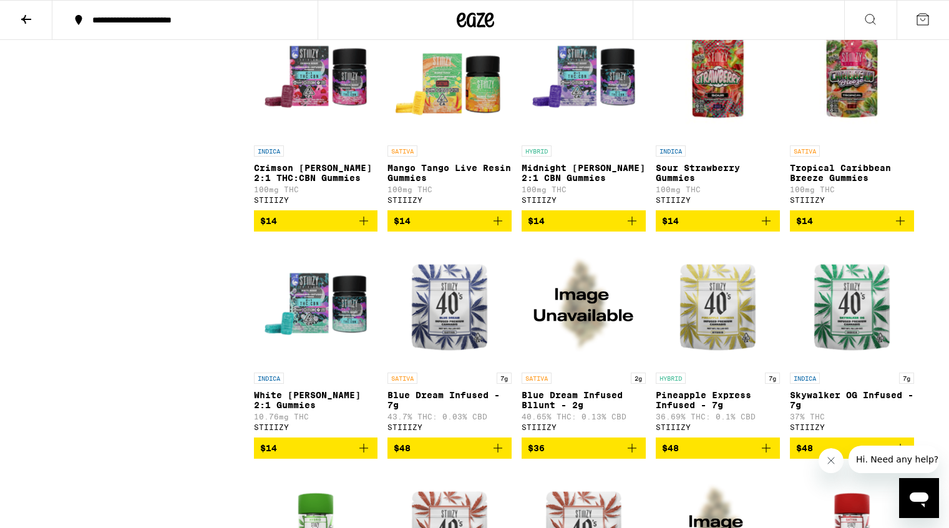
scroll to position [1282, 0]
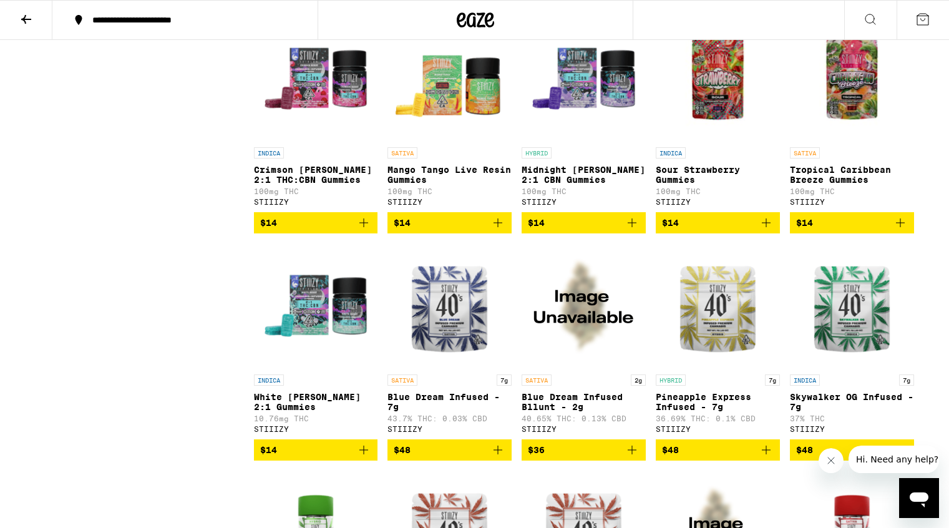
click at [436, 109] on img "Open page for Mango Tango Live Resin Gummies from STIIIZY" at bounding box center [449, 78] width 124 height 125
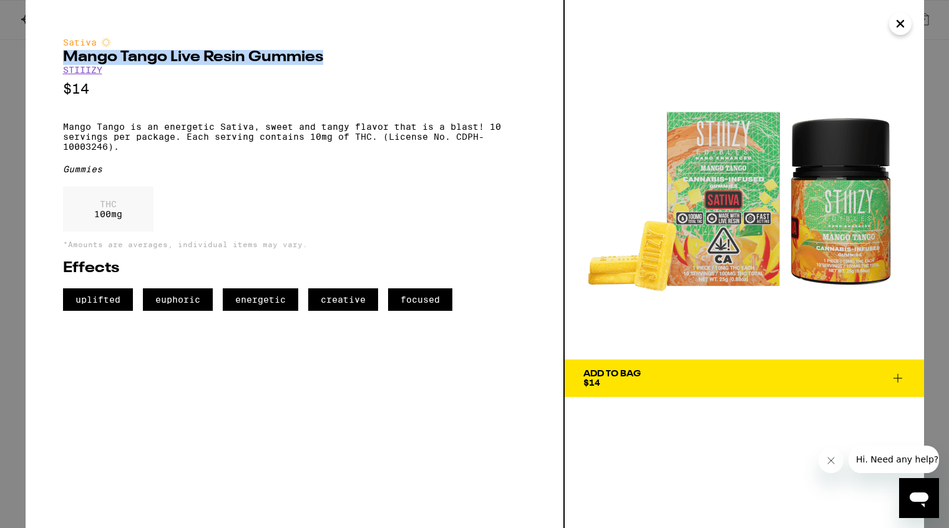
drag, startPoint x: 62, startPoint y: 55, endPoint x: 328, endPoint y: 56, distance: 265.8
click at [328, 56] on h2 "Mango Tango Live Resin Gummies" at bounding box center [294, 57] width 463 height 15
copy h2 "Mango Tango Live Resin Gummies"
click at [64, 133] on p "Mango Tango is an energetic Sativa, sweet and tangy flavor that is a blast! 10 …" at bounding box center [294, 137] width 463 height 30
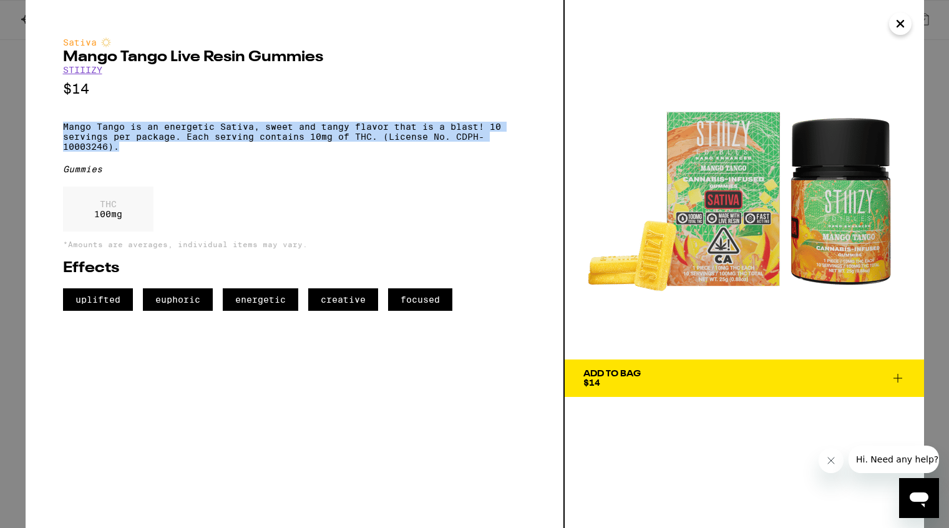
click at [131, 152] on p "Mango Tango is an energetic Sativa, sweet and tangy flavor that is a blast! 10 …" at bounding box center [294, 137] width 463 height 30
copy p "Mango Tango is an energetic Sativa, sweet and tangy flavor that is a blast! 10 …"
click at [895, 25] on icon "Close" at bounding box center [900, 23] width 15 height 19
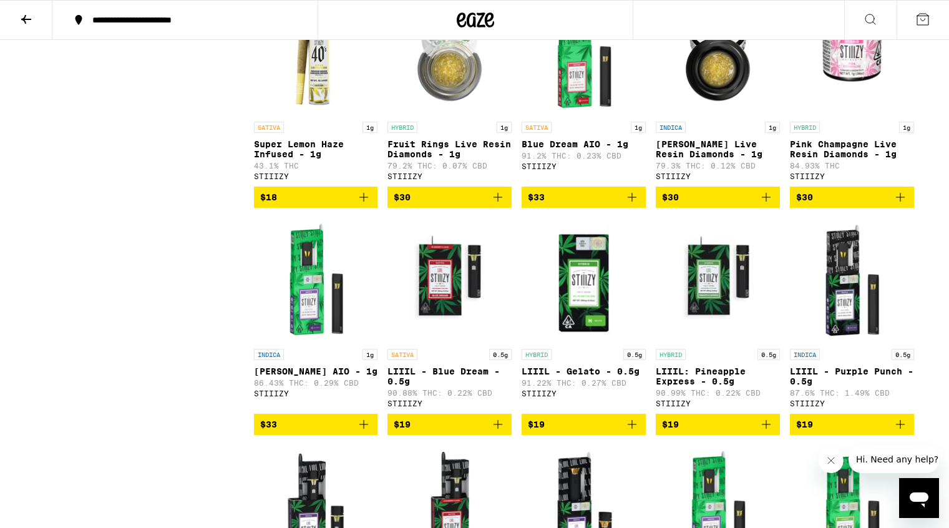
scroll to position [2214, 0]
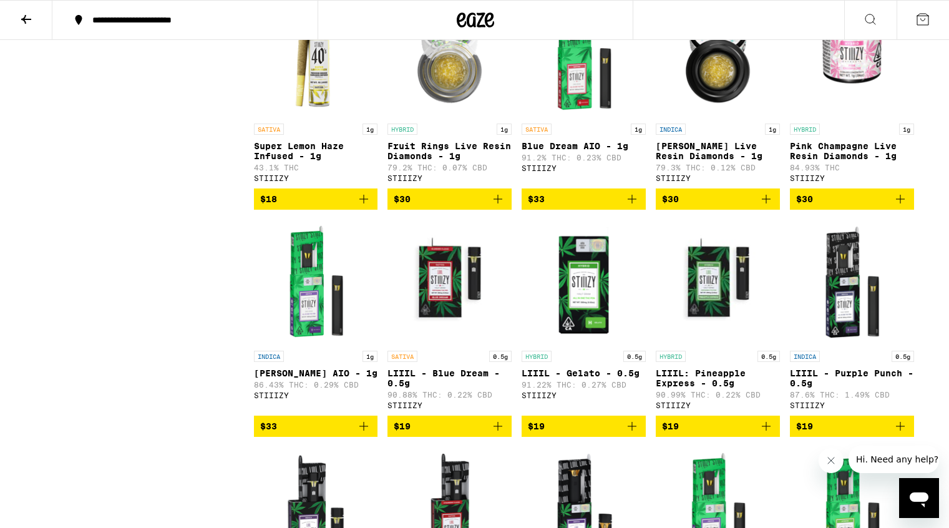
click at [570, 117] on img "Open page for Blue Dream AIO - 1g from STIIIZY" at bounding box center [584, 55] width 124 height 125
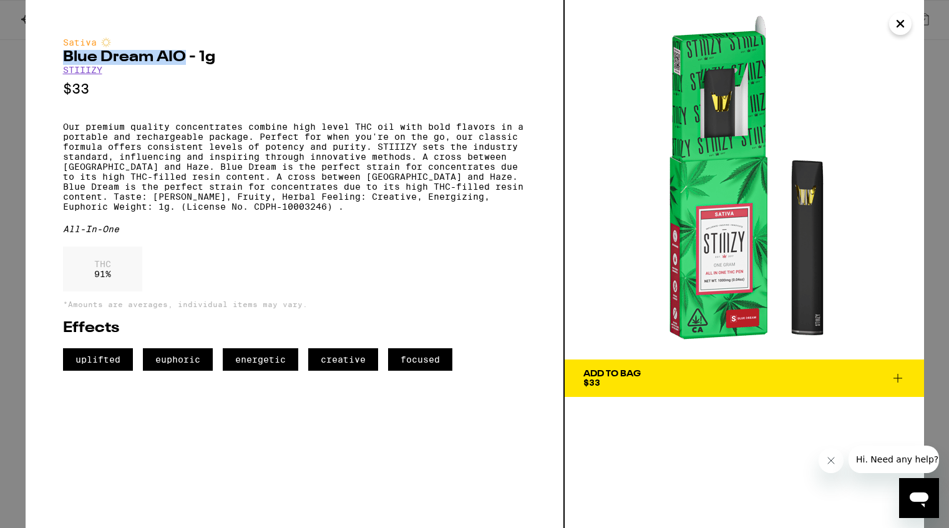
drag, startPoint x: 62, startPoint y: 58, endPoint x: 184, endPoint y: 60, distance: 121.7
click at [184, 60] on h2 "Blue Dream AIO - 1g" at bounding box center [294, 57] width 463 height 15
copy h2 "Blue Dream AIO"
click at [897, 27] on icon "Close" at bounding box center [900, 24] width 6 height 6
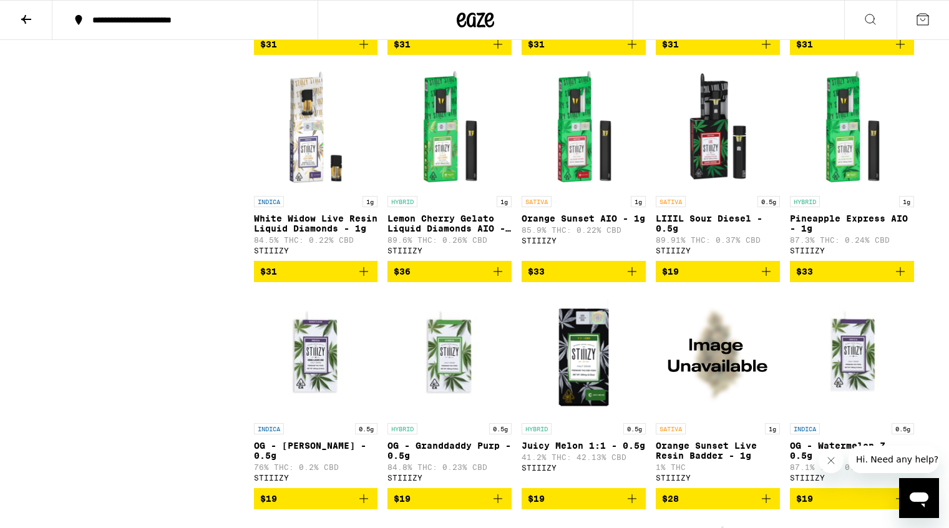
scroll to position [4186, 0]
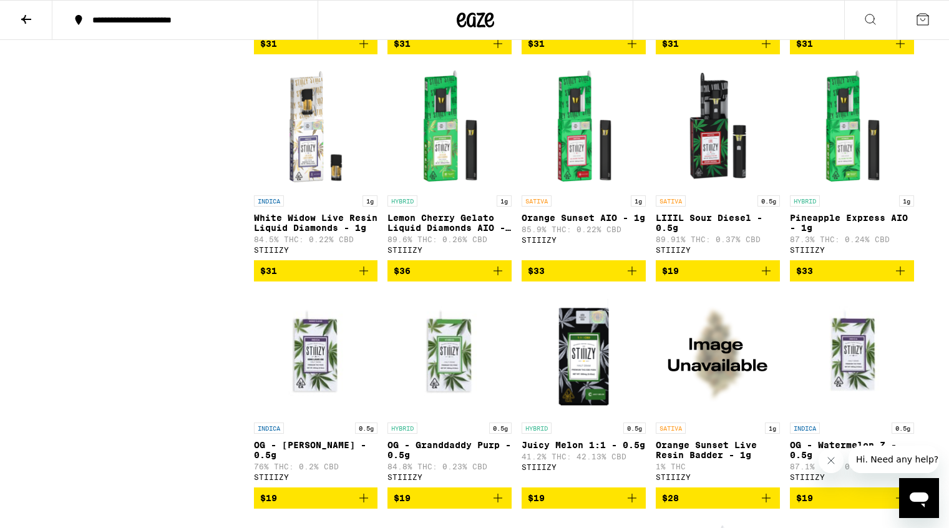
click at [832, 189] on img "Open page for Pineapple Express AIO - 1g from STIIIZY" at bounding box center [852, 126] width 124 height 125
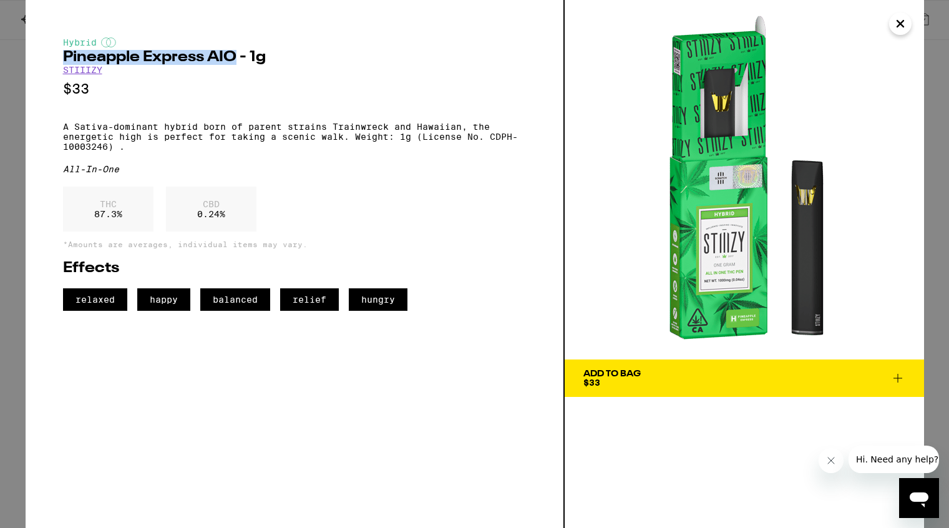
drag, startPoint x: 64, startPoint y: 58, endPoint x: 235, endPoint y: 64, distance: 171.1
click at [235, 64] on h2 "Pineapple Express AIO - 1g" at bounding box center [294, 57] width 463 height 15
copy h2 "Pineapple Express AIO"
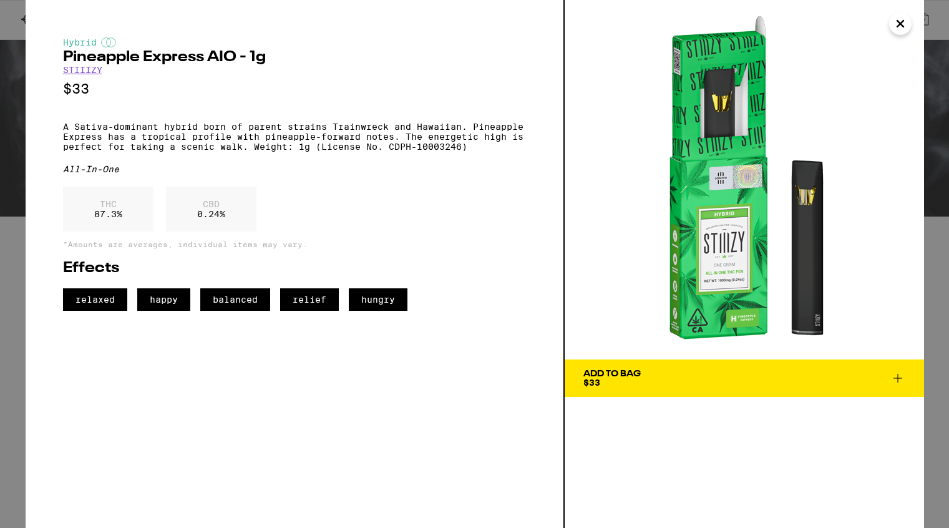
click at [907, 26] on icon "Close" at bounding box center [900, 23] width 15 height 19
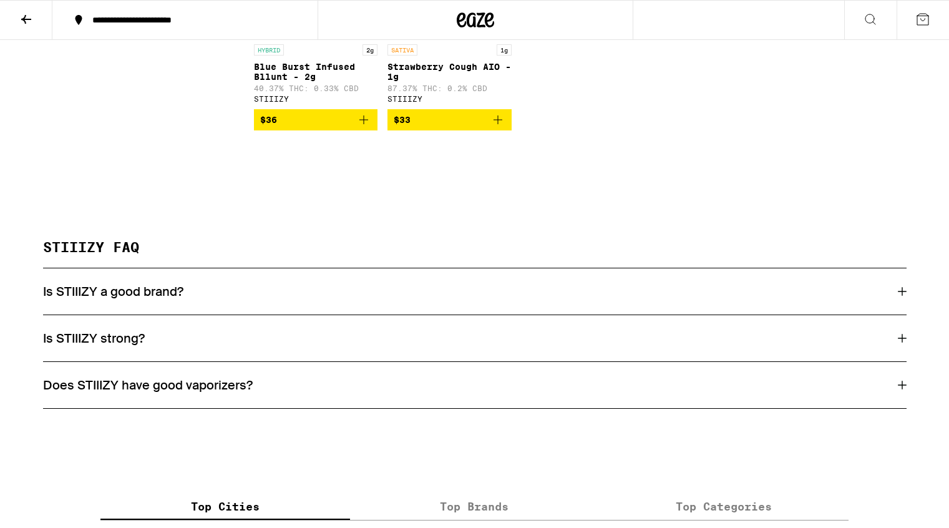
scroll to position [11380, 0]
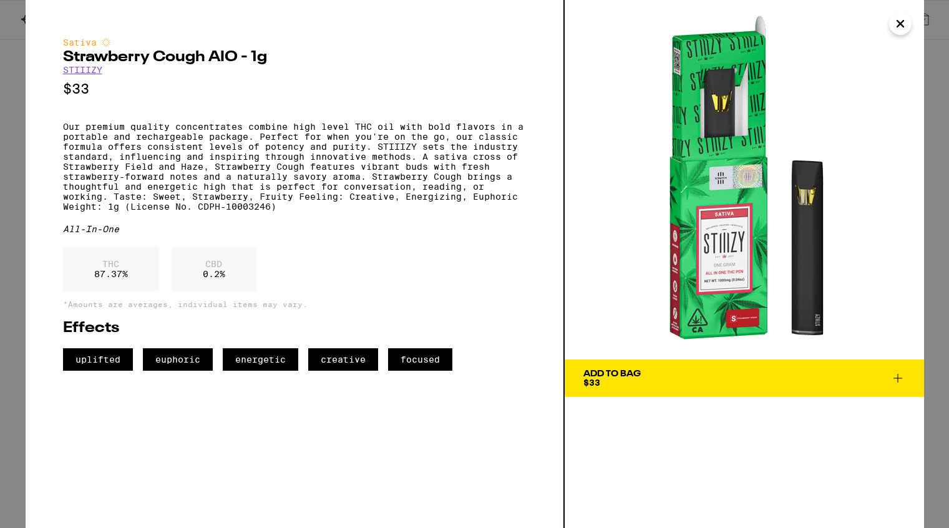
click at [897, 27] on icon "Close" at bounding box center [900, 24] width 6 height 6
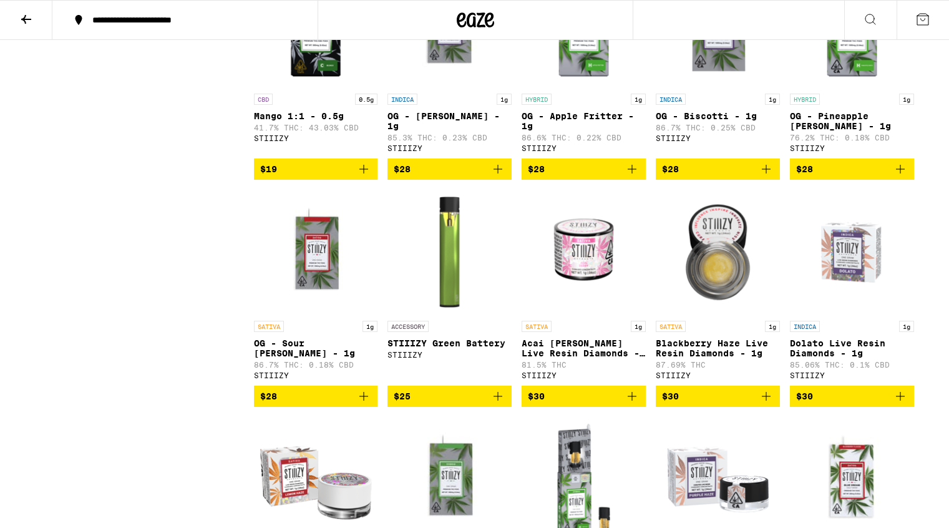
scroll to position [6328, 0]
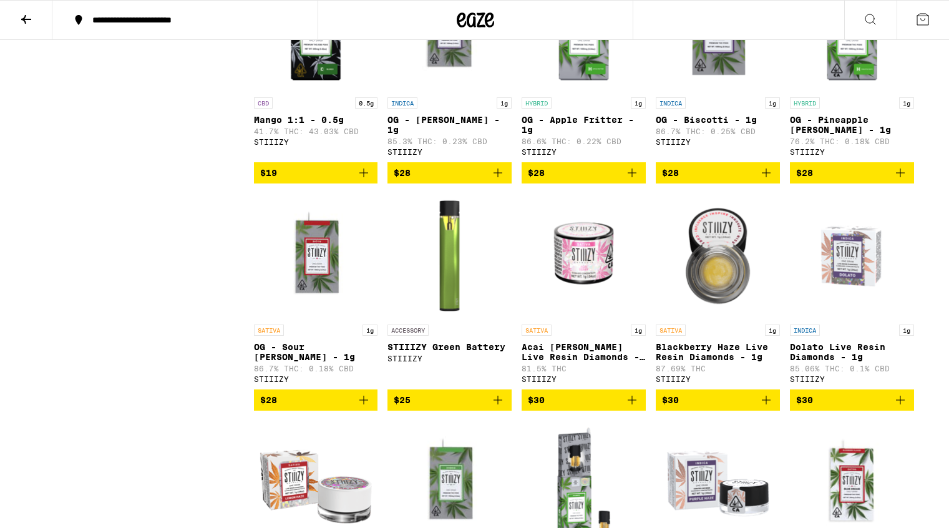
click at [852, 91] on img "Open page for OG - Pineapple Runtz - 1g from STIIIZY" at bounding box center [852, 28] width 124 height 125
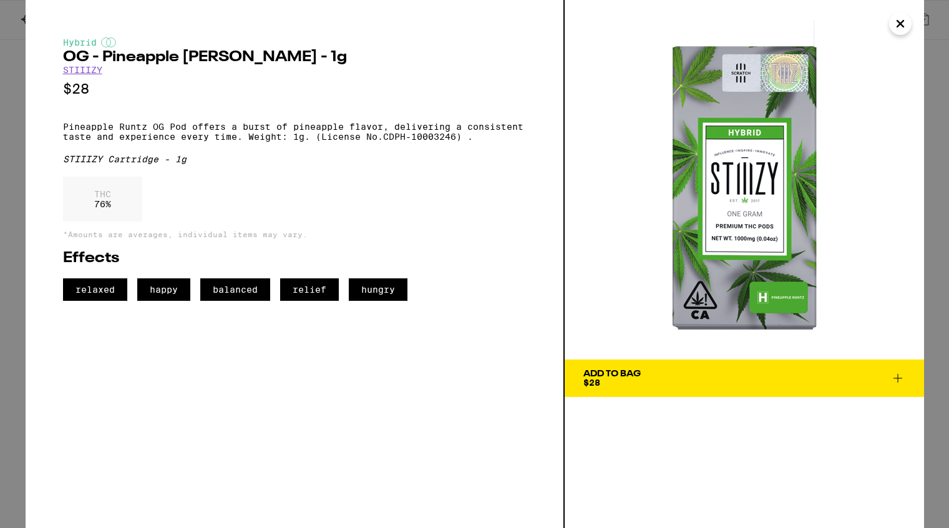
click at [899, 27] on icon "Close" at bounding box center [900, 23] width 15 height 19
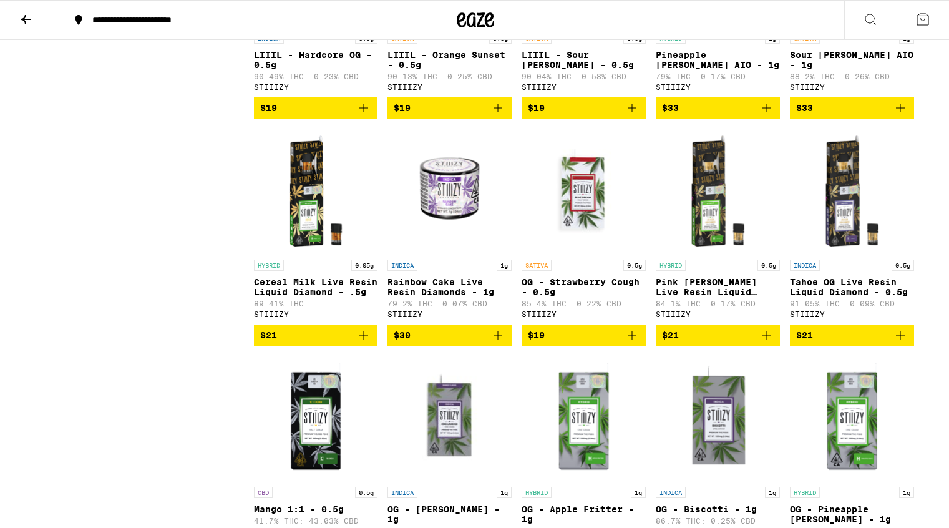
scroll to position [5935, 0]
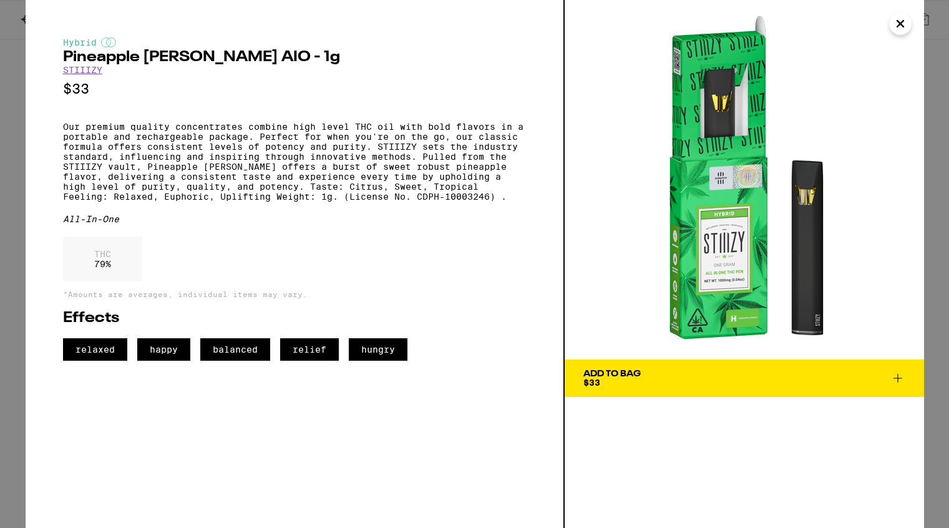
click at [902, 21] on icon "Close" at bounding box center [900, 24] width 6 height 6
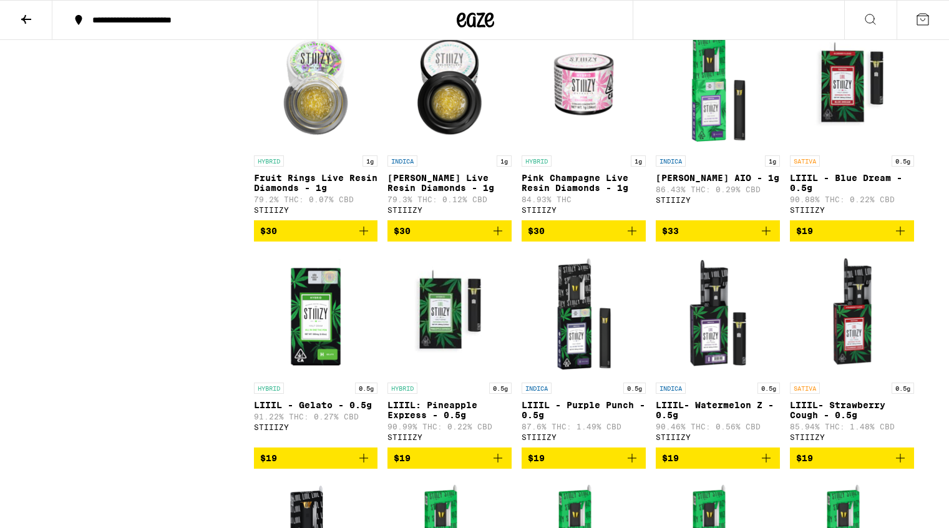
scroll to position [2178, 0]
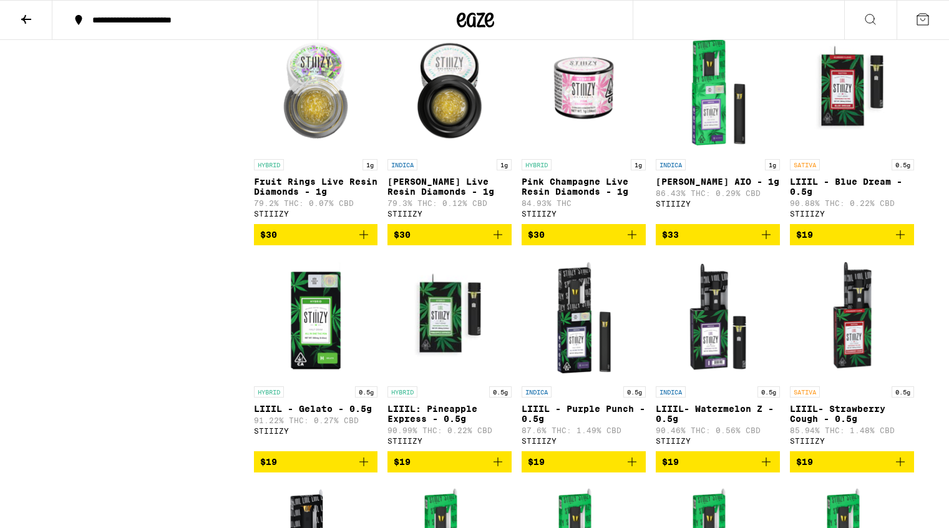
click at [706, 153] on img "Open page for King Louis XIII AIO - 1g from STIIIZY" at bounding box center [718, 90] width 124 height 125
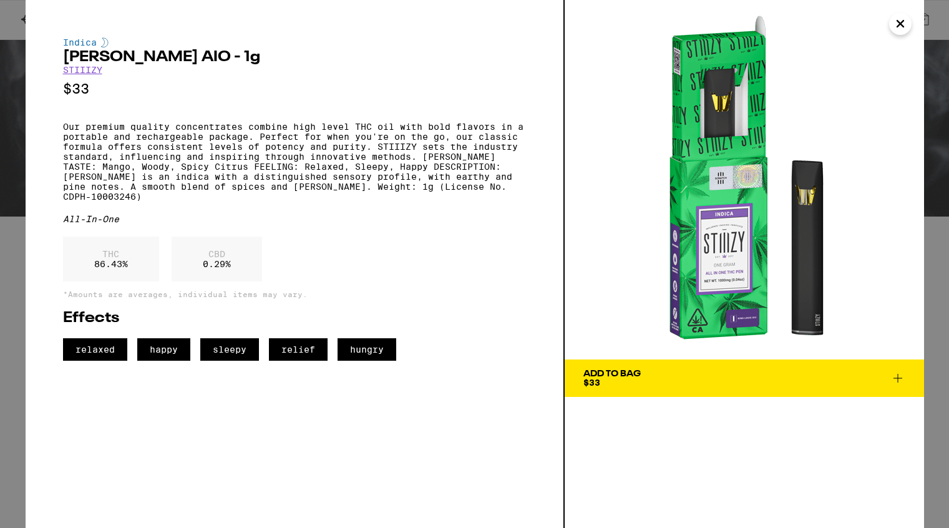
click at [903, 23] on icon "Close" at bounding box center [900, 23] width 15 height 19
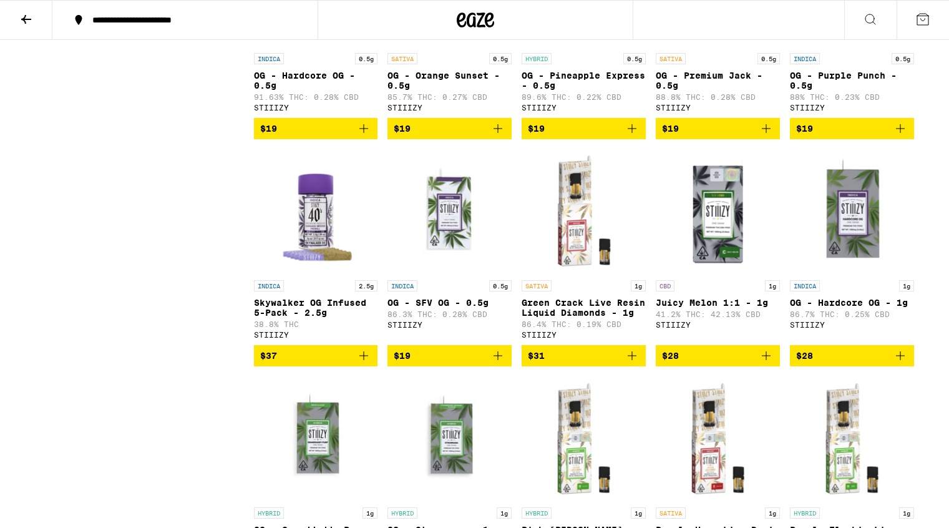
scroll to position [3434, 0]
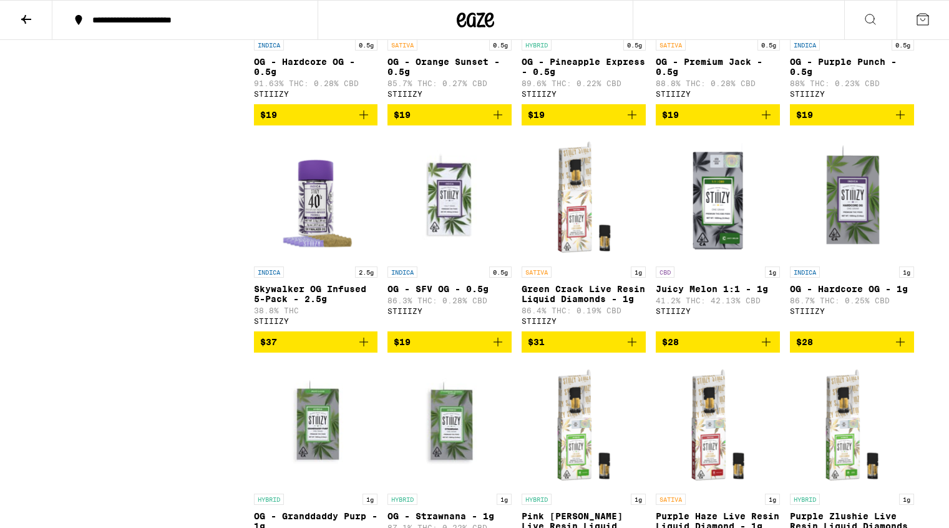
click at [321, 260] on img "Open page for Skywalker OG Infused 5-Pack - 2.5g from STIIIZY" at bounding box center [316, 197] width 124 height 125
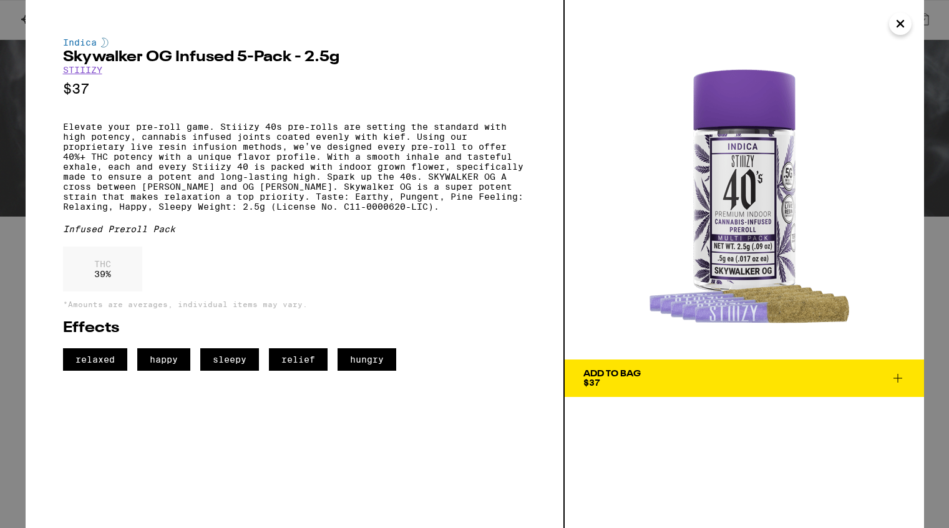
click at [905, 28] on icon "Close" at bounding box center [900, 23] width 15 height 19
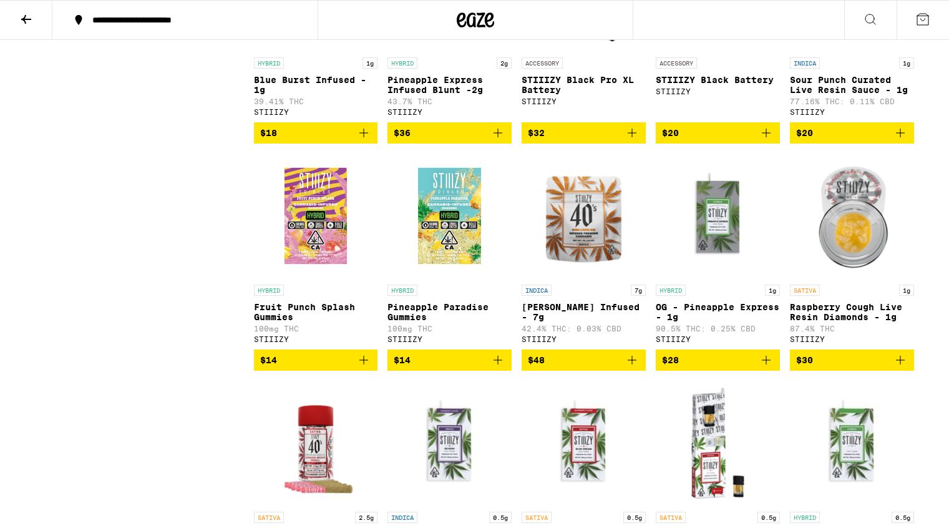
scroll to position [8867, 0]
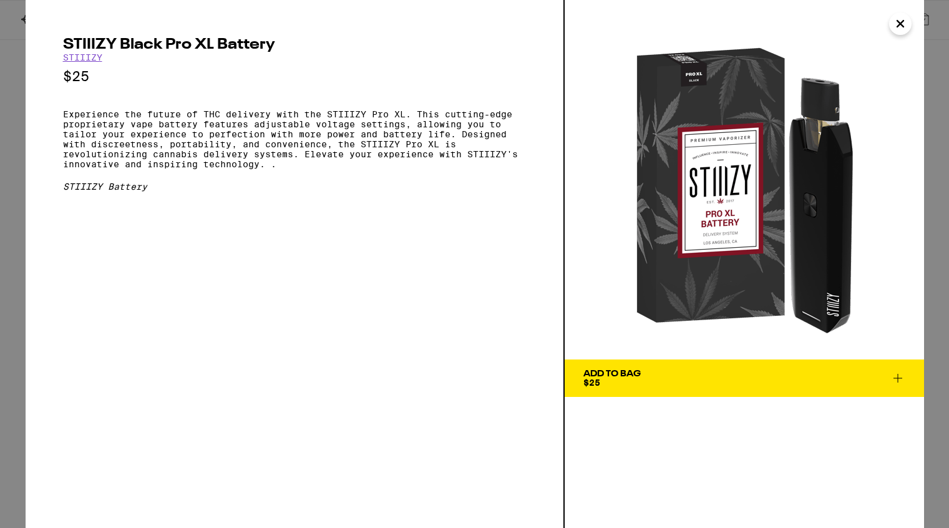
click at [64, 118] on p "Experience the future of THC delivery with the STIIIZY Pro XL. This cutting-edg…" at bounding box center [294, 139] width 463 height 60
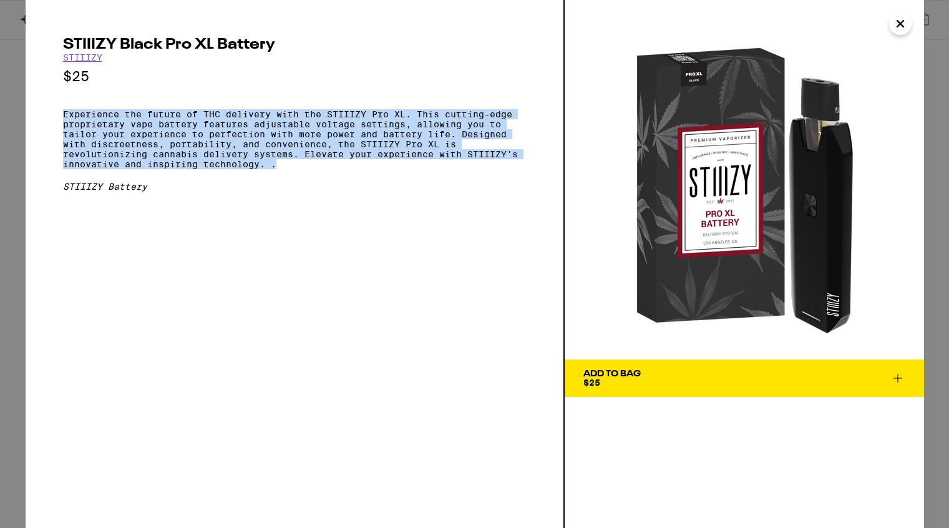
click at [294, 169] on p "Experience the future of THC delivery with the STIIIZY Pro XL. This cutting-edg…" at bounding box center [294, 139] width 463 height 60
copy p "Experience the future of THC delivery with the STIIIZY Pro XL. This cutting-edg…"
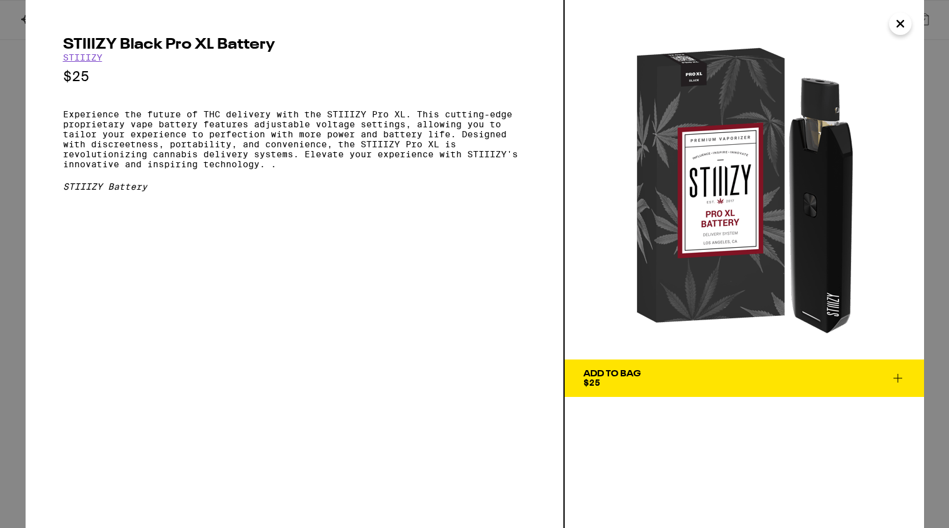
click at [323, 169] on p "Experience the future of THC delivery with the STIIIZY Pro XL. This cutting-edg…" at bounding box center [294, 139] width 463 height 60
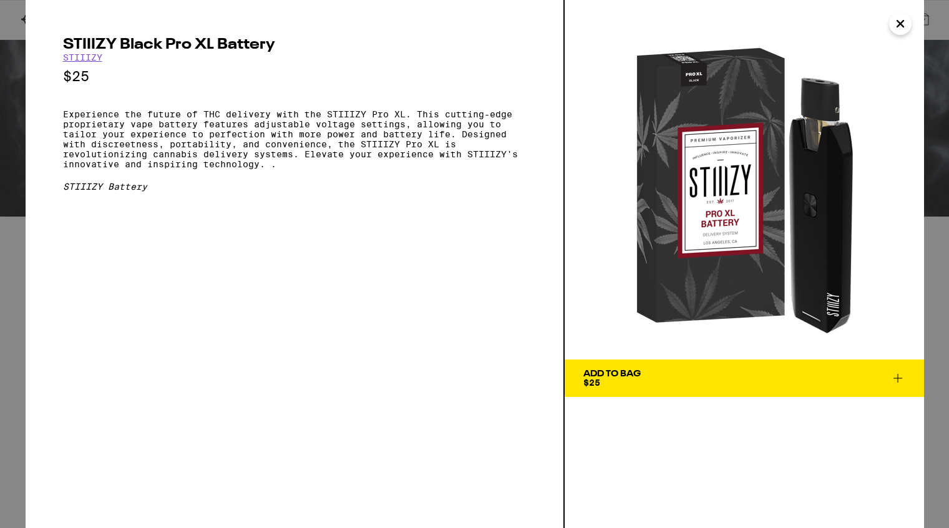
click at [897, 27] on icon "Close" at bounding box center [900, 23] width 15 height 19
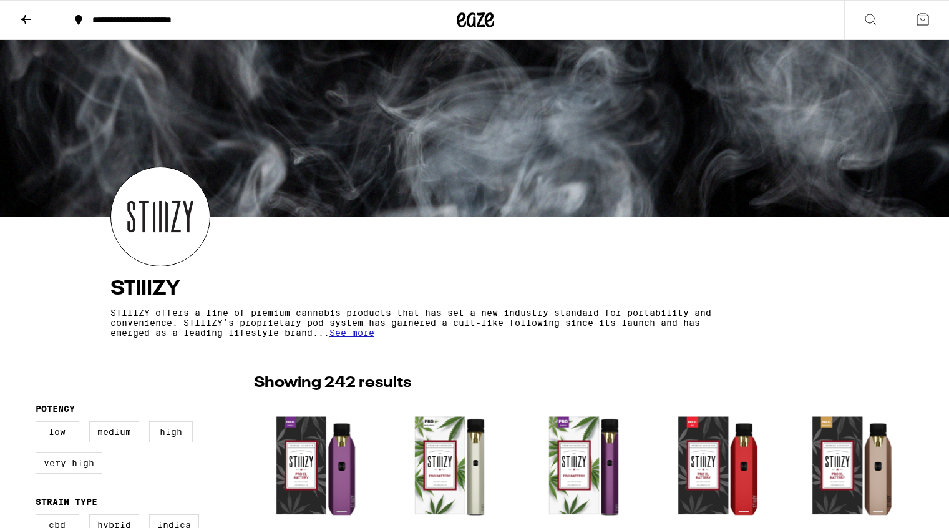
click at [24, 19] on icon at bounding box center [26, 19] width 10 height 9
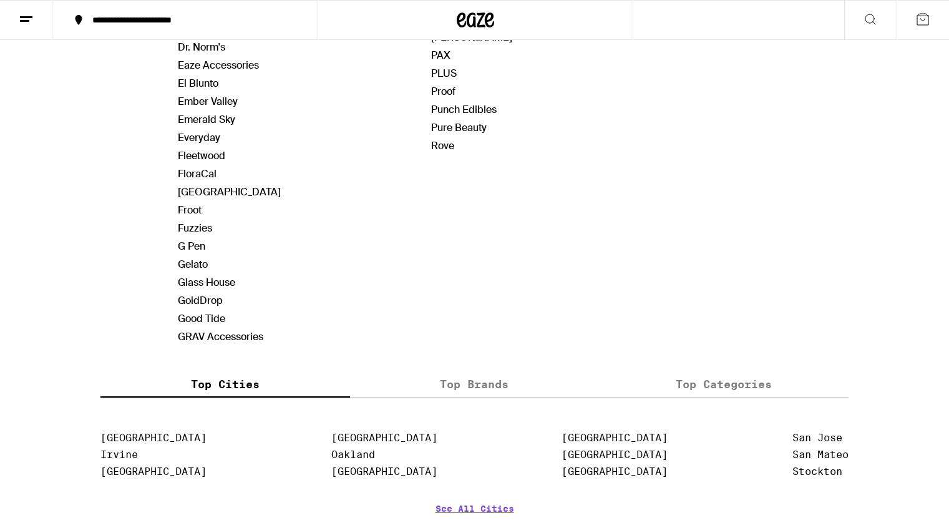
scroll to position [622, 0]
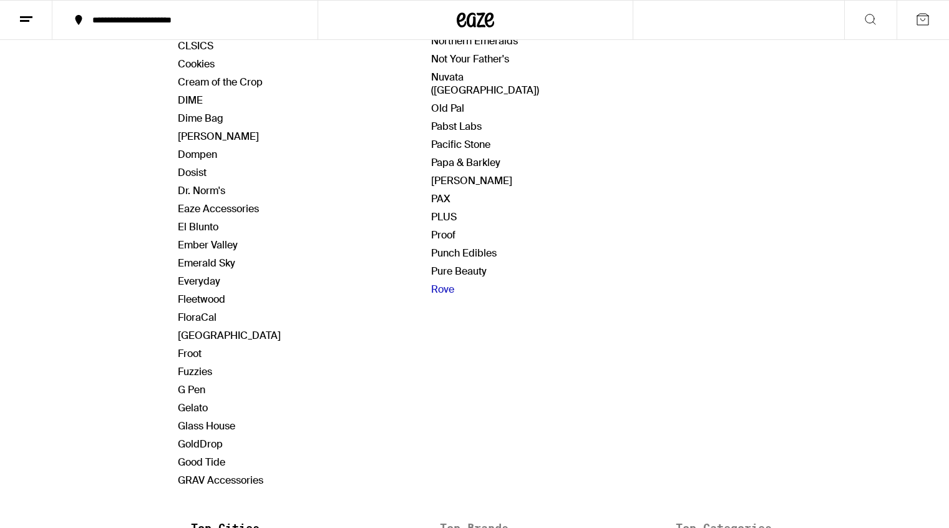
click at [444, 283] on link "Rove" at bounding box center [442, 289] width 23 height 13
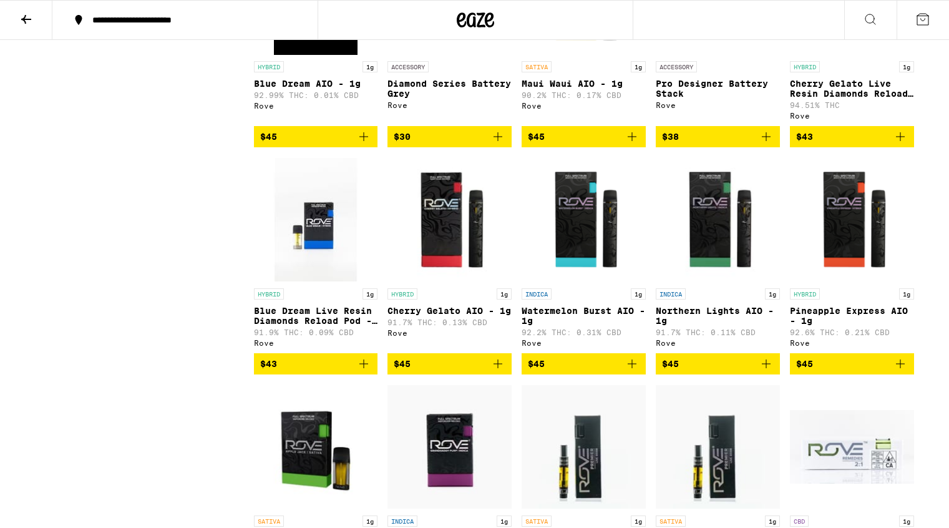
scroll to position [1613, 0]
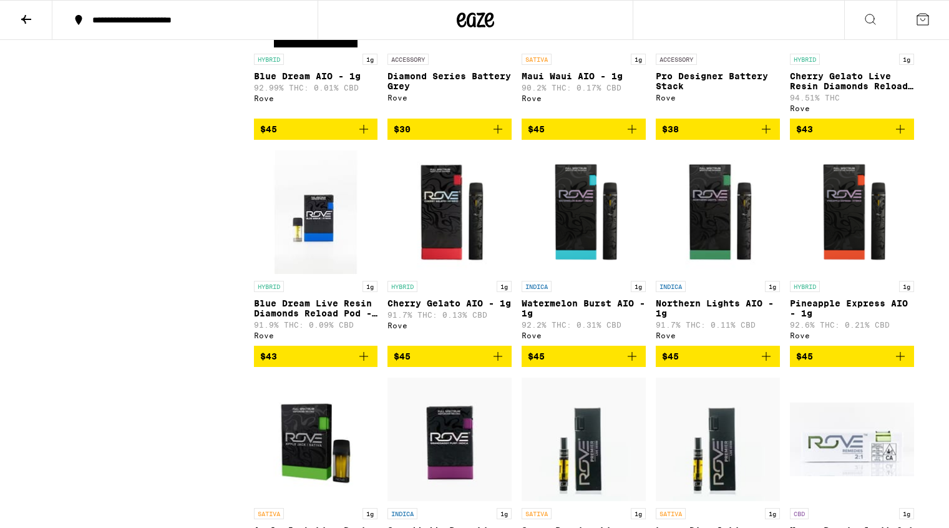
click at [469, 268] on img "Open page for Cherry Gelato AIO - 1g from Rove" at bounding box center [449, 212] width 124 height 125
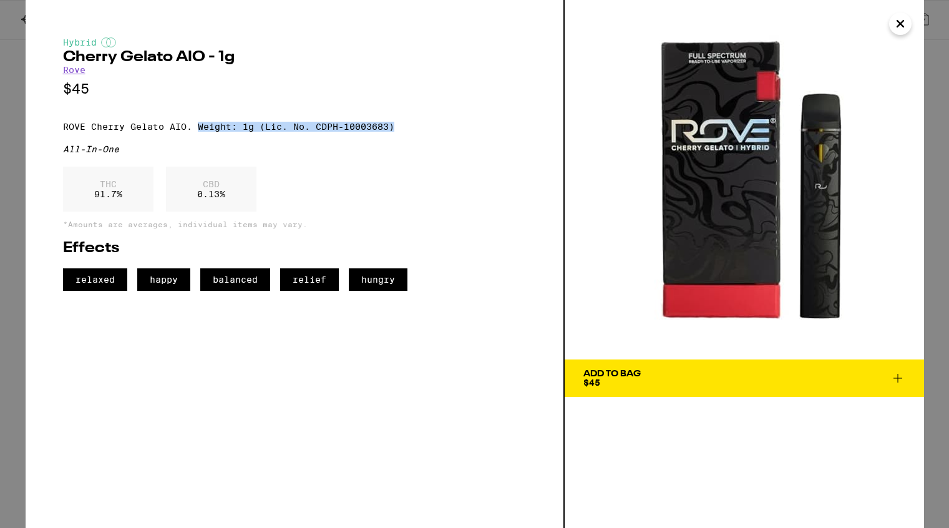
drag, startPoint x: 198, startPoint y: 131, endPoint x: 396, endPoint y: 134, distance: 197.8
click at [396, 132] on p "ROVE Cherry Gelato AIO. Weight: 1g (Lic. No. CDPH-10003683)" at bounding box center [294, 127] width 463 height 10
copy p "Weight: 1g (Lic. No. CDPH-10003683)"
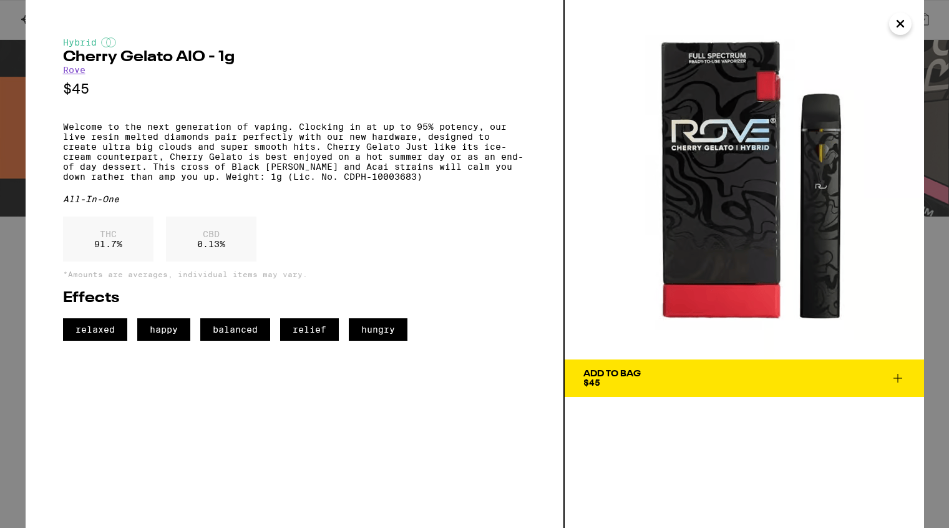
click at [904, 26] on icon "Close" at bounding box center [900, 23] width 15 height 19
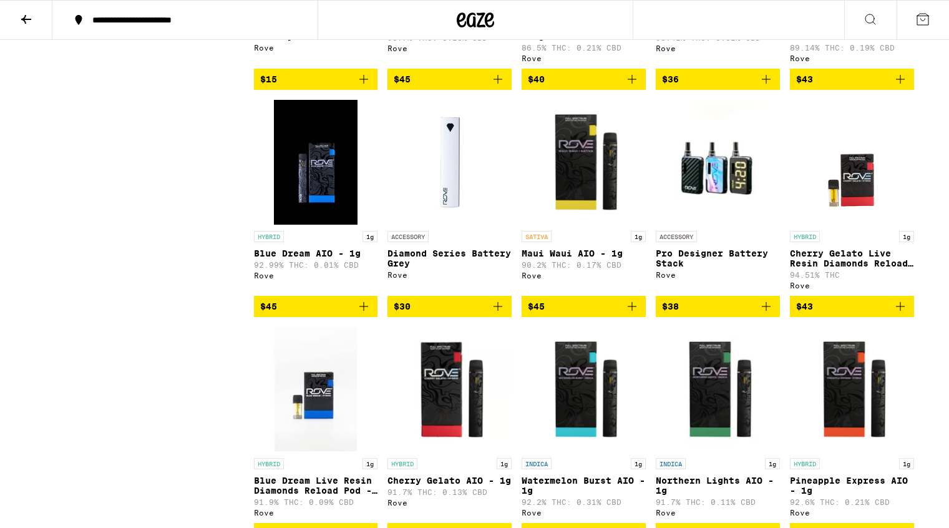
scroll to position [1431, 0]
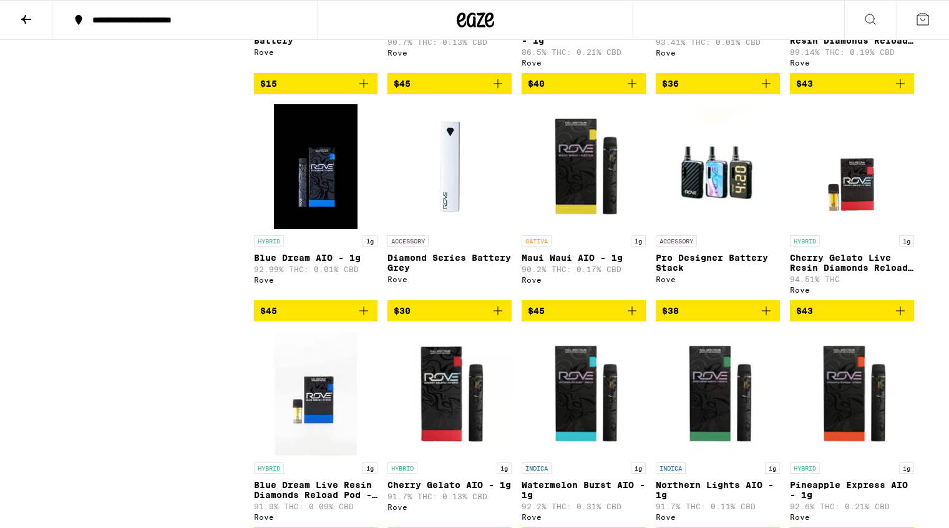
click at [847, 229] on img "Open page for Cherry Gelato Live Resin Diamonds Reload Pod - 1g from Rove" at bounding box center [851, 166] width 83 height 125
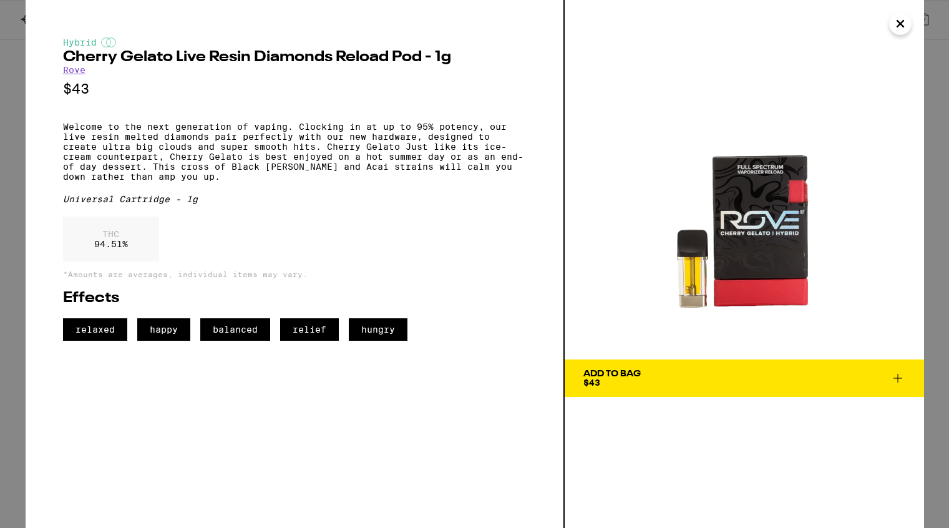
click at [899, 23] on icon "Close" at bounding box center [900, 24] width 6 height 6
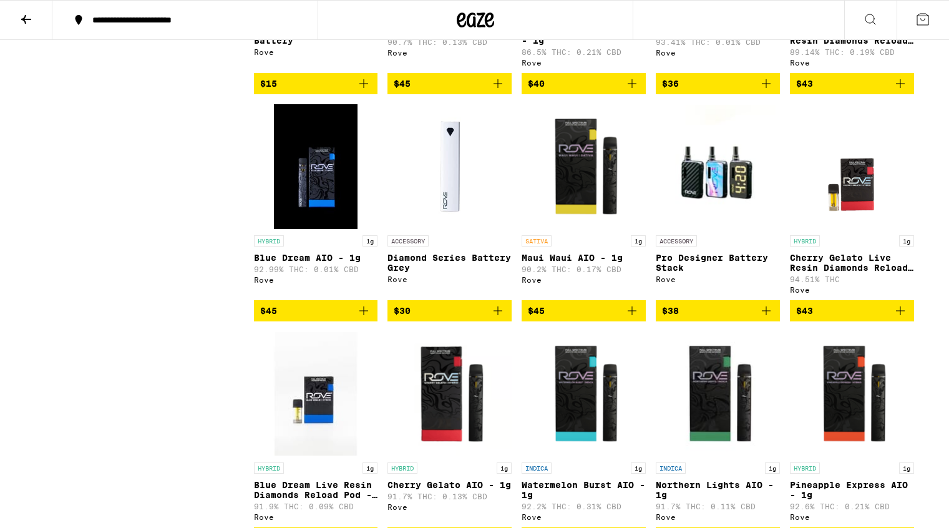
click at [469, 412] on img "Open page for Cherry Gelato AIO - 1g from Rove" at bounding box center [449, 393] width 124 height 125
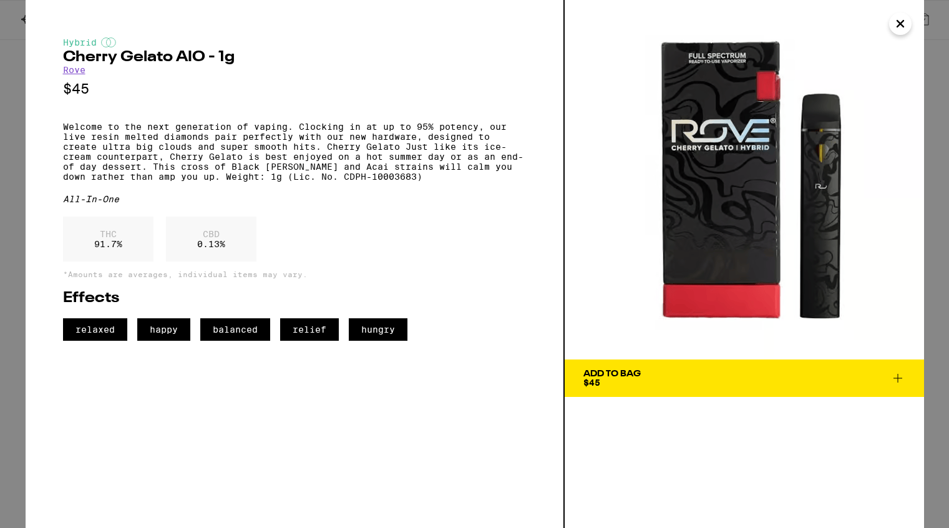
click at [902, 24] on icon "Close" at bounding box center [900, 23] width 15 height 19
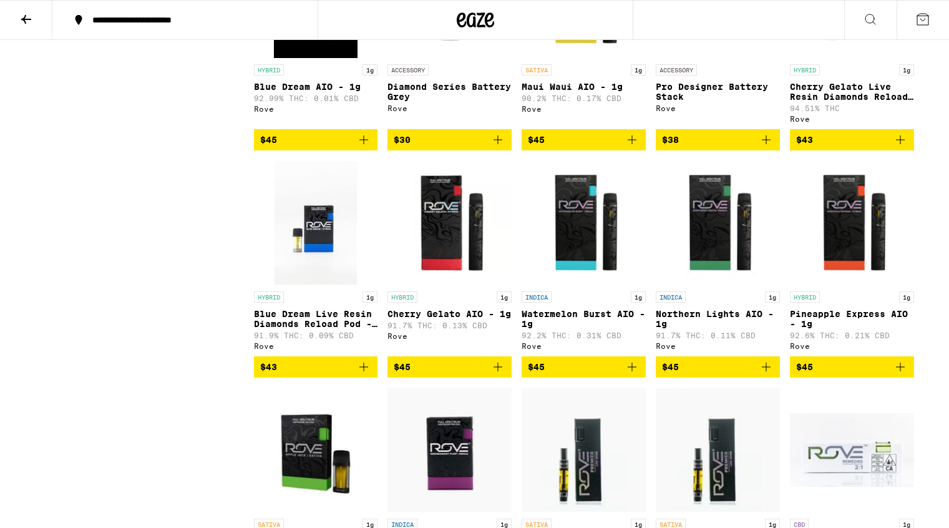
scroll to position [1605, 0]
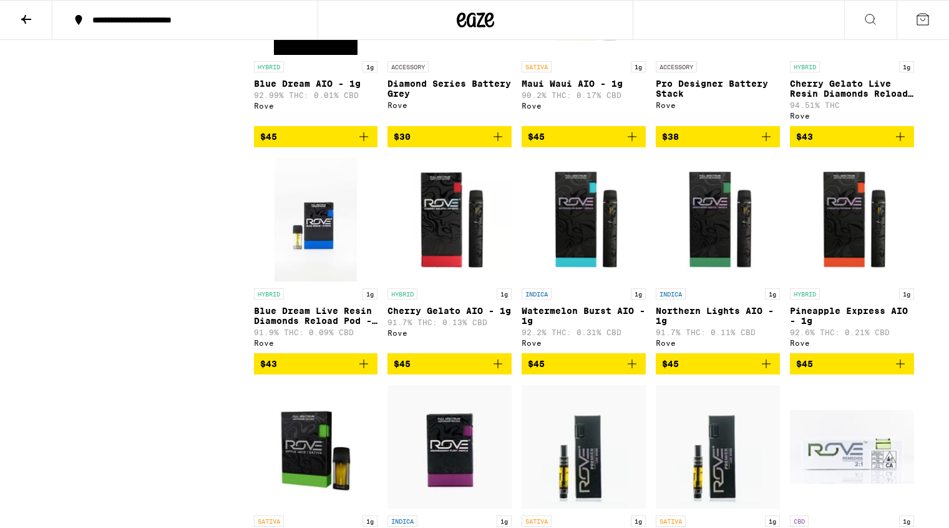
click at [607, 278] on img "Open page for Watermelon Burst AIO - 1g from Rove" at bounding box center [584, 219] width 124 height 125
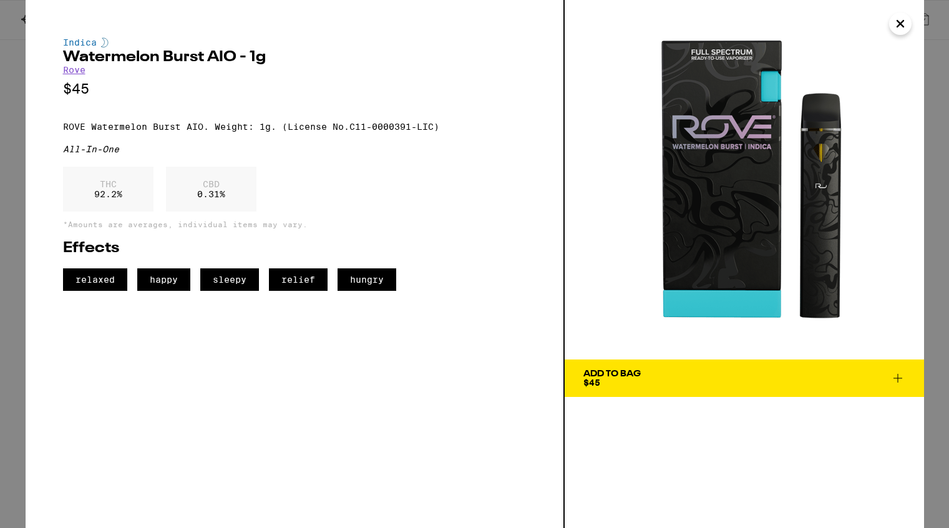
click at [63, 57] on h2 "Watermelon Burst AIO - 1g" at bounding box center [294, 57] width 463 height 15
click at [202, 62] on h2 "Watermelon Burst AIO - 1g" at bounding box center [294, 57] width 463 height 15
copy h2 "Watermelon Burst"
drag, startPoint x: 215, startPoint y: 132, endPoint x: 440, endPoint y: 134, distance: 225.3
click at [440, 132] on p "ROVE Watermelon Burst AIO. Weight: 1g. (License No.C11-0000391-LIC)" at bounding box center [294, 127] width 463 height 10
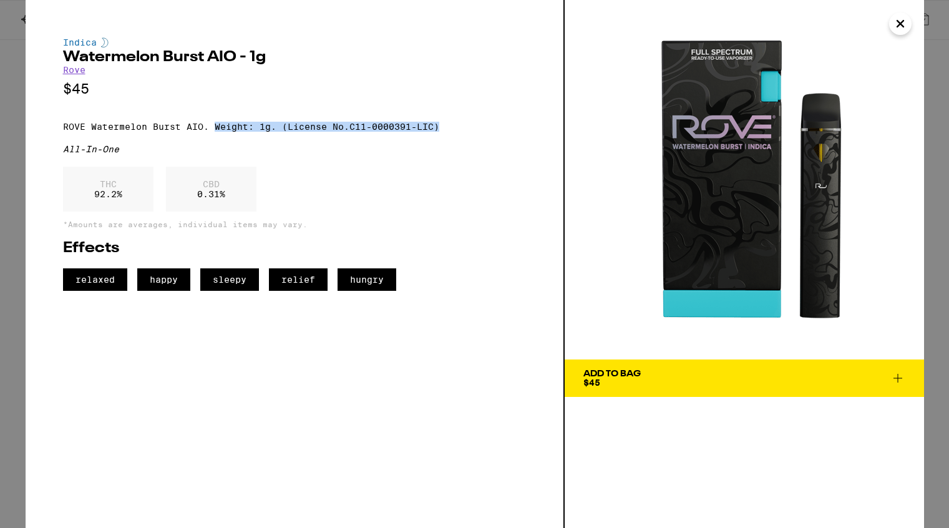
copy p "Weight: 1g. (License No.C11-0000391-LIC)"
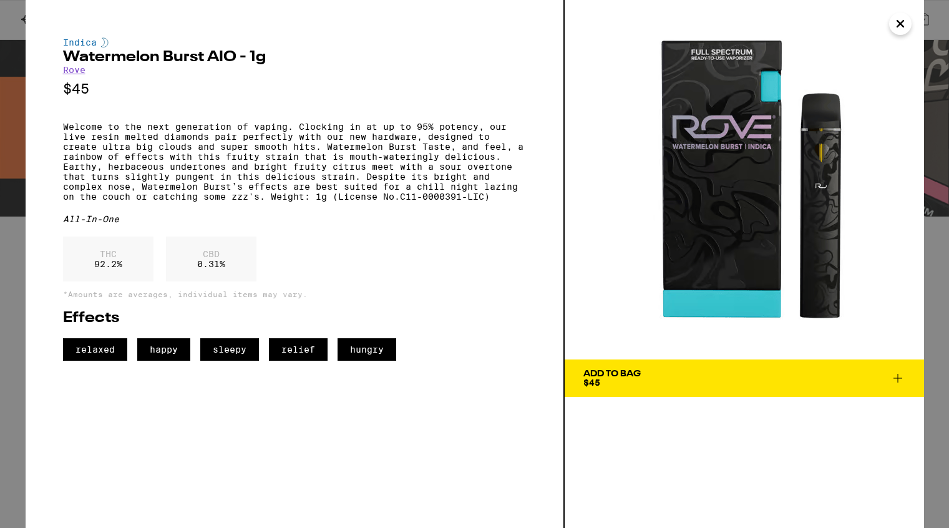
click at [459, 298] on p "*Amounts are averages, individual items may vary." at bounding box center [294, 294] width 463 height 8
click at [905, 25] on icon "Close" at bounding box center [900, 23] width 15 height 19
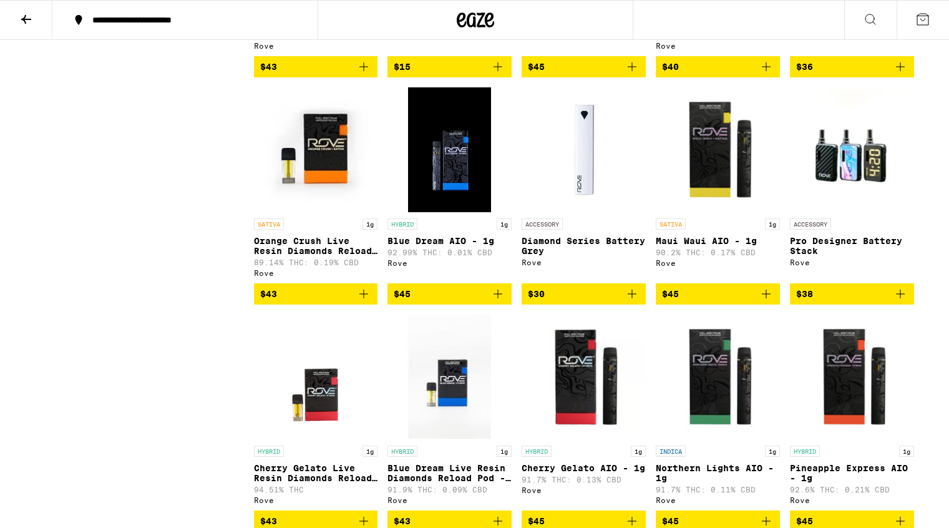
scroll to position [1449, 0]
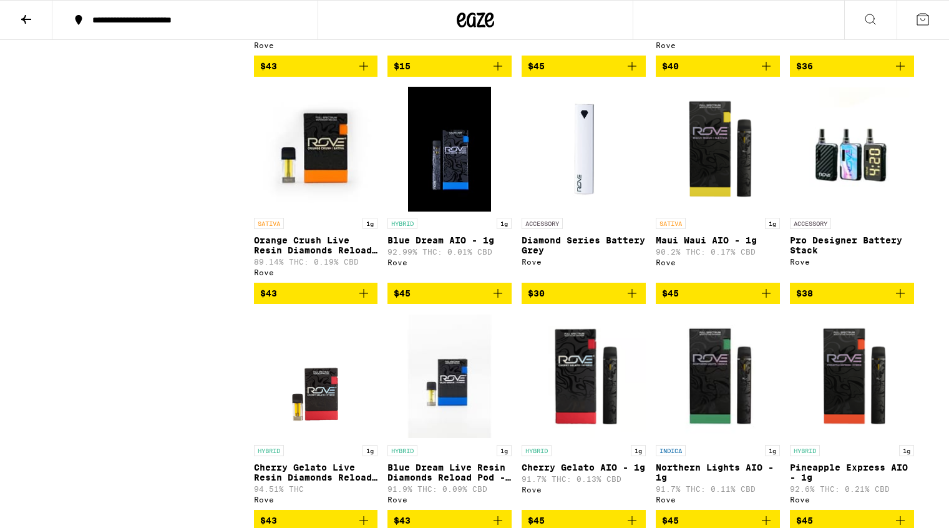
click at [720, 212] on img "Open page for Maui Waui AIO - 1g from Rove" at bounding box center [718, 149] width 124 height 125
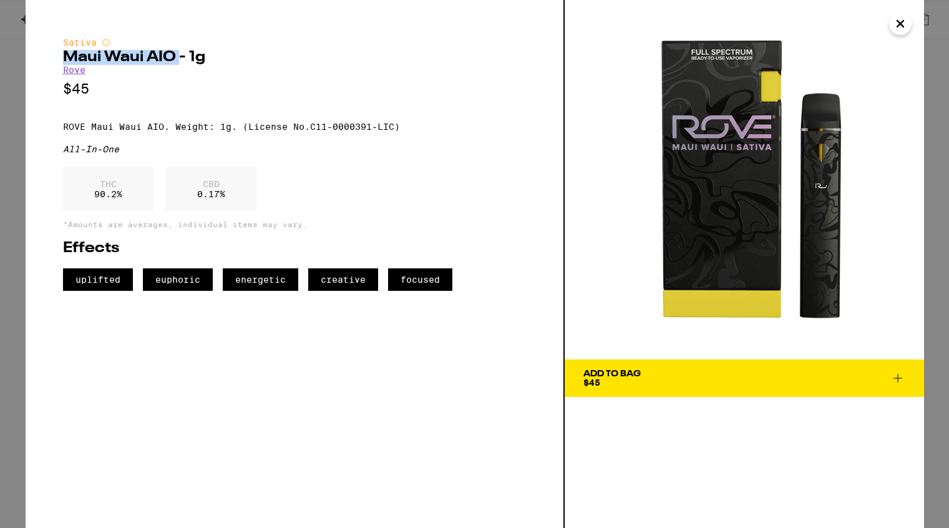
drag, startPoint x: 65, startPoint y: 57, endPoint x: 177, endPoint y: 63, distance: 111.8
click at [177, 63] on h2 "Maui Waui AIO - 1g" at bounding box center [294, 57] width 463 height 15
click at [175, 60] on h2 "Maui Waui AIO - 1g" at bounding box center [294, 57] width 463 height 15
copy h2 "Maui Waui AIO"
click at [333, 89] on p "$45" at bounding box center [294, 89] width 463 height 16
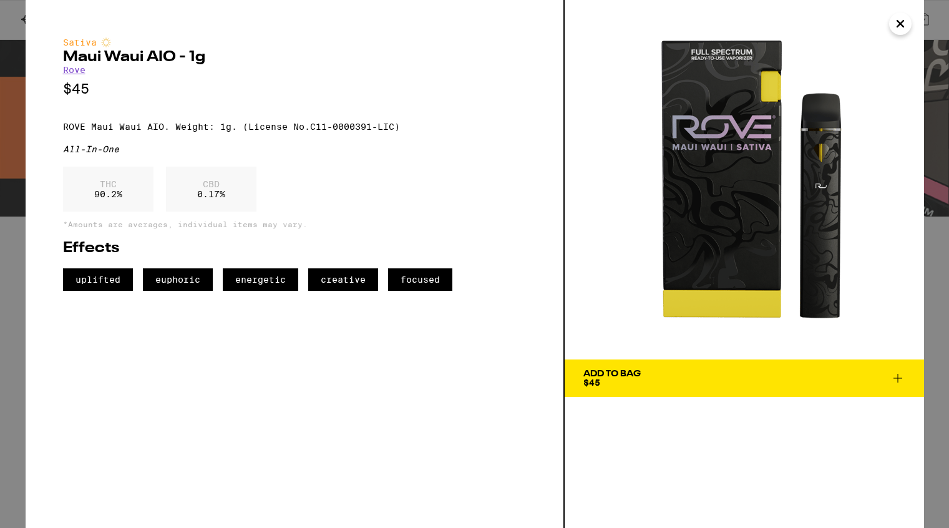
click at [902, 28] on icon "Close" at bounding box center [900, 23] width 15 height 19
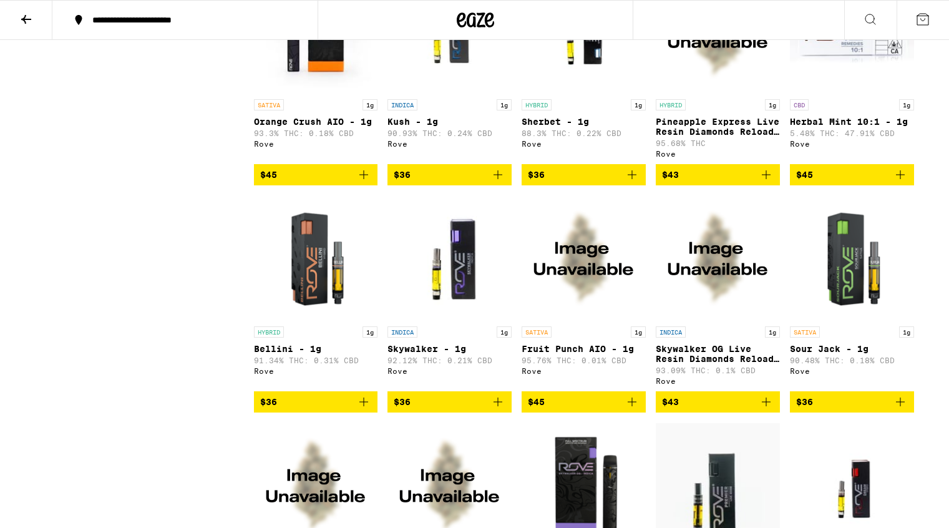
scroll to position [885, 0]
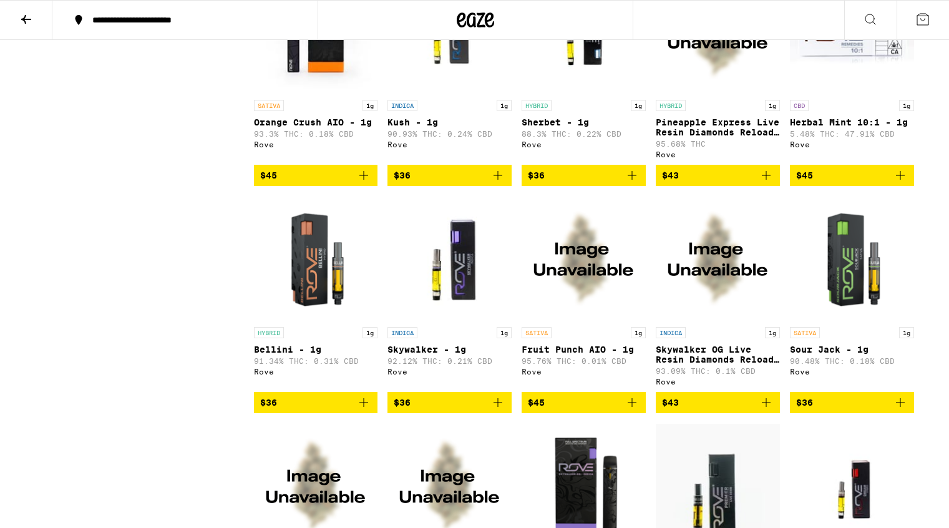
click at [842, 306] on img "Open page for Sour Jack - 1g from Rove" at bounding box center [852, 258] width 124 height 125
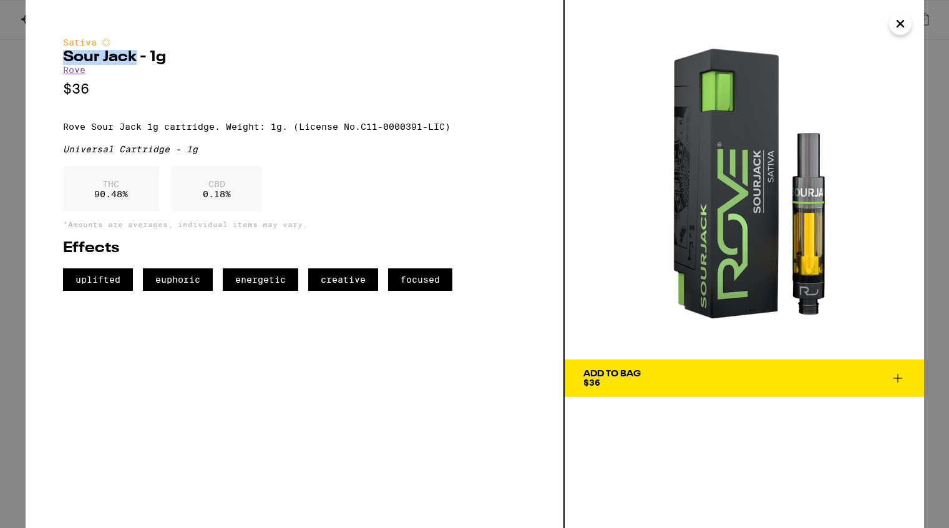
drag, startPoint x: 64, startPoint y: 59, endPoint x: 135, endPoint y: 59, distance: 71.1
click at [135, 59] on h2 "Sour Jack - 1g" at bounding box center [294, 57] width 463 height 15
copy h2 "Sour Jack"
